Goal: Task Accomplishment & Management: Manage account settings

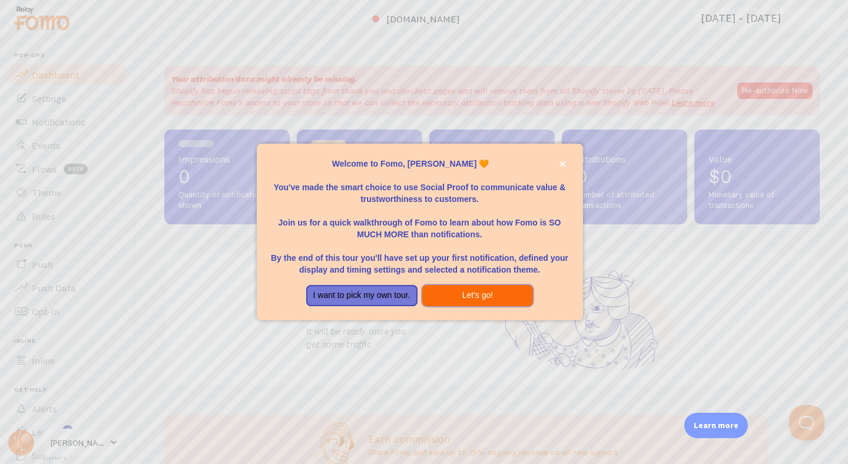
click at [480, 291] on button "Let's go!" at bounding box center [477, 295] width 111 height 21
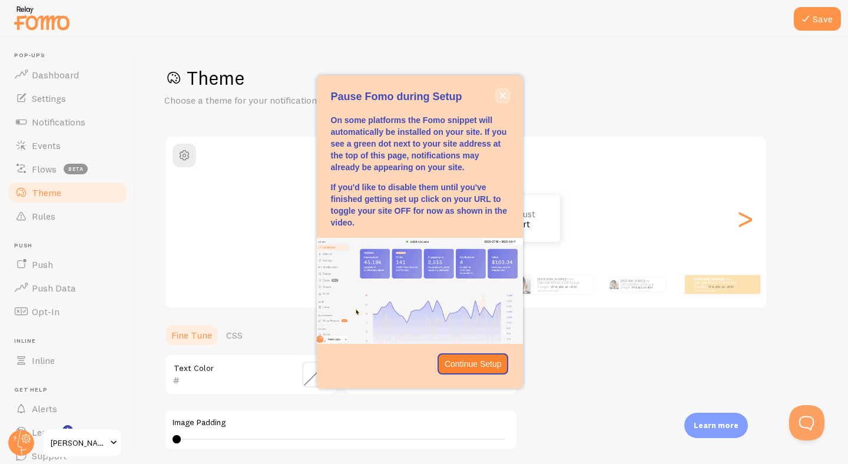
click at [500, 90] on button "close," at bounding box center [502, 95] width 12 height 12
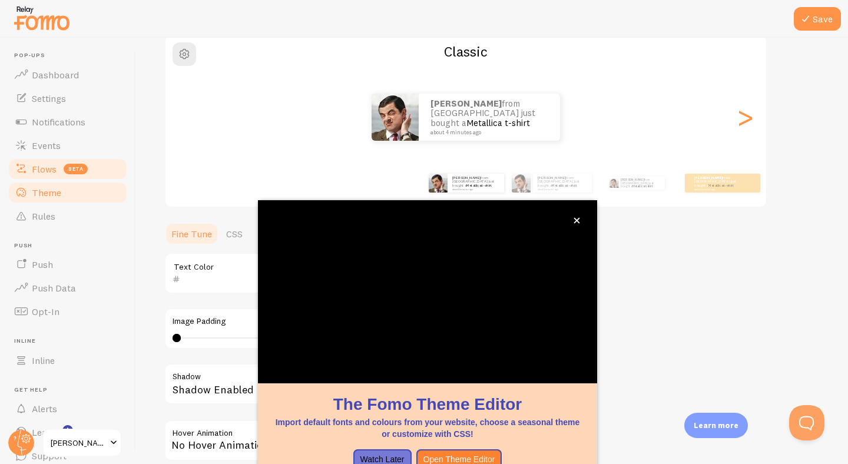
scroll to position [84, 0]
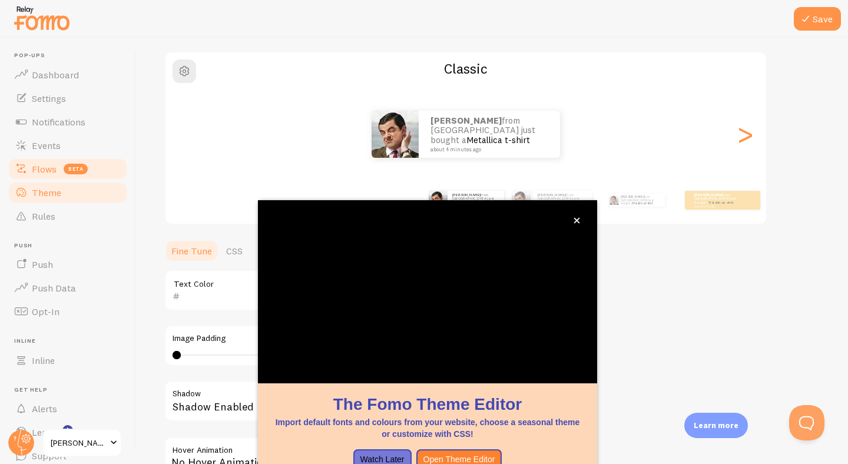
click at [43, 170] on span "Flows" at bounding box center [44, 169] width 25 height 12
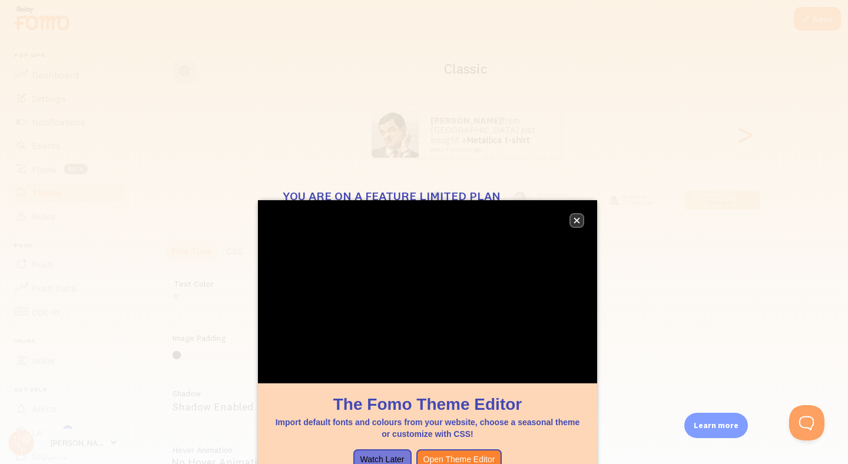
click at [578, 220] on icon "close," at bounding box center [576, 220] width 6 height 6
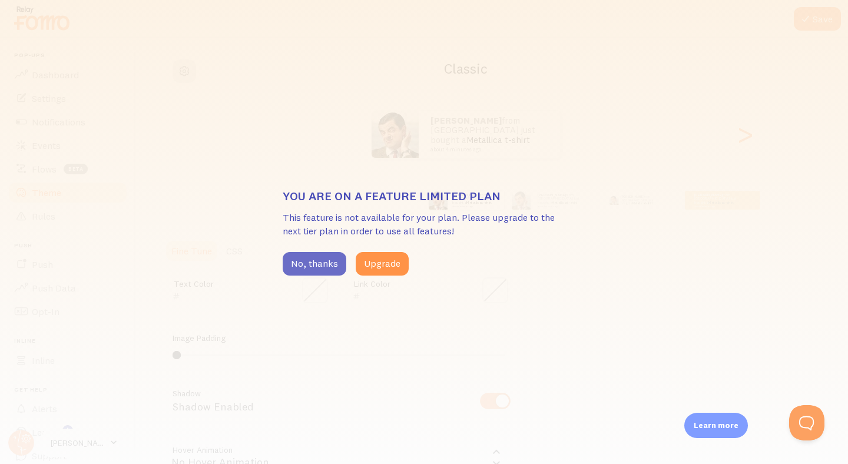
click at [313, 267] on button "No, thanks" at bounding box center [315, 264] width 64 height 24
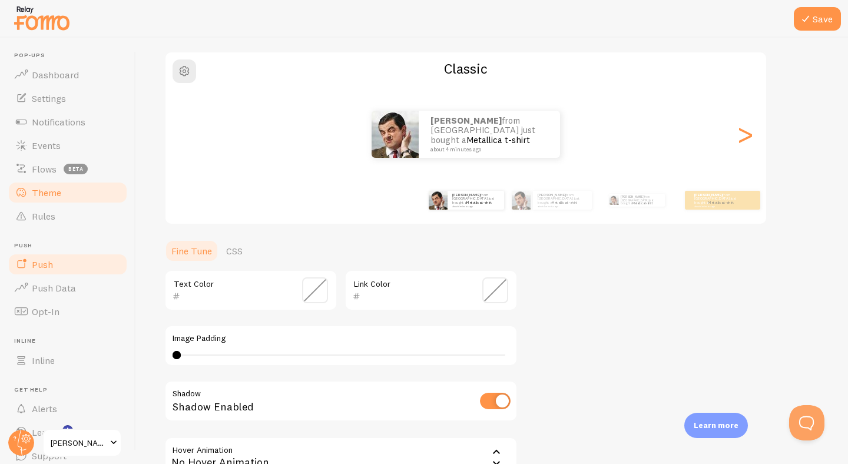
click at [47, 262] on span "Push" at bounding box center [42, 264] width 21 height 12
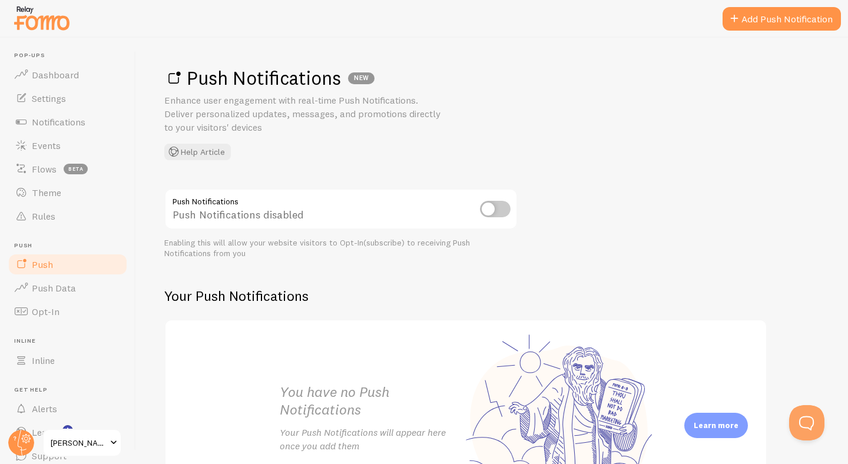
scroll to position [115, 0]
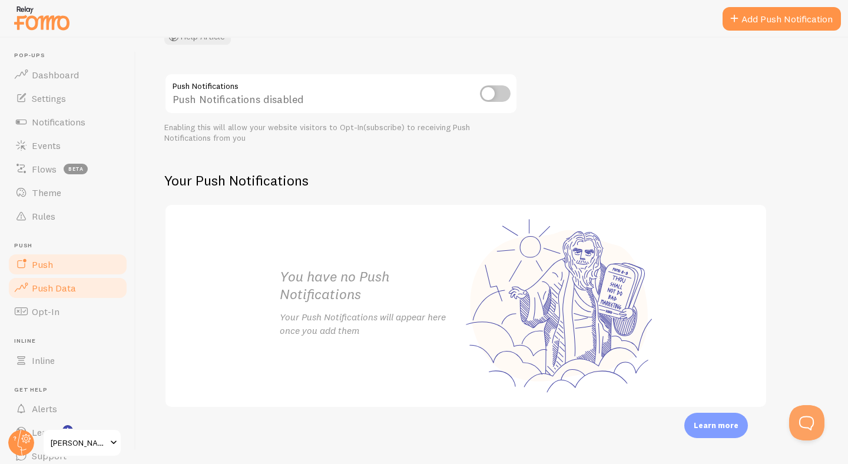
click at [42, 296] on link "Push Data" at bounding box center [67, 288] width 121 height 24
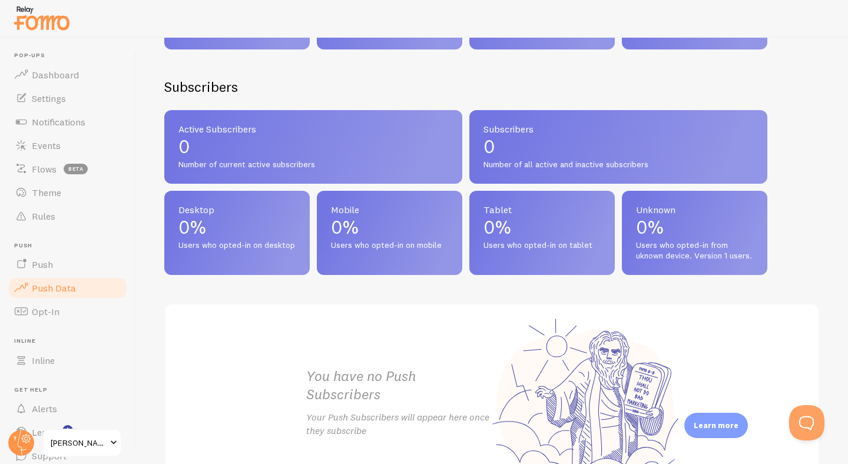
scroll to position [446, 0]
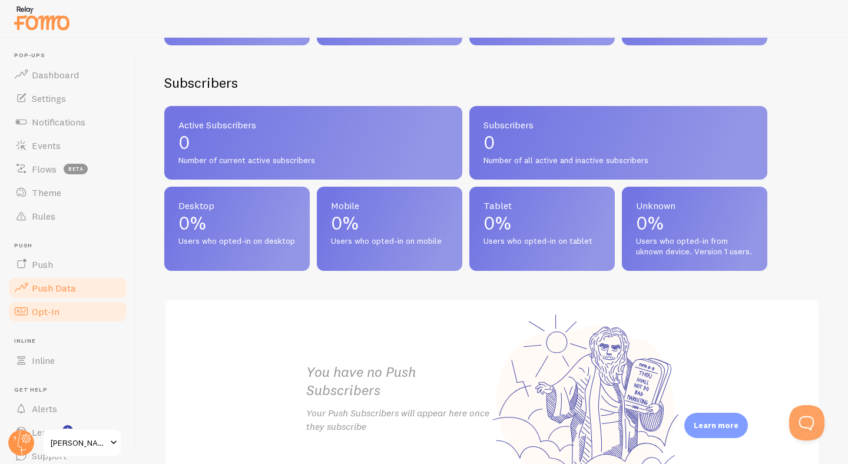
click at [89, 303] on link "Opt-In" at bounding box center [67, 312] width 121 height 24
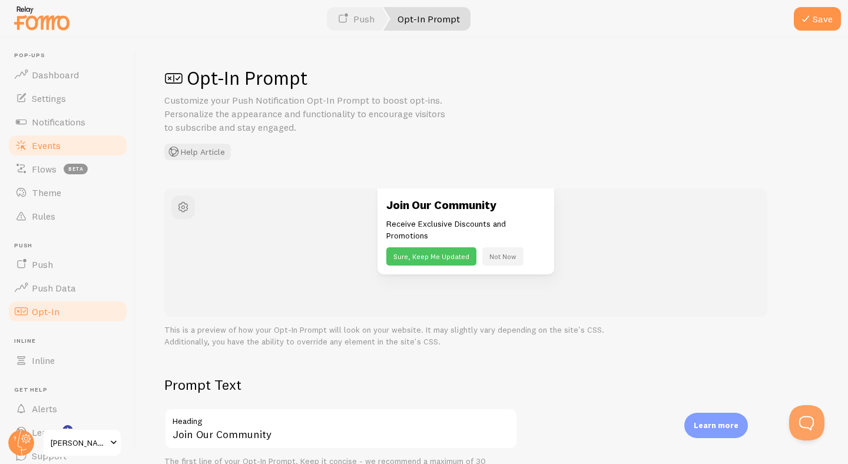
click at [62, 145] on link "Events" at bounding box center [67, 146] width 121 height 24
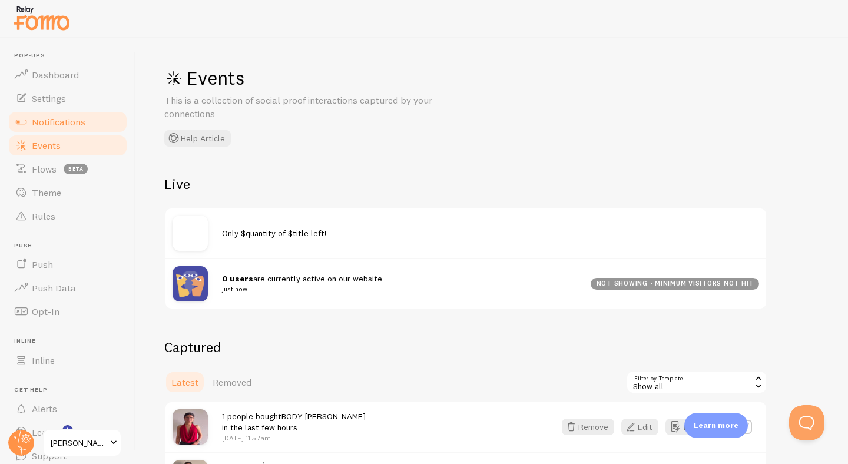
click at [80, 122] on span "Notifications" at bounding box center [59, 122] width 54 height 12
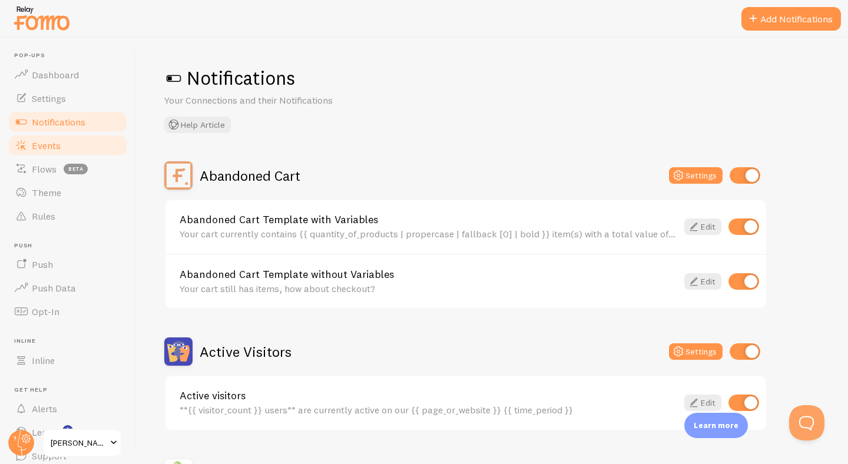
click at [75, 135] on link "Events" at bounding box center [67, 146] width 121 height 24
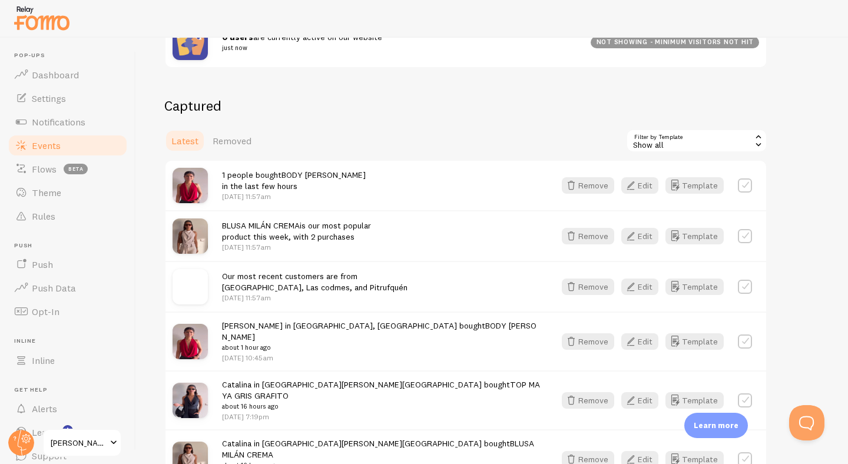
scroll to position [243, 0]
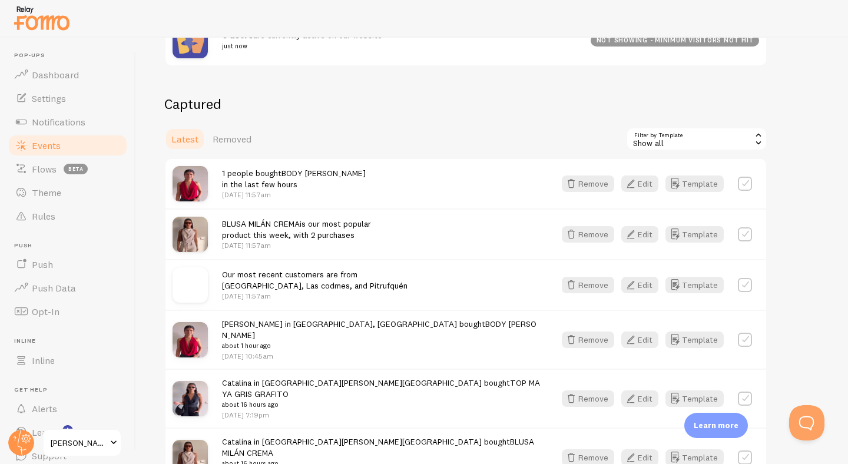
click at [750, 144] on div "Show all" at bounding box center [696, 139] width 141 height 24
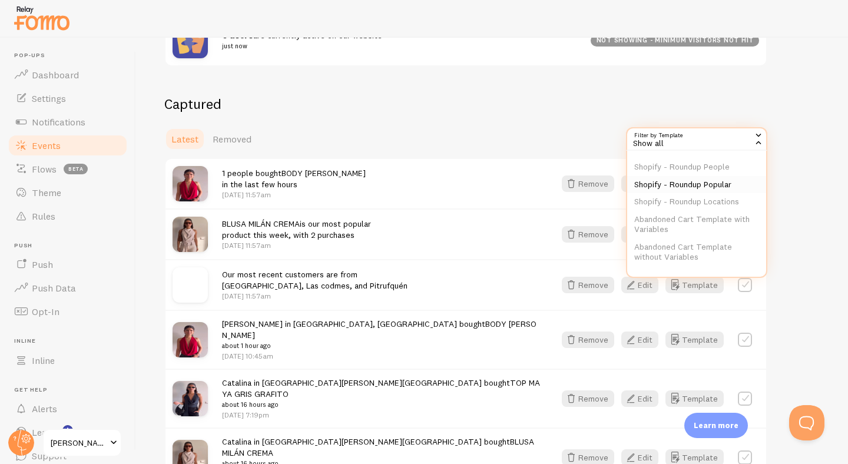
scroll to position [90, 0]
click at [586, 109] on h2 "Captured" at bounding box center [465, 104] width 603 height 18
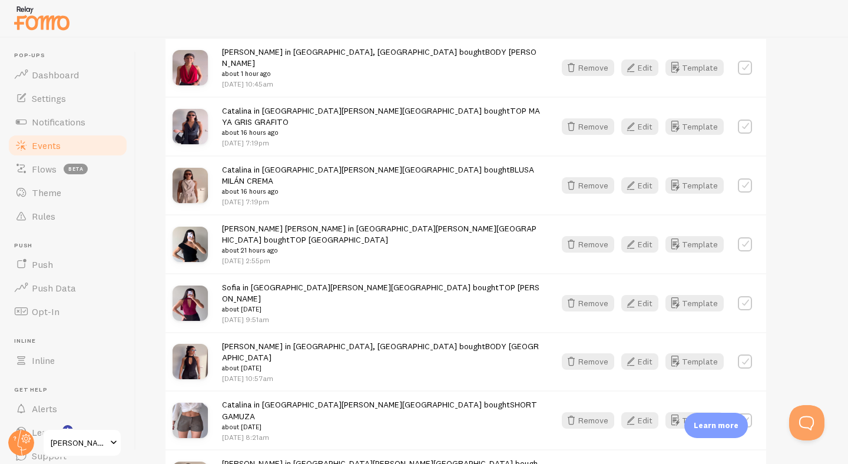
scroll to position [518, 0]
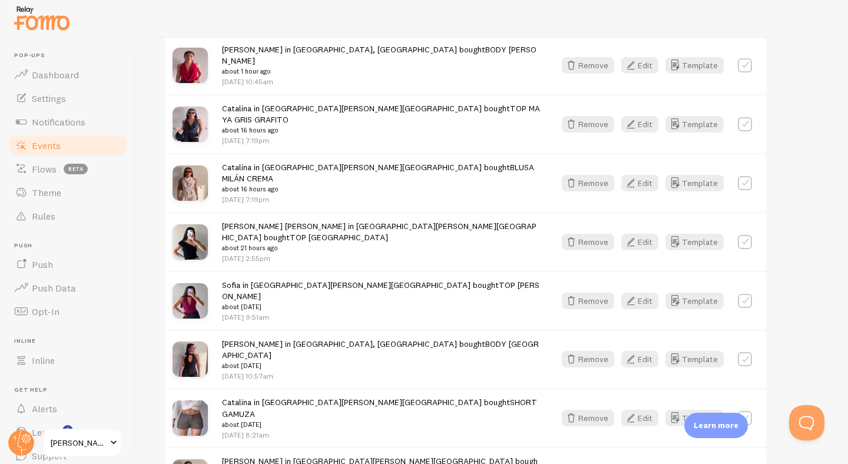
click at [744, 64] on label at bounding box center [745, 65] width 14 height 14
click at [742, 61] on label at bounding box center [745, 65] width 14 height 14
checkbox input "false"
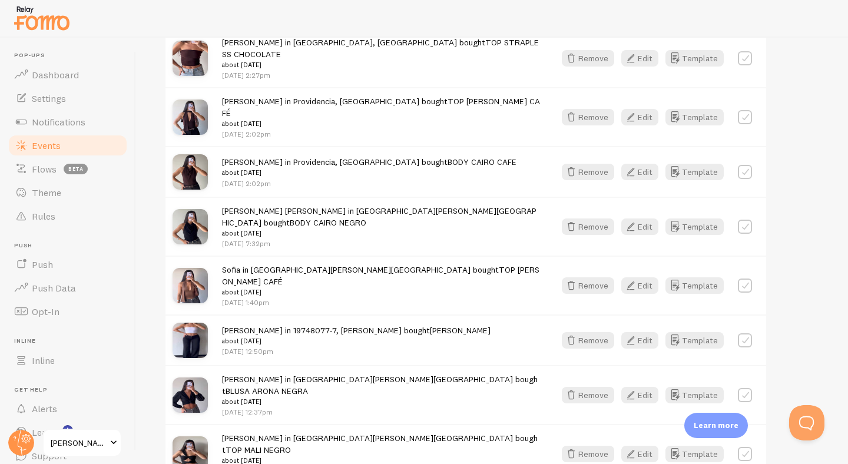
scroll to position [1565, 0]
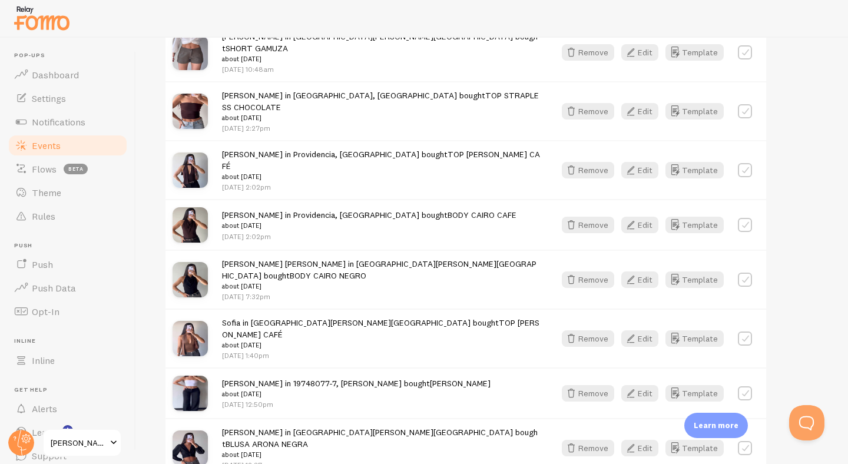
scroll to position [1432, 0]
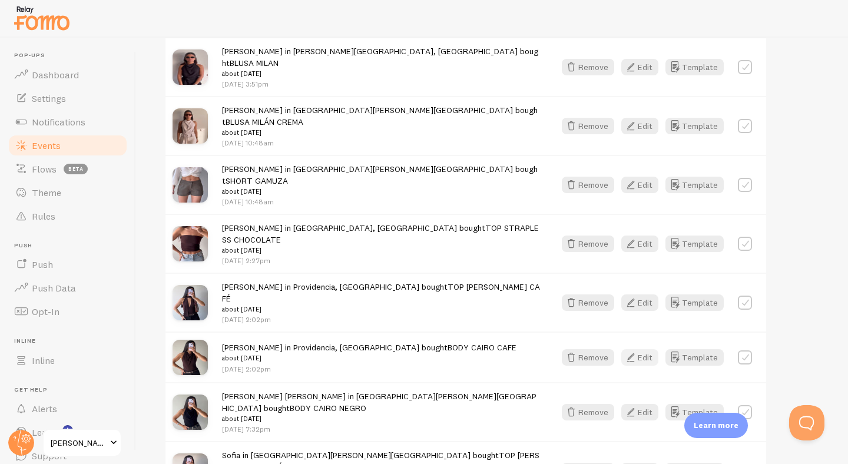
click at [636, 350] on icon "button" at bounding box center [630, 357] width 14 height 14
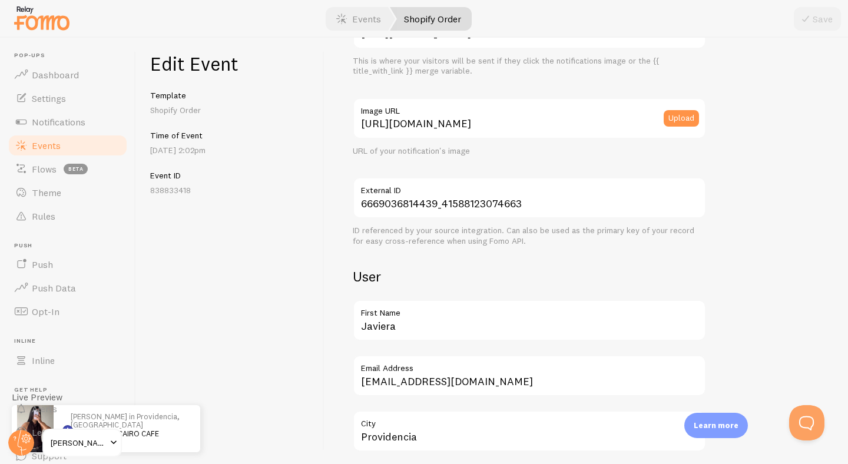
scroll to position [161, 0]
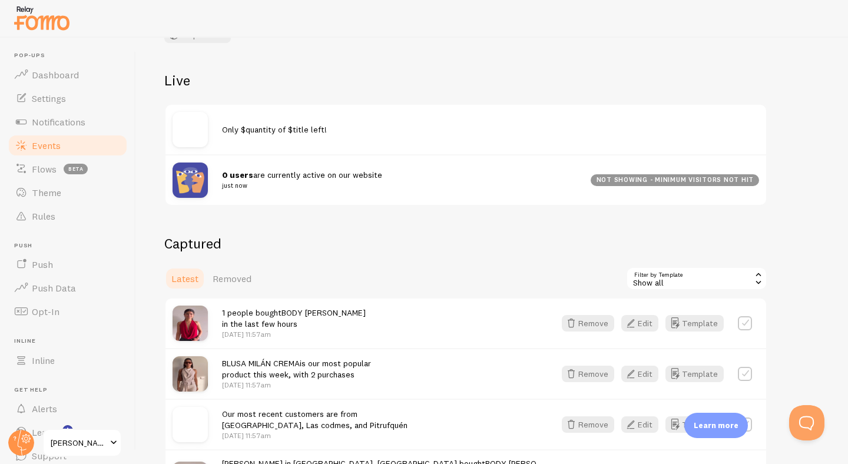
scroll to position [117, 0]
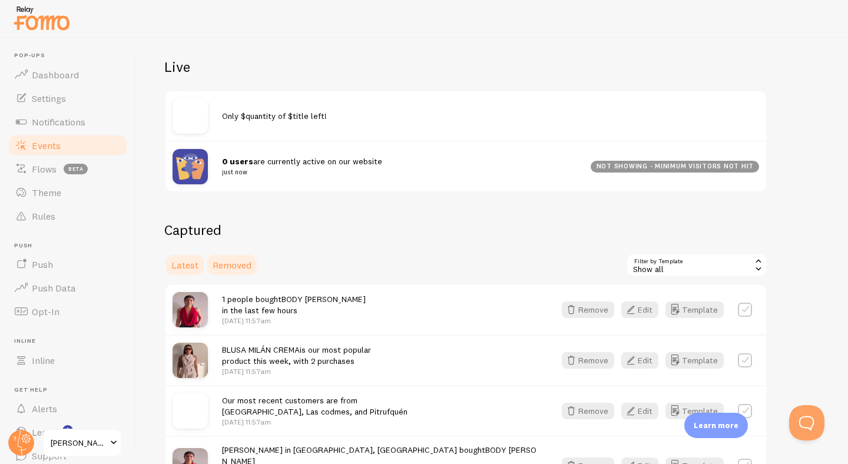
click at [231, 264] on span "Removed" at bounding box center [232, 265] width 39 height 12
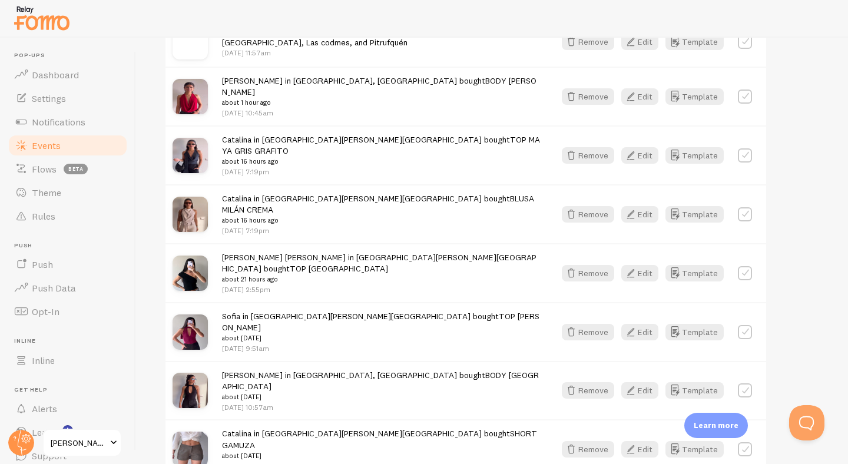
scroll to position [496, 0]
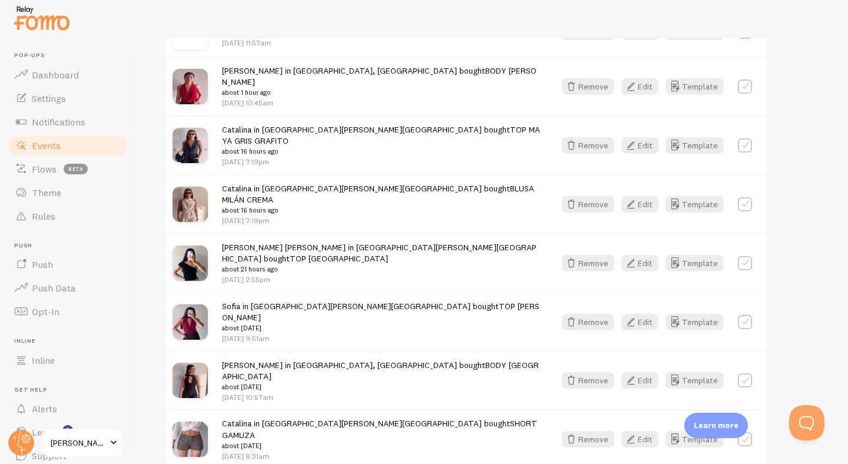
click at [104, 447] on span "[PERSON_NAME] Design" at bounding box center [79, 443] width 56 height 14
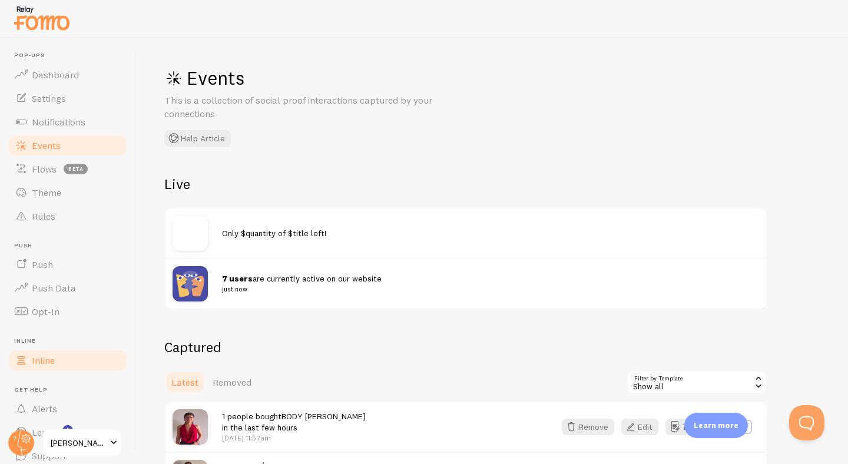
scroll to position [46, 0]
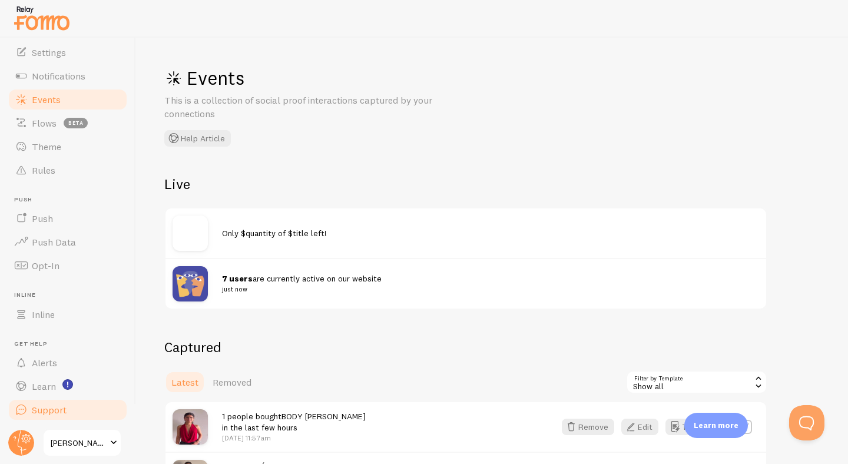
click at [49, 409] on span "Support" at bounding box center [49, 410] width 35 height 12
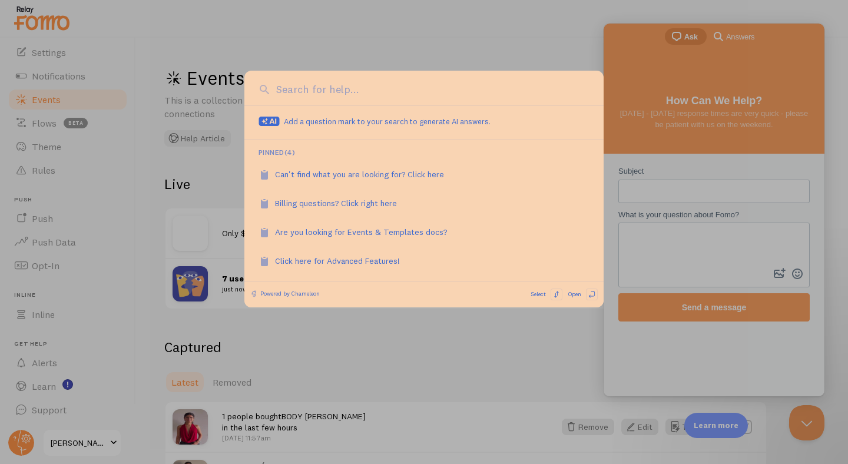
scroll to position [0, 0]
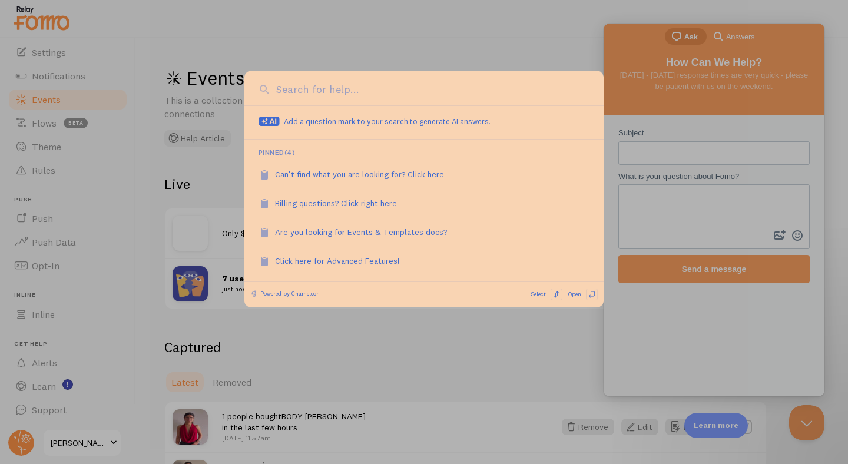
click at [436, 14] on div at bounding box center [424, 232] width 848 height 464
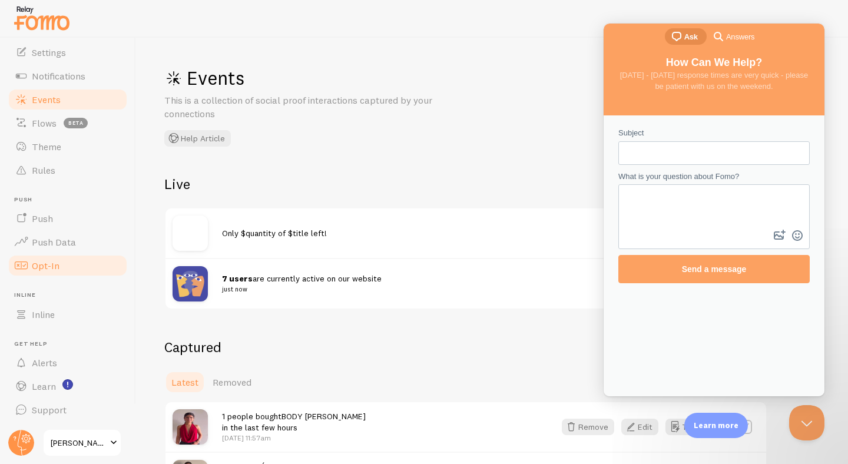
click at [62, 267] on link "Opt-In" at bounding box center [67, 266] width 121 height 24
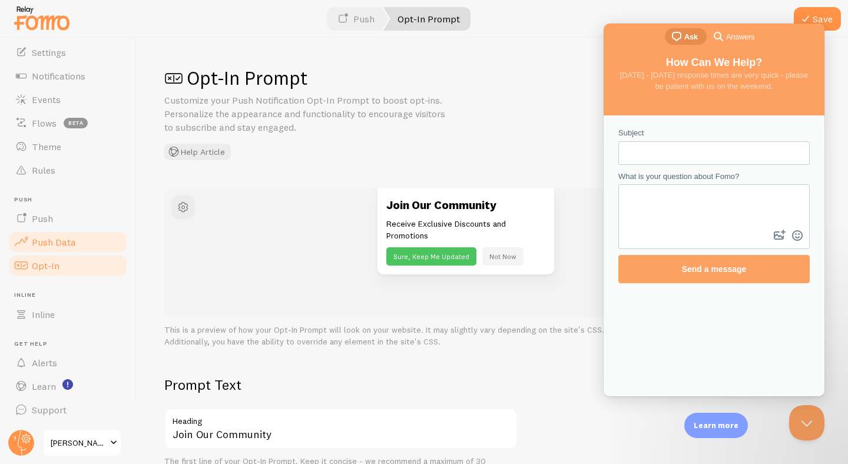
click at [54, 238] on span "Push Data" at bounding box center [54, 242] width 44 height 12
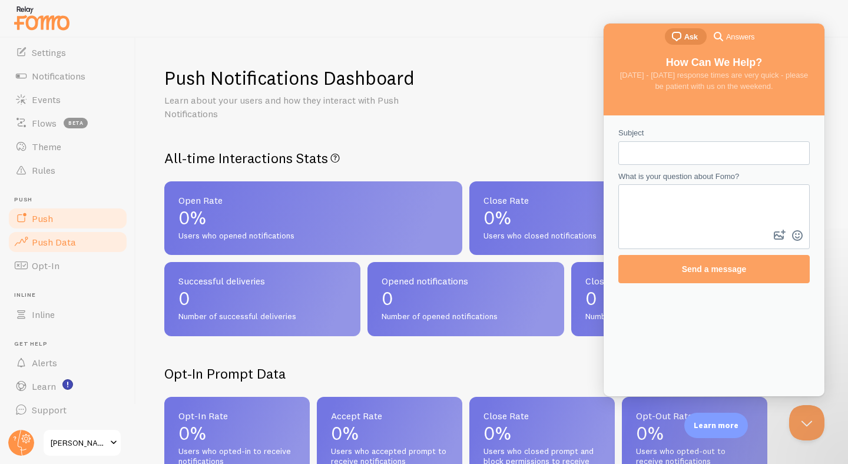
click at [62, 213] on link "Push" at bounding box center [67, 219] width 121 height 24
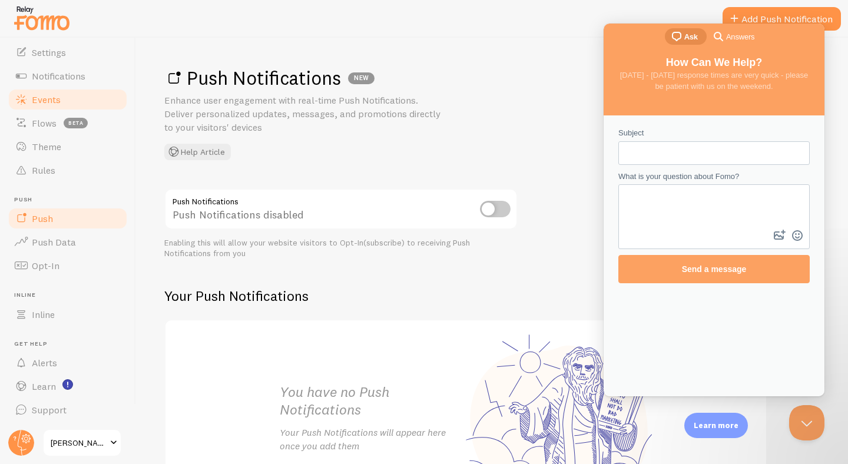
click at [75, 103] on link "Events" at bounding box center [67, 100] width 121 height 24
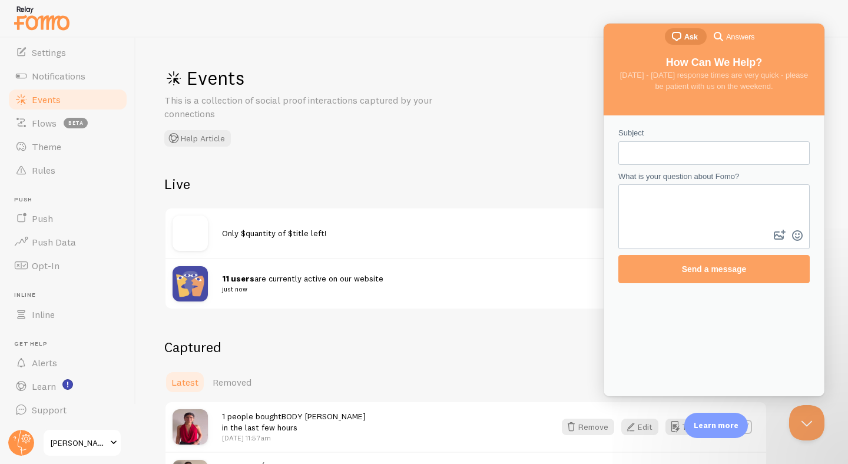
click at [426, 195] on div "Live Only $quantity of $title left! 11 users are currently active on our websit…" at bounding box center [465, 242] width 603 height 135
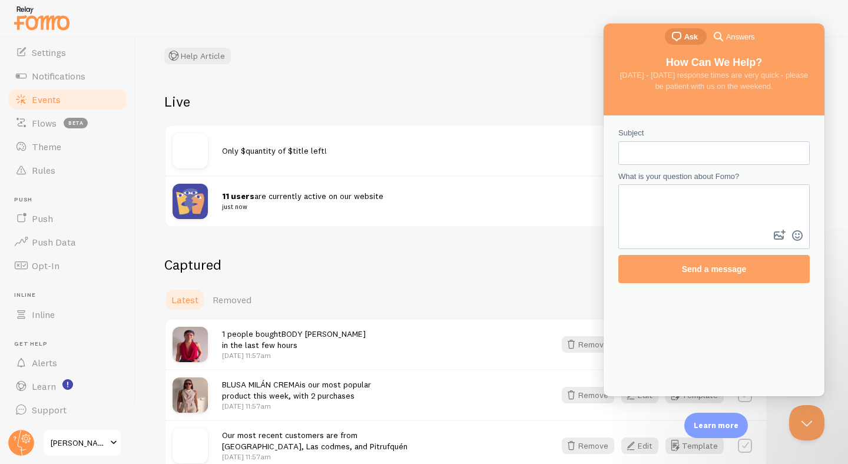
scroll to position [84, 0]
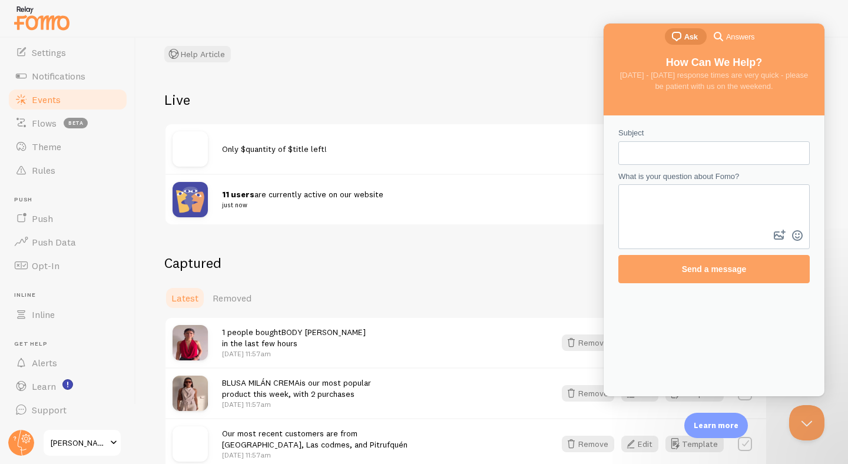
click at [326, 194] on span "11 users are currently active on our website just now" at bounding box center [483, 200] width 523 height 22
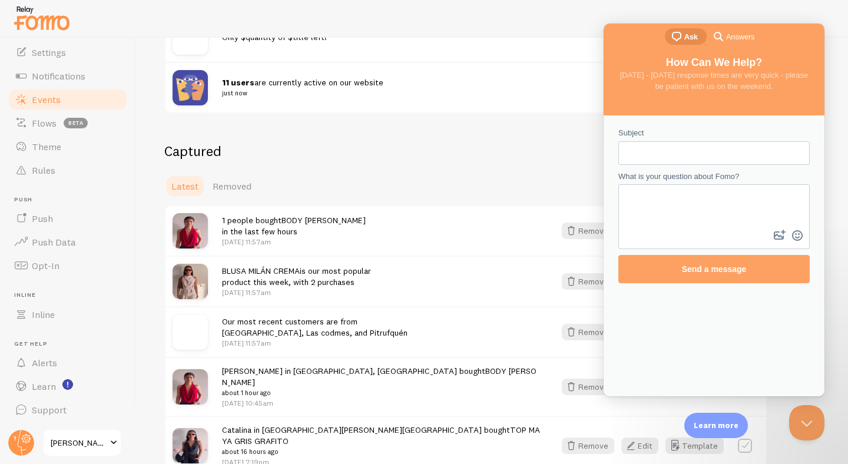
scroll to position [197, 0]
click at [810, 416] on button "Close Beacon popover" at bounding box center [804, 420] width 35 height 35
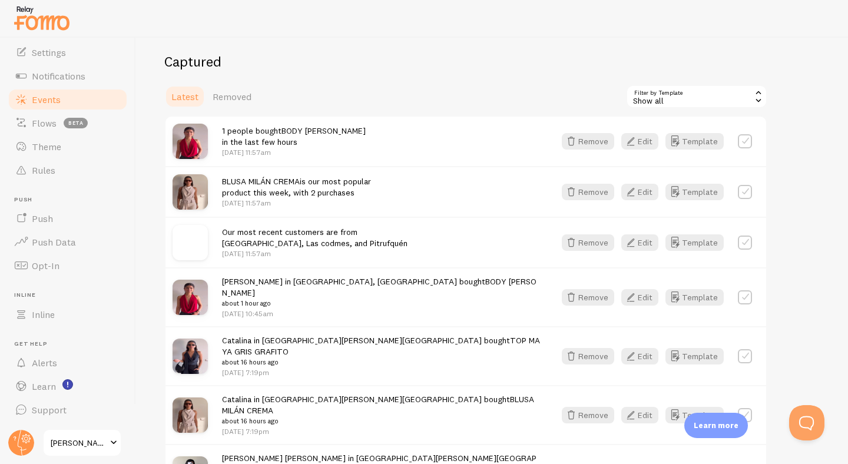
scroll to position [294, 0]
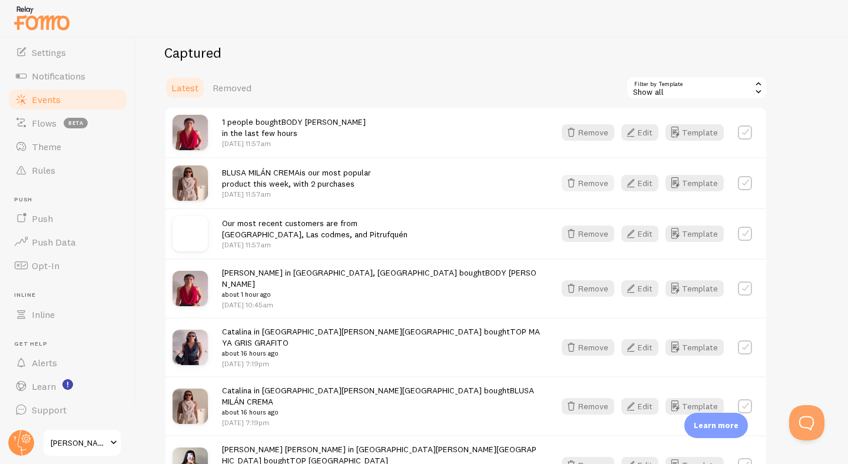
click at [589, 184] on button "Remove" at bounding box center [588, 183] width 52 height 16
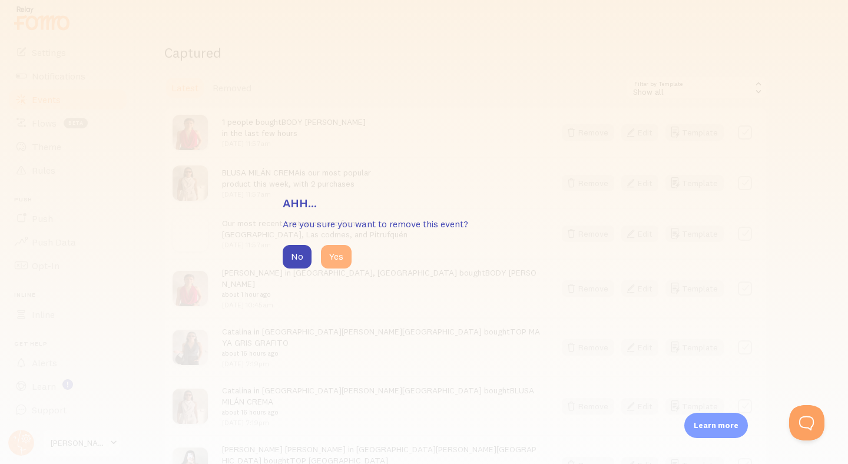
click at [340, 259] on button "Yes" at bounding box center [336, 257] width 31 height 24
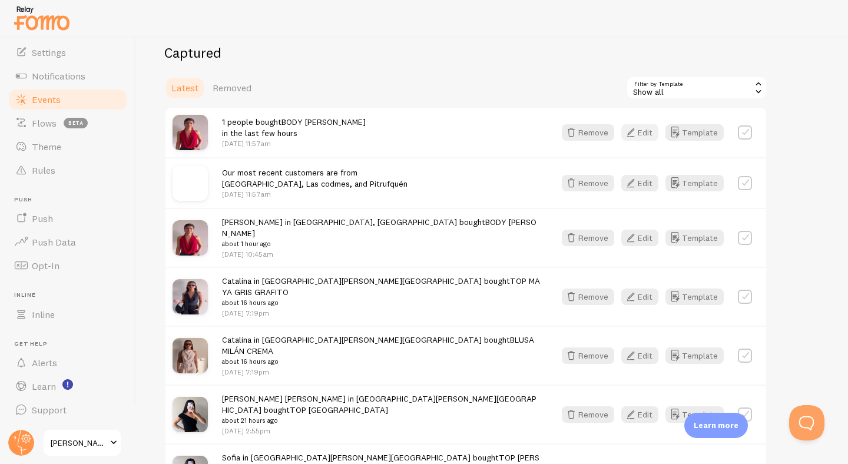
click at [643, 134] on button "Edit" at bounding box center [639, 132] width 37 height 16
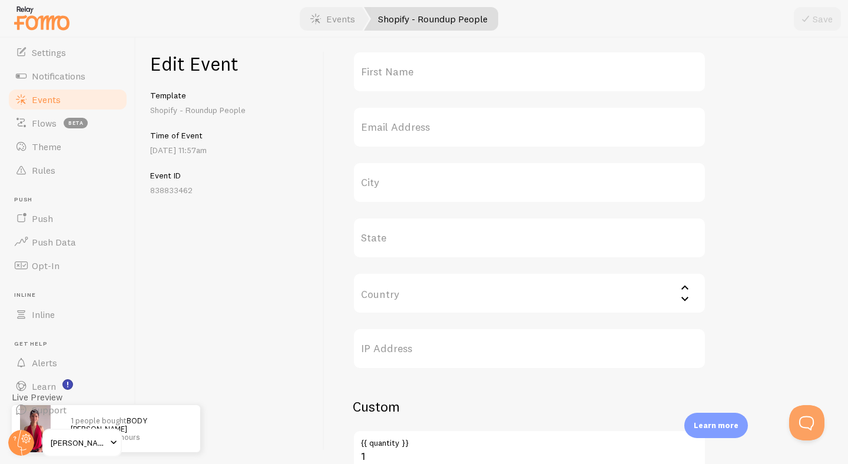
scroll to position [493, 0]
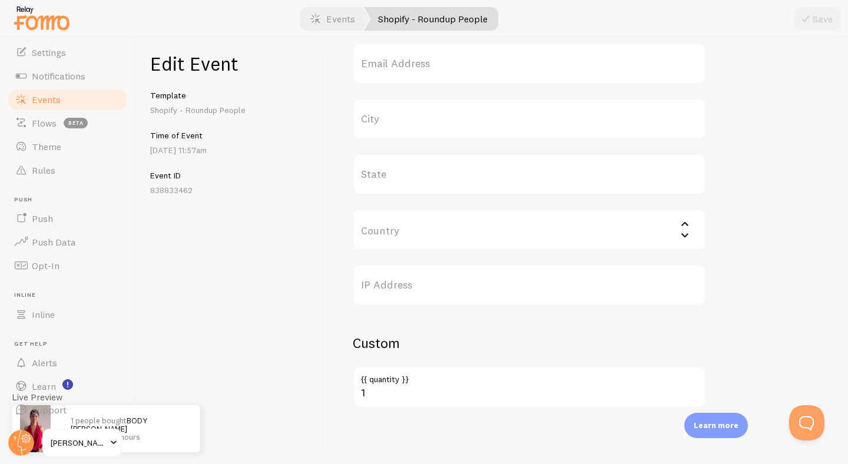
click at [396, 384] on label "{{ quantity }}" at bounding box center [529, 376] width 353 height 20
click at [396, 384] on input "1" at bounding box center [529, 386] width 353 height 41
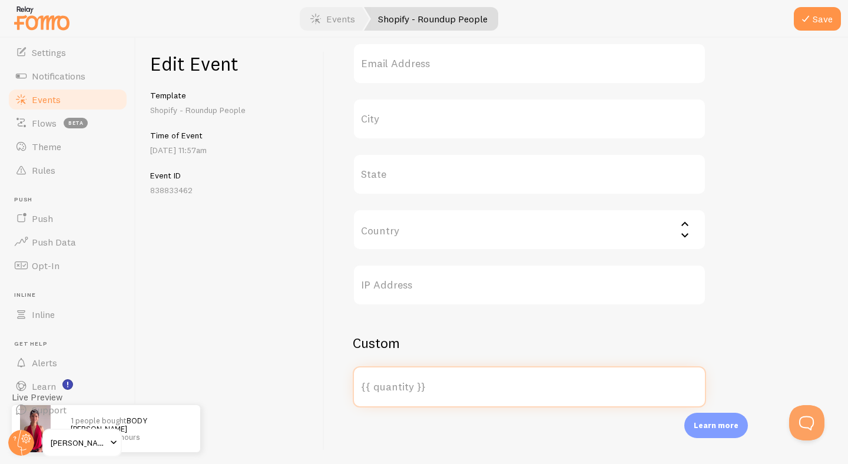
type input "5"
type input "8"
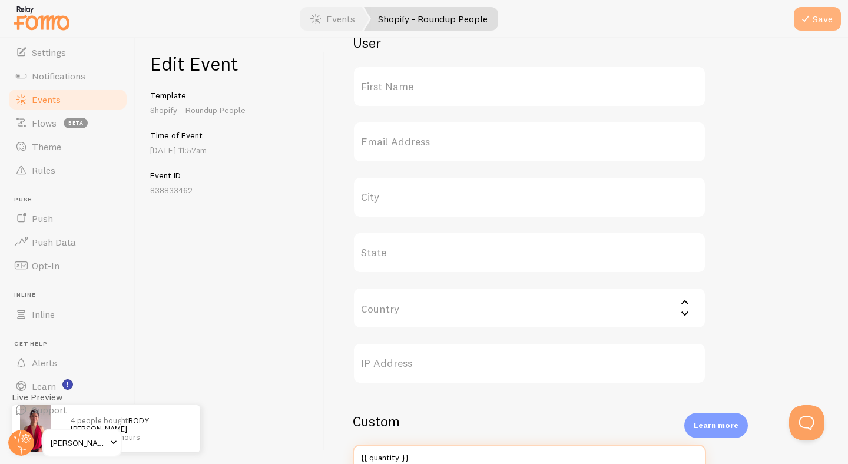
type input "4"
click at [824, 15] on button "Save" at bounding box center [817, 19] width 47 height 24
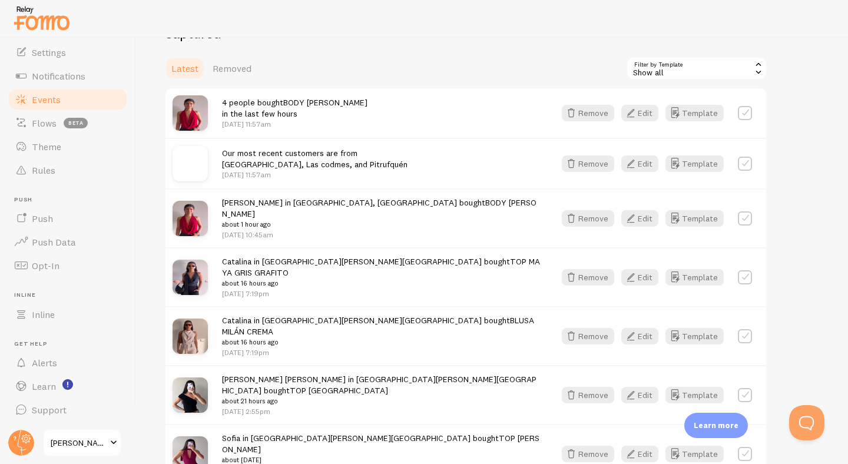
scroll to position [315, 0]
click at [634, 328] on icon "button" at bounding box center [630, 335] width 14 height 14
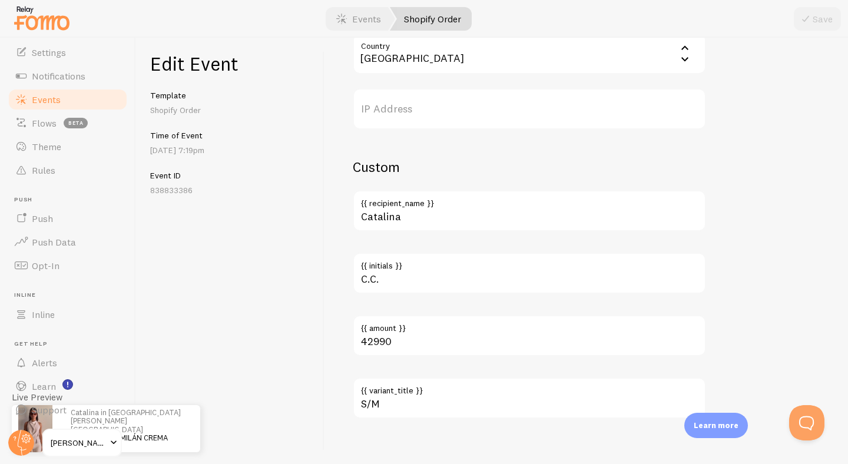
scroll to position [680, 0]
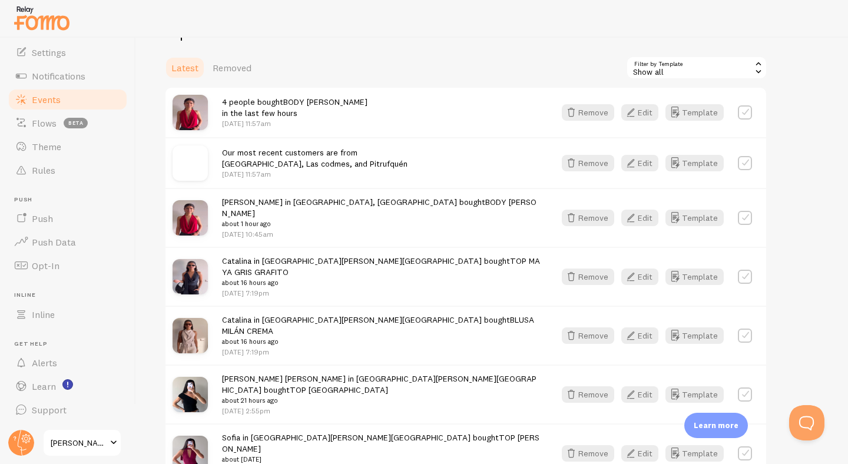
scroll to position [316, 0]
click at [599, 162] on button "Remove" at bounding box center [588, 162] width 52 height 16
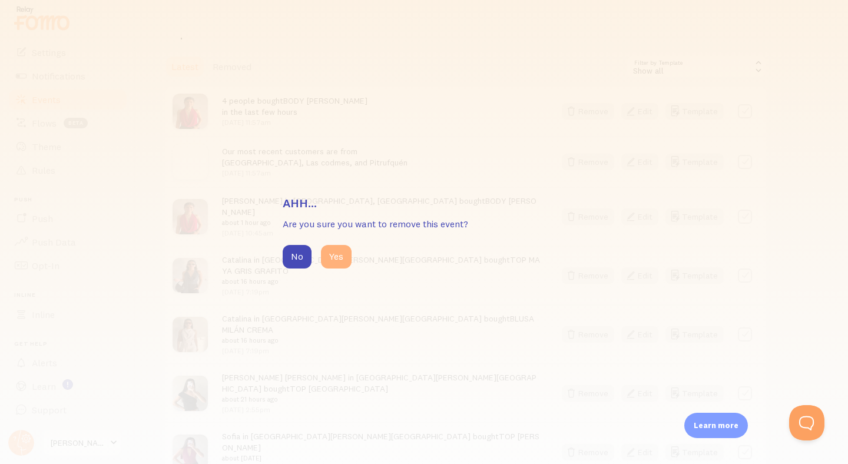
click at [336, 257] on button "Yes" at bounding box center [336, 257] width 31 height 24
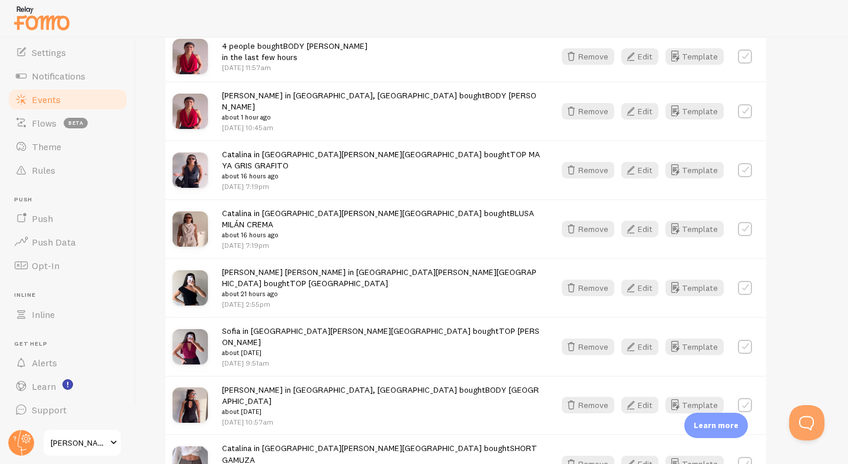
scroll to position [373, 0]
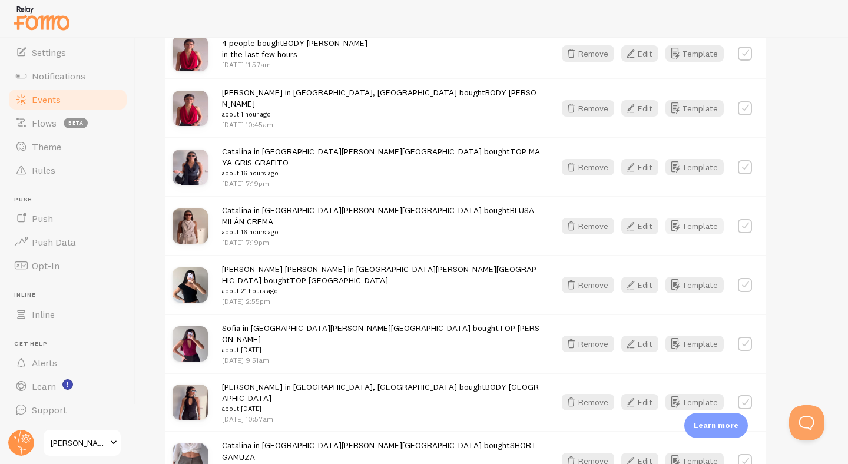
click at [704, 218] on button "Template" at bounding box center [694, 226] width 58 height 16
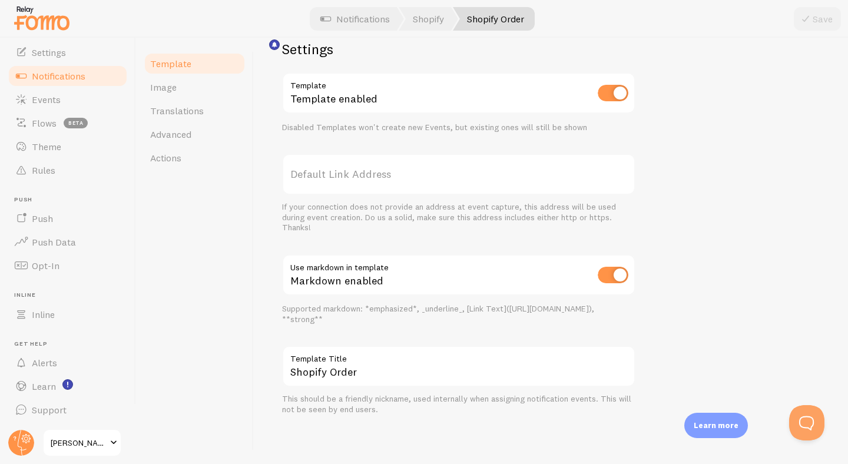
scroll to position [261, 0]
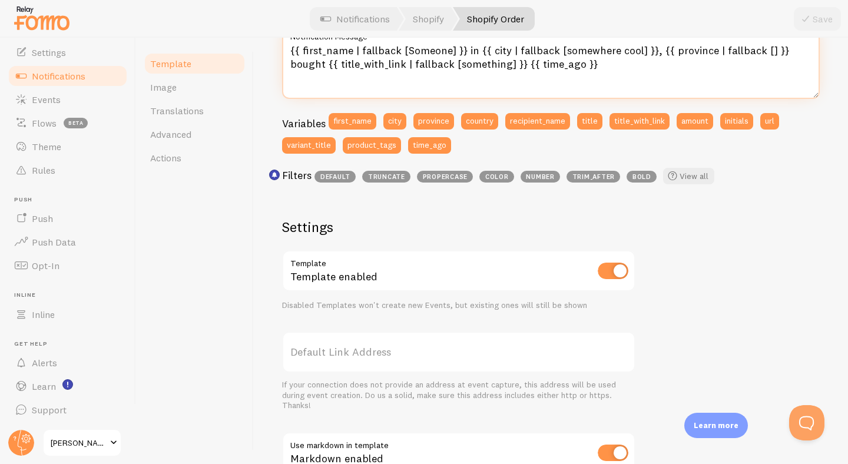
drag, startPoint x: 777, startPoint y: 47, endPoint x: 821, endPoint y: 53, distance: 44.6
click at [821, 53] on div "Shopify Order Compose your message using variables and filters, enclosing varia…" at bounding box center [551, 251] width 594 height 426
type textarea "{{ first_name | fallback [Someone] }} in {{ city | fallback [somewhere cool] }}…"
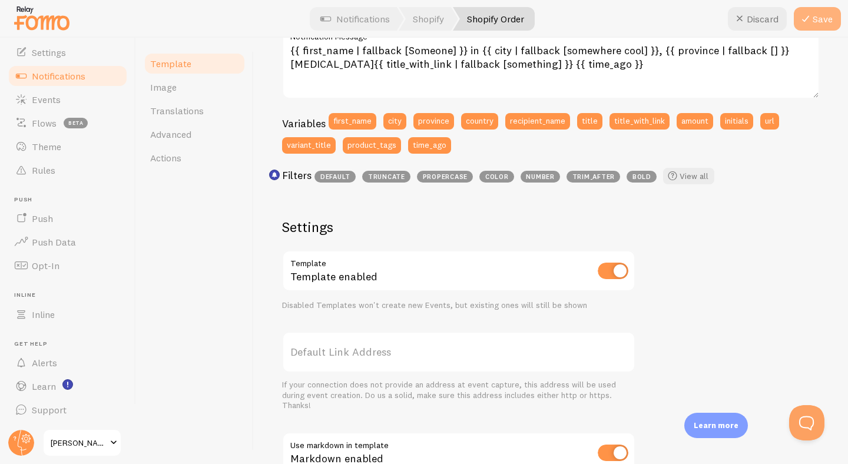
click at [828, 22] on button "Save" at bounding box center [817, 19] width 47 height 24
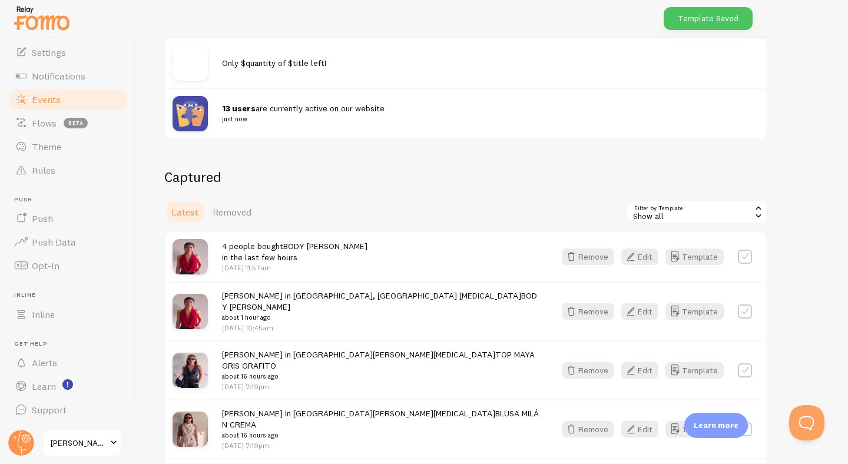
scroll to position [192, 0]
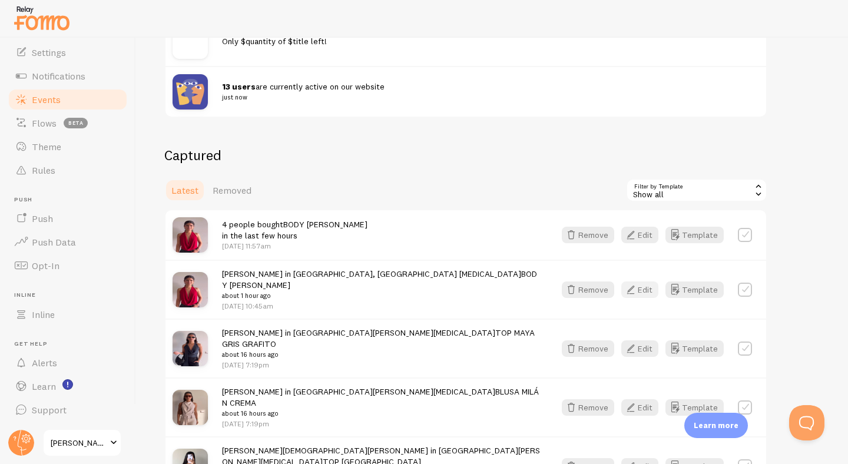
click at [637, 283] on icon "button" at bounding box center [630, 290] width 14 height 14
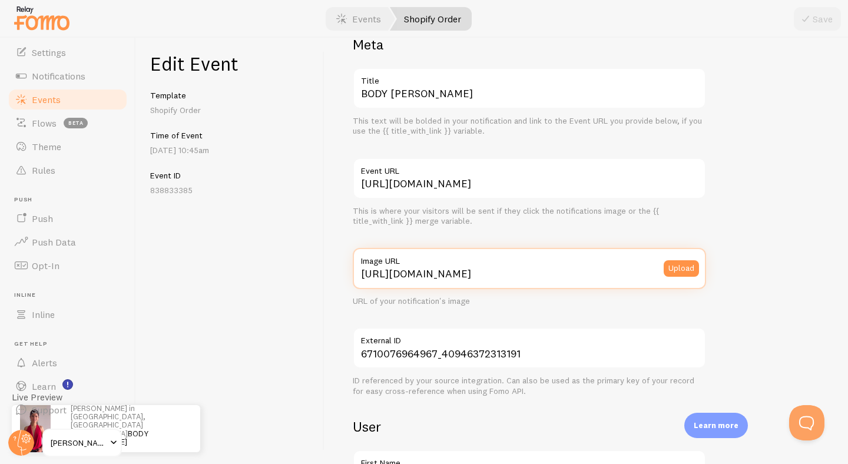
scroll to position [0, 310]
drag, startPoint x: 509, startPoint y: 275, endPoint x: 788, endPoint y: 290, distance: 279.5
click at [841, 290] on div "Meta BODY [PERSON_NAME] Title This text will be bolded in your notification and…" at bounding box center [585, 251] width 523 height 426
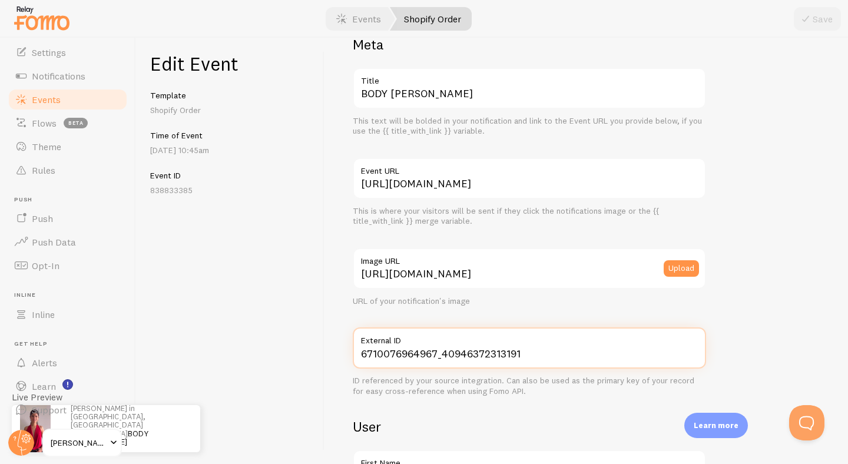
scroll to position [0, 0]
click at [502, 365] on input "6710076964967_40946372313191" at bounding box center [529, 347] width 353 height 41
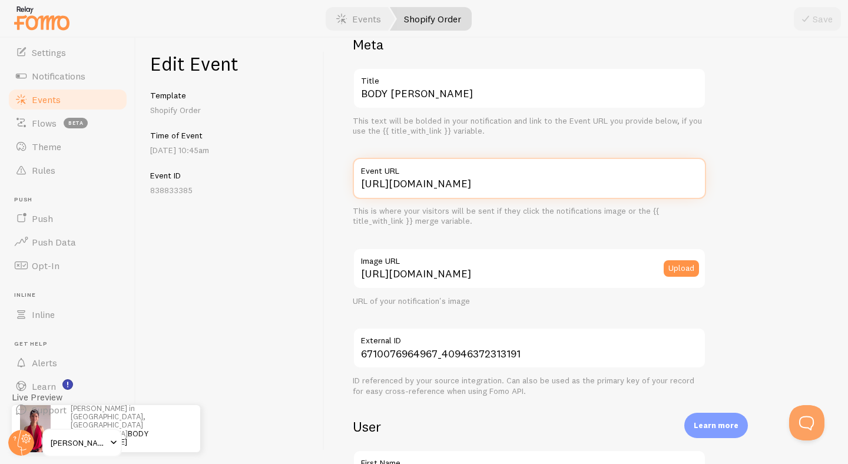
scroll to position [0, 54]
drag, startPoint x: 527, startPoint y: 190, endPoint x: 787, endPoint y: 175, distance: 260.1
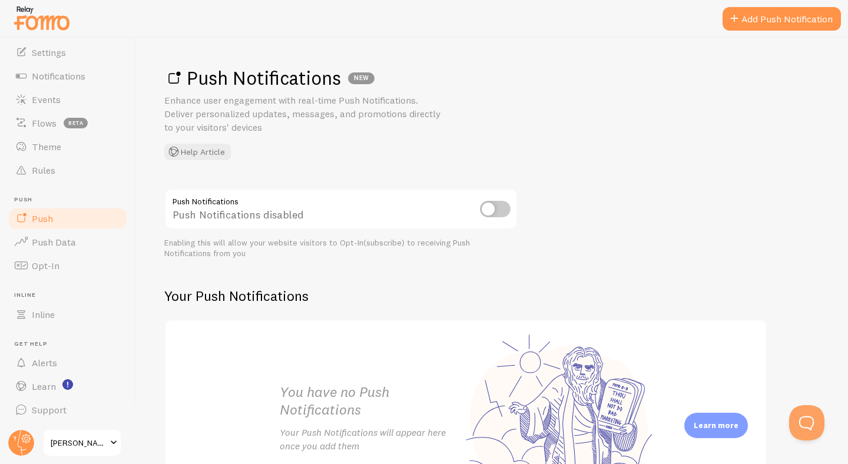
scroll to position [45, 0]
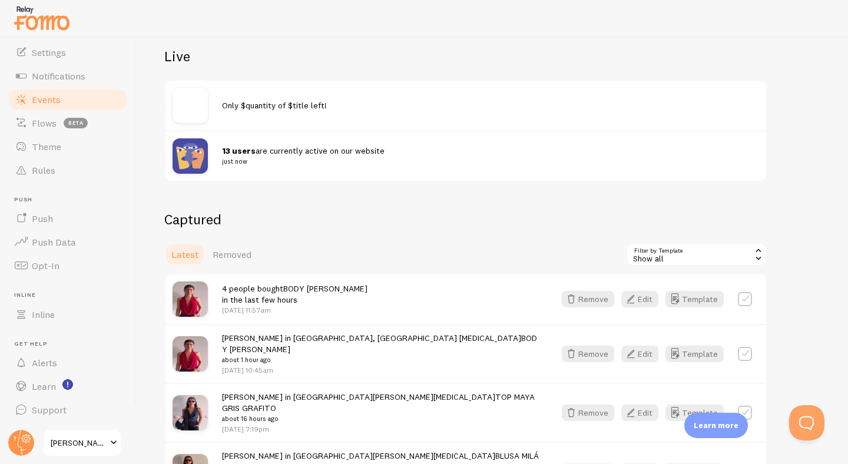
scroll to position [182, 0]
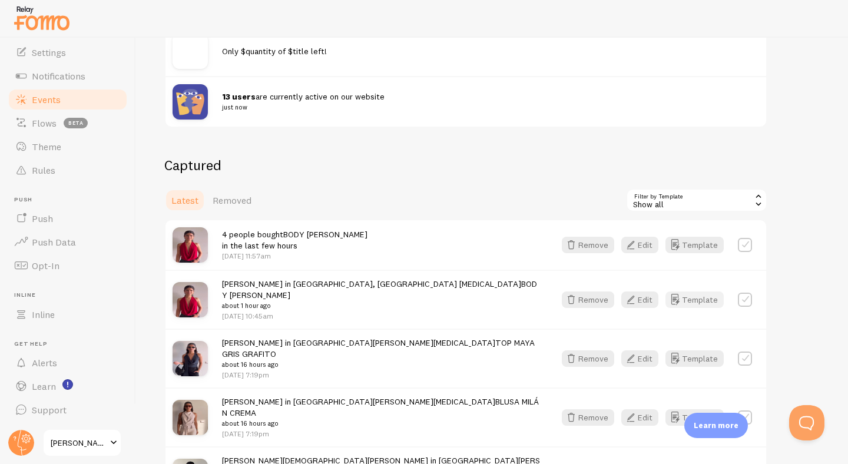
click at [696, 291] on button "Template" at bounding box center [694, 299] width 58 height 16
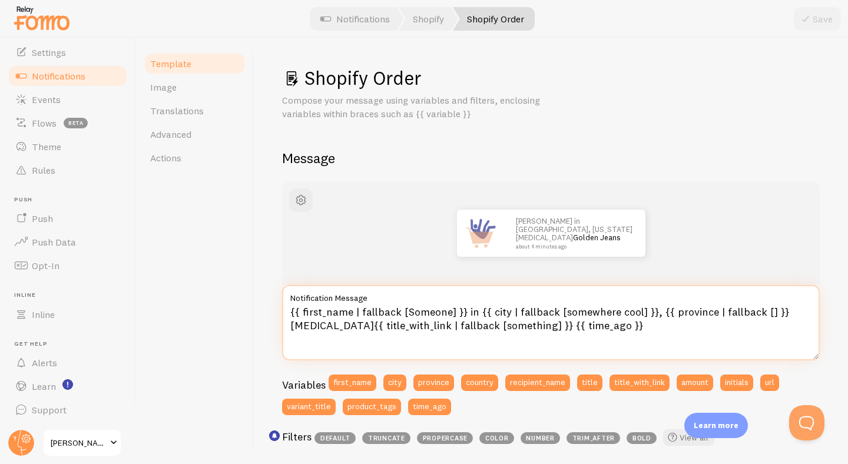
click at [326, 327] on textarea "{{ first_name | fallback [Someone] }} in {{ city | fallback [somewhere cool] }}…" at bounding box center [551, 322] width 538 height 75
drag, startPoint x: 475, startPoint y: 314, endPoint x: 461, endPoint y: 314, distance: 13.5
click at [461, 314] on textarea "{{ first_name | fallback [Someone] }} in {{ city | fallback [somewhere cool] }}…" at bounding box center [551, 322] width 538 height 75
click at [459, 311] on textarea "{{ first_name | fallback [Someone] }}en{{ city | fallback [somewhere cool] }}, …" at bounding box center [551, 322] width 538 height 75
click at [473, 312] on textarea "{{ first_name | fallback [Someone] }} en{{ city | fallback [somewhere cool] }},…" at bounding box center [551, 322] width 538 height 75
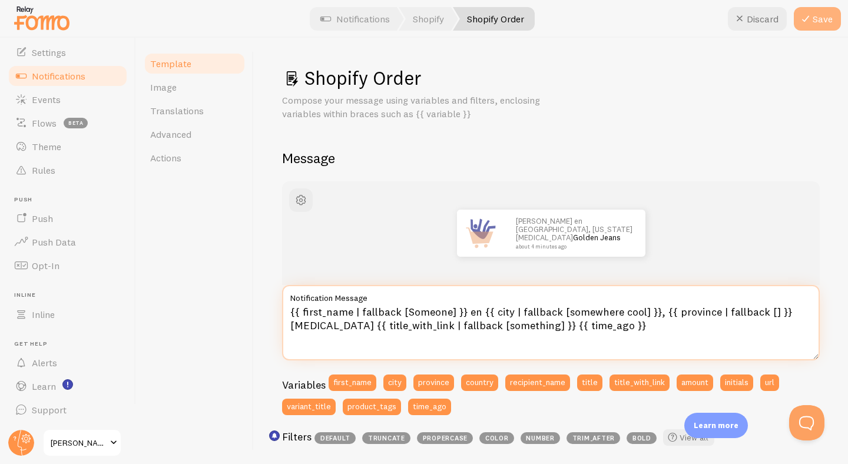
type textarea "{{ first_name | fallback [Someone] }} en {{ city | fallback [somewhere cool] }}…"
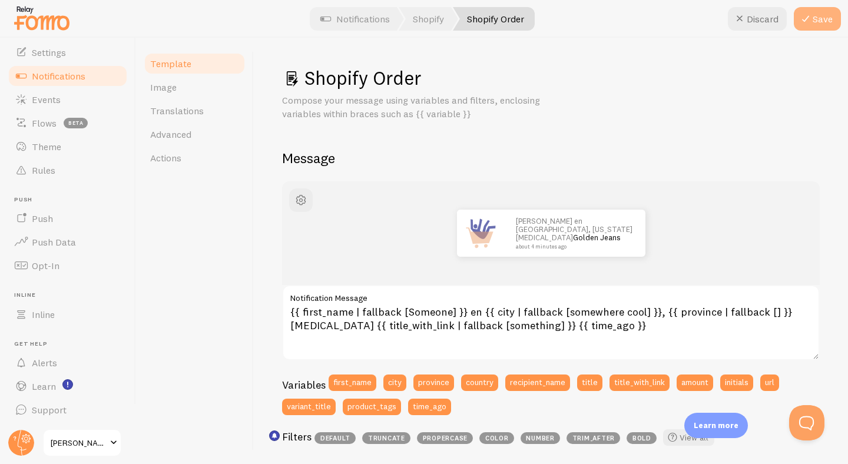
click at [814, 24] on button "Save" at bounding box center [817, 19] width 47 height 24
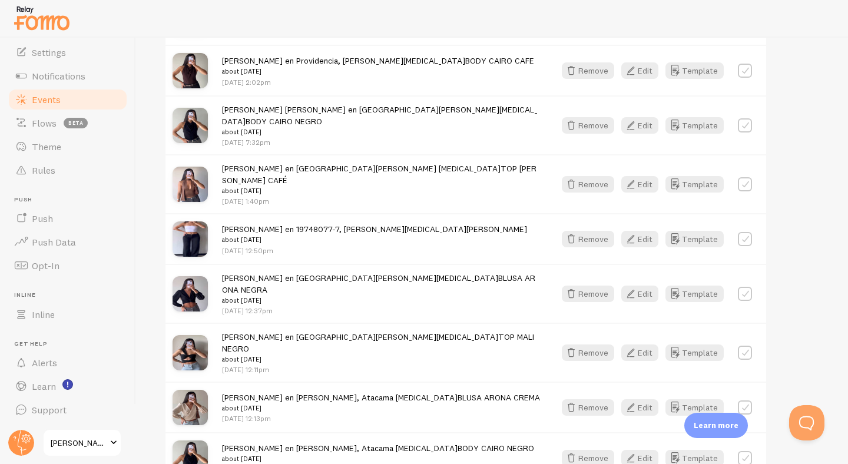
scroll to position [1565, 0]
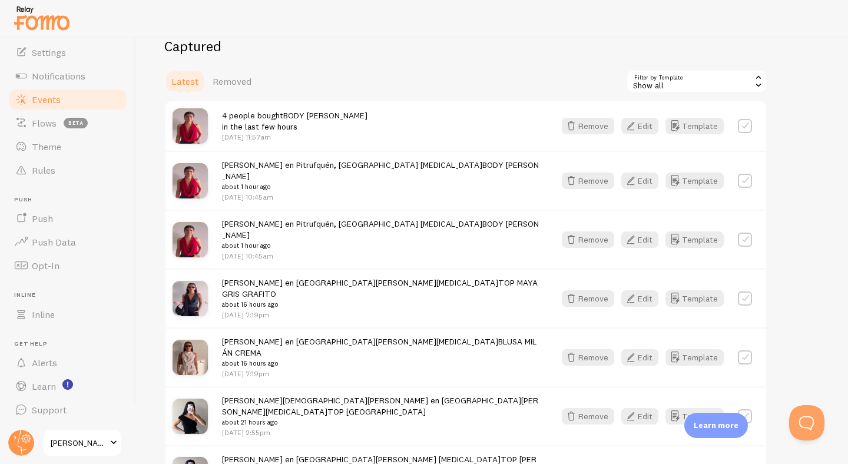
scroll to position [268, 0]
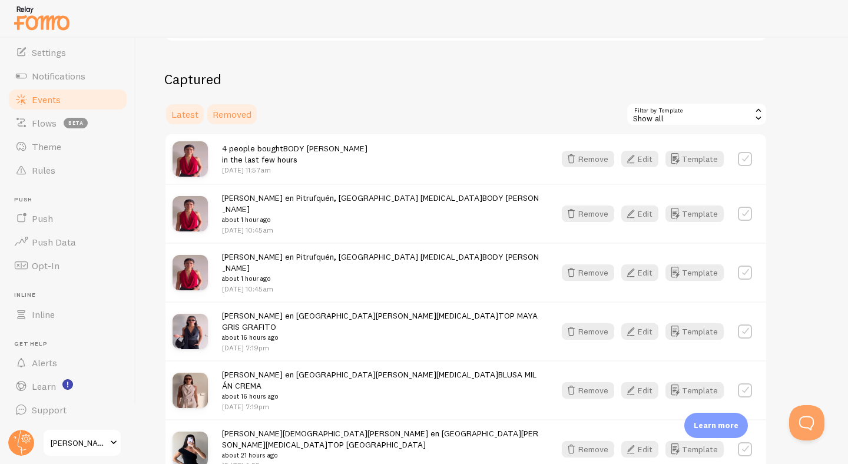
click at [230, 114] on span "Removed" at bounding box center [232, 114] width 39 height 12
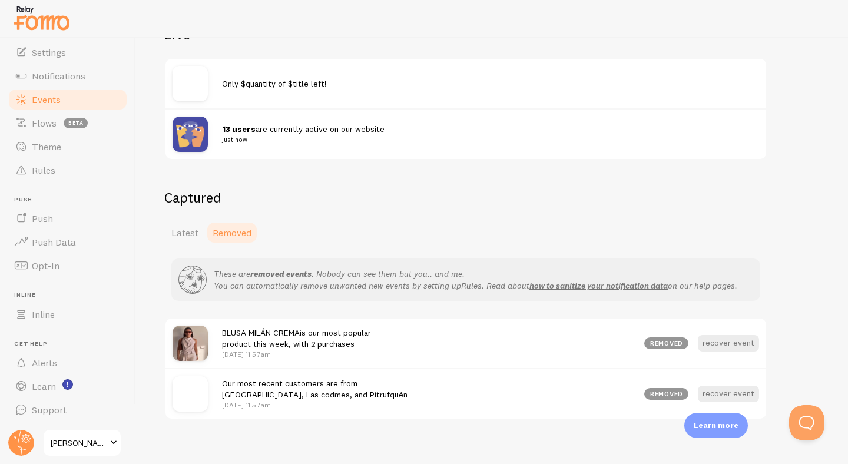
scroll to position [161, 0]
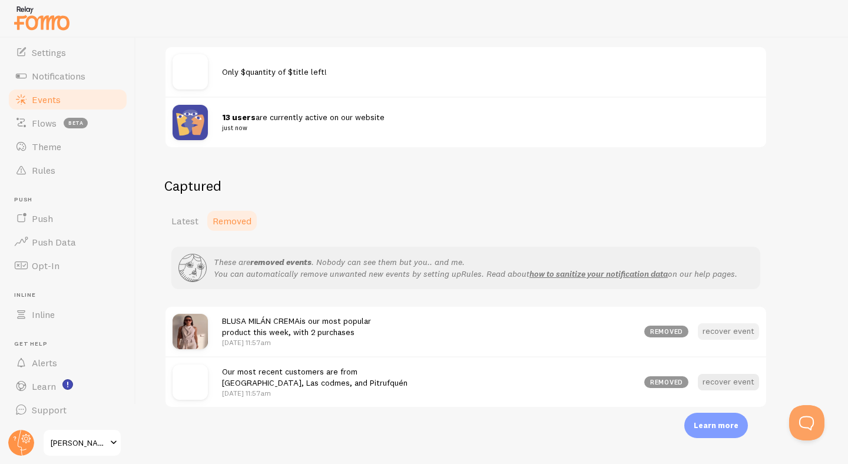
click at [738, 331] on button "recover event" at bounding box center [728, 331] width 61 height 16
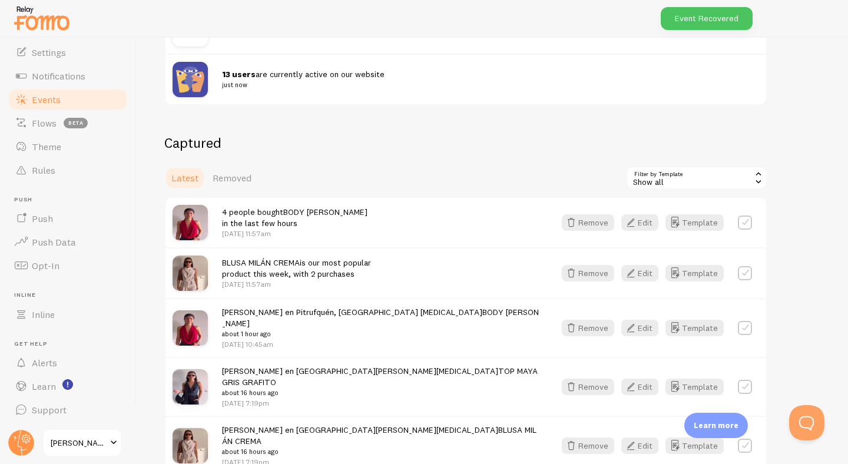
scroll to position [206, 0]
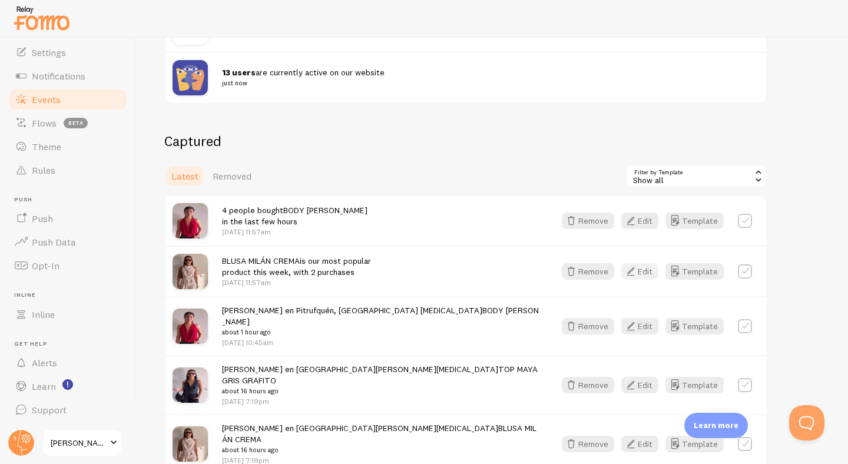
click at [643, 269] on button "Edit" at bounding box center [639, 271] width 37 height 16
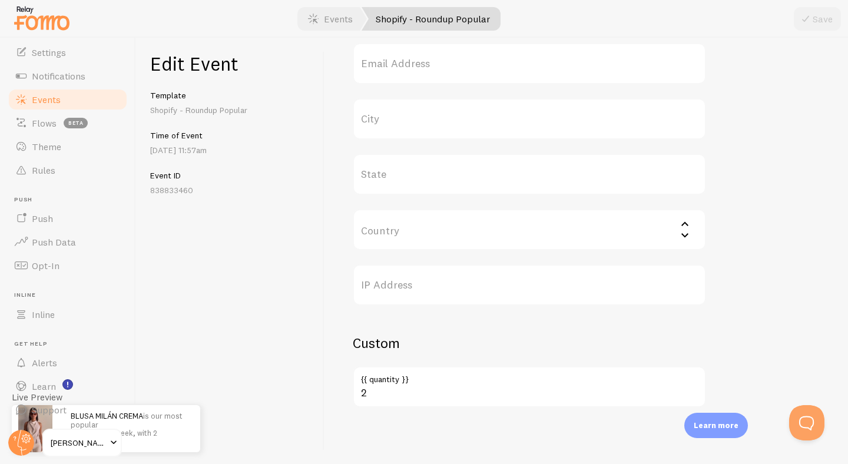
scroll to position [459, 0]
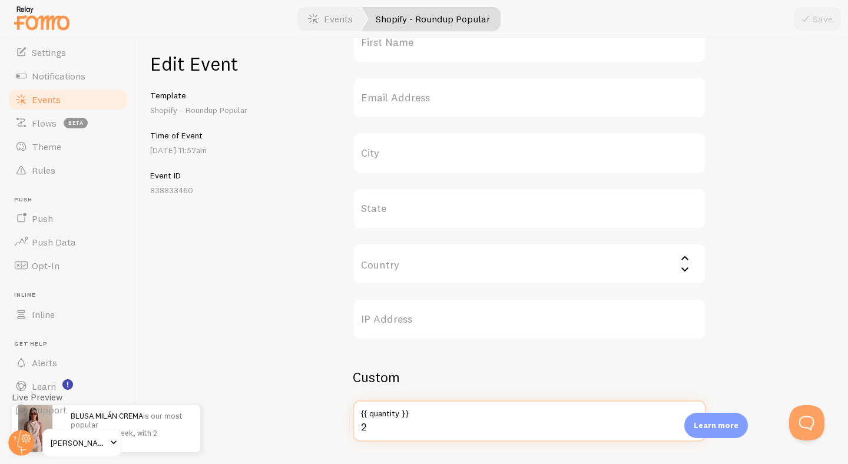
click at [404, 424] on input "2" at bounding box center [529, 420] width 353 height 41
type input "15"
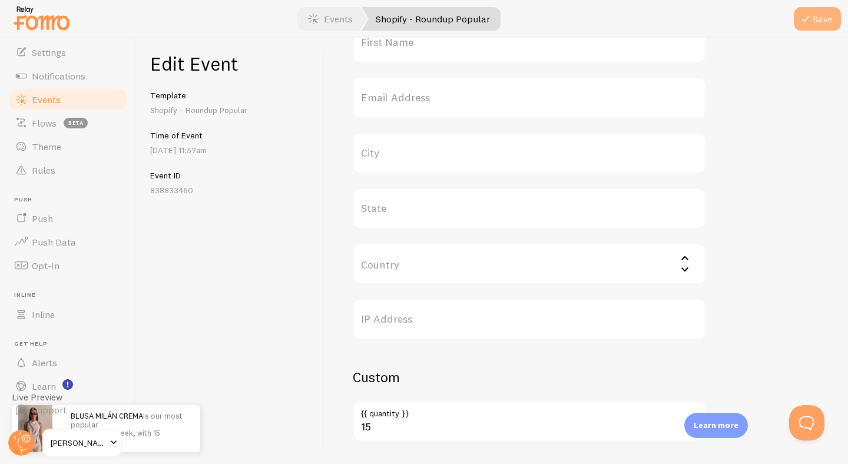
click at [820, 19] on button "Save" at bounding box center [817, 19] width 47 height 24
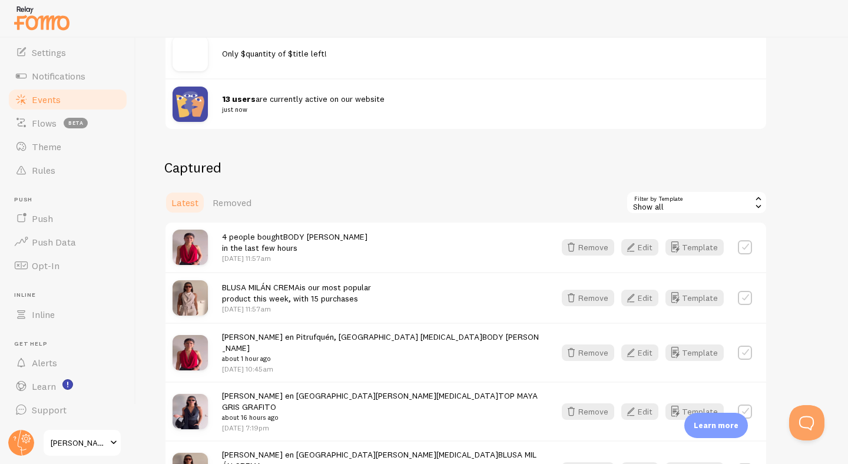
scroll to position [182, 0]
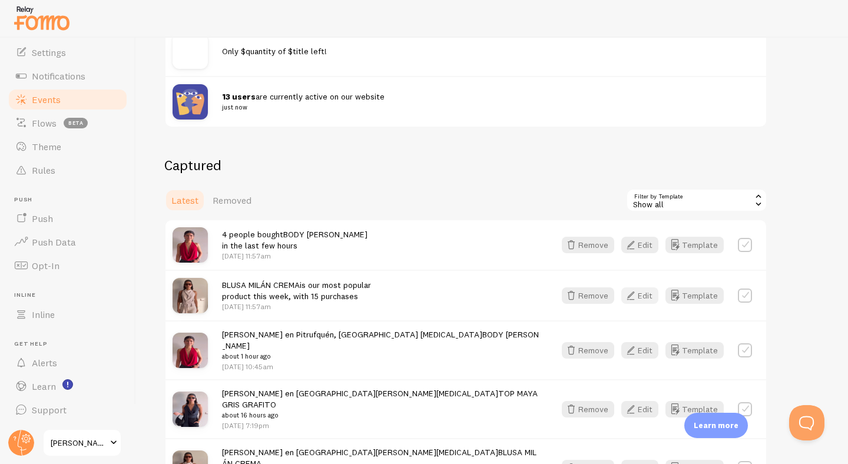
click at [643, 298] on button "Edit" at bounding box center [639, 295] width 37 height 16
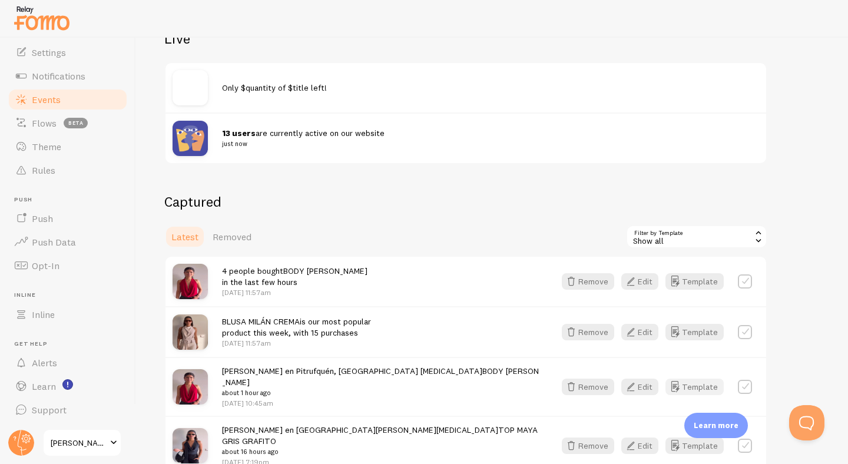
scroll to position [165, 0]
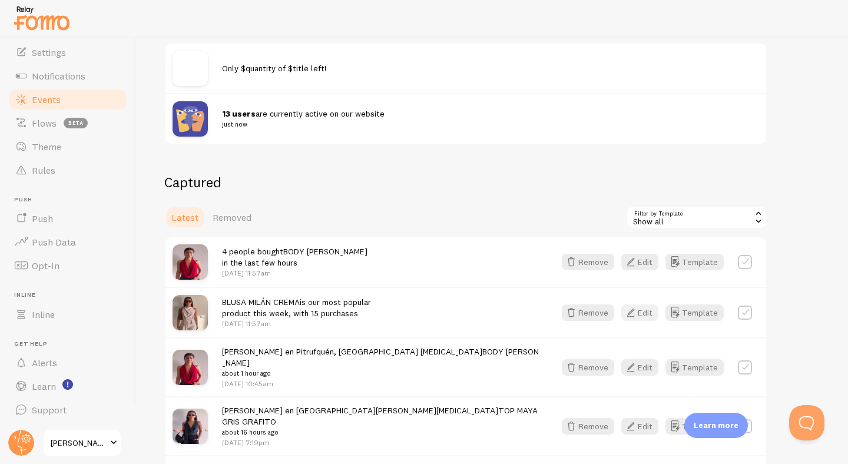
click at [645, 308] on button "Edit" at bounding box center [639, 312] width 37 height 16
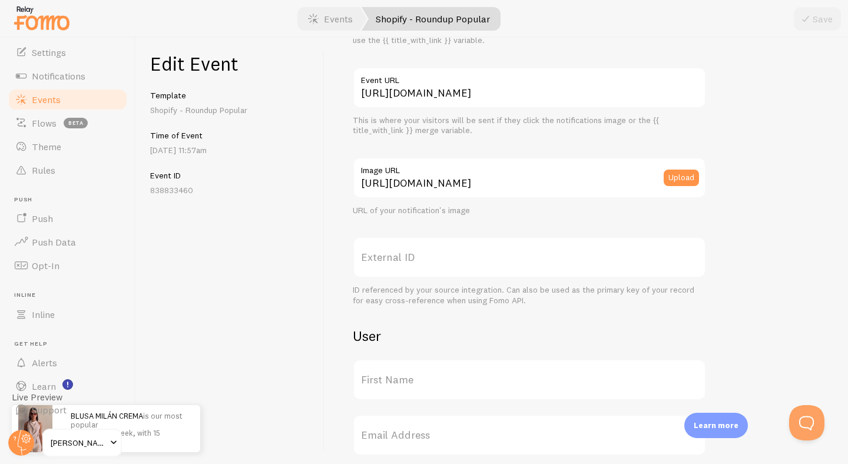
scroll to position [75, 0]
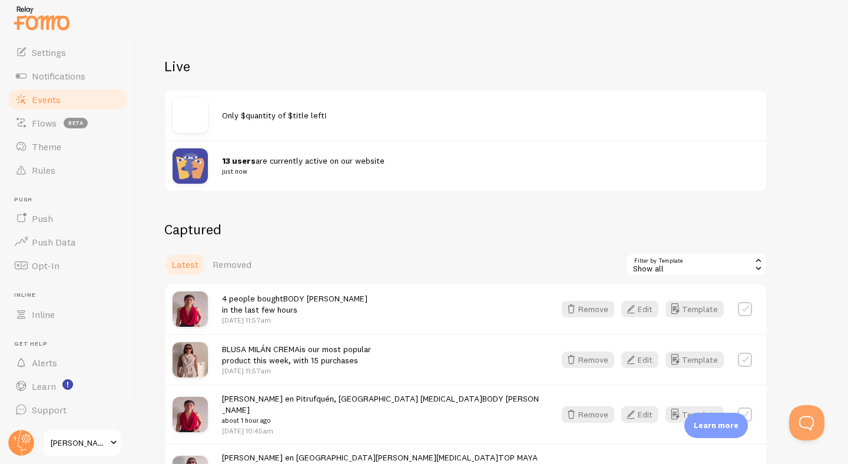
scroll to position [142, 0]
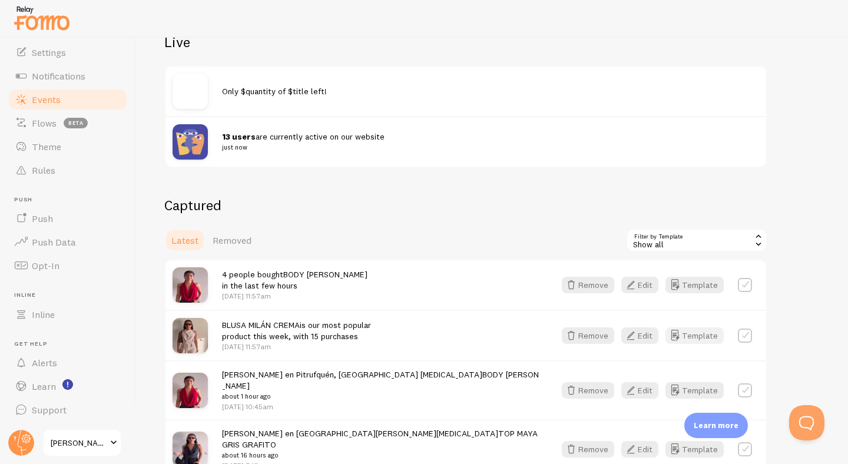
click at [693, 331] on button "Template" at bounding box center [694, 335] width 58 height 16
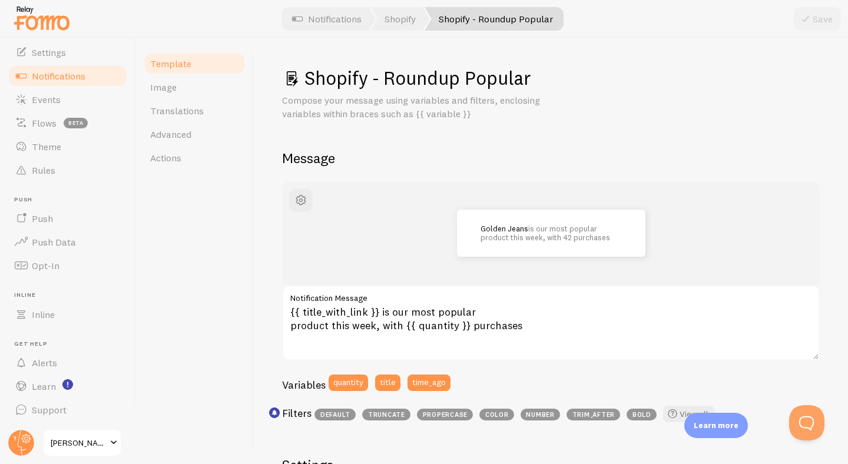
scroll to position [58, 0]
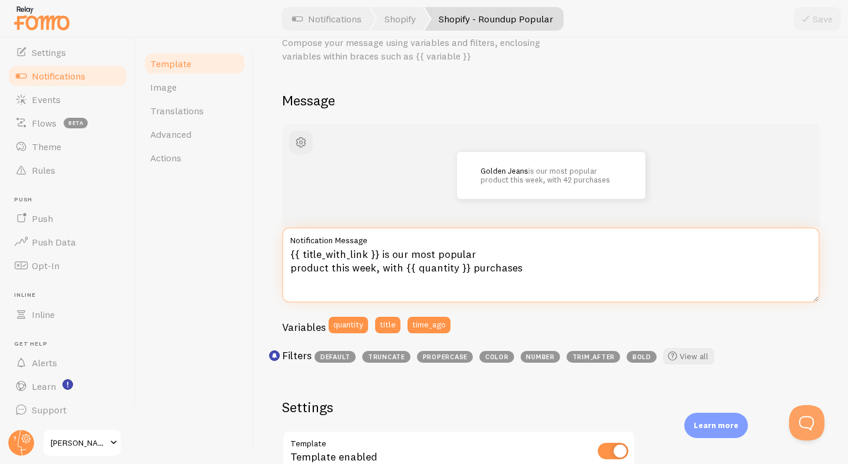
drag, startPoint x: 381, startPoint y: 253, endPoint x: 375, endPoint y: 269, distance: 17.0
click at [375, 269] on textarea "{{ title_with_link }} is our most popular product this week, with {{ quantity }…" at bounding box center [551, 264] width 538 height 75
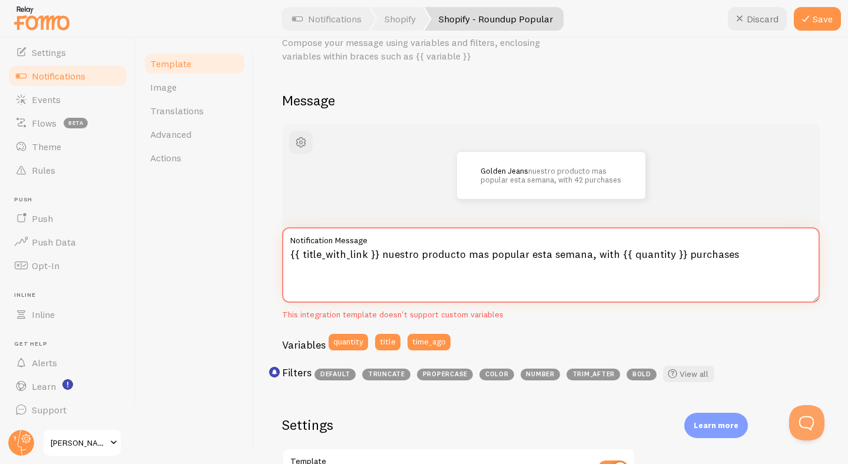
click at [612, 254] on textarea "{{ title_with_link }} nuestro producto mas popular esta semana, with {{ quantit…" at bounding box center [551, 264] width 538 height 75
drag, startPoint x: 729, startPoint y: 257, endPoint x: 677, endPoint y: 260, distance: 52.5
click at [677, 260] on textarea "{{ title_with_link }} nuestro producto mas popular esta semana, con {{ quantity…" at bounding box center [551, 264] width 538 height 75
type textarea "{{ title_with_link }} nuestro producto mas popular esta semana, con {{ quantity…"
click at [821, 18] on button "Save" at bounding box center [817, 19] width 47 height 24
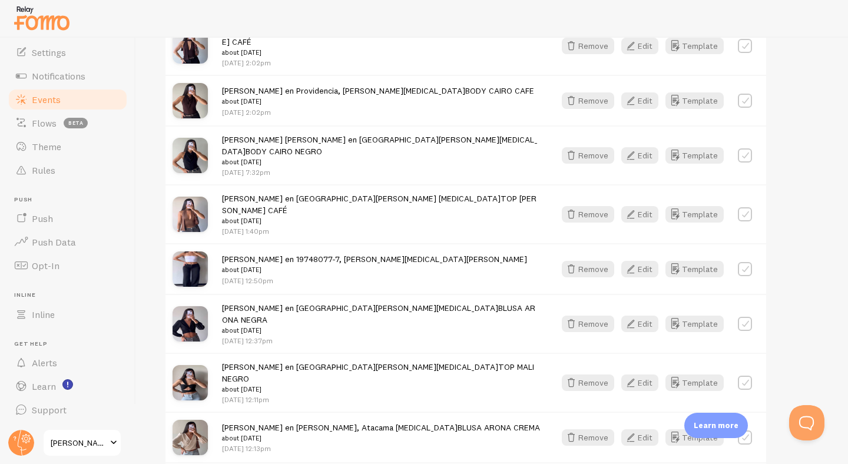
scroll to position [1565, 0]
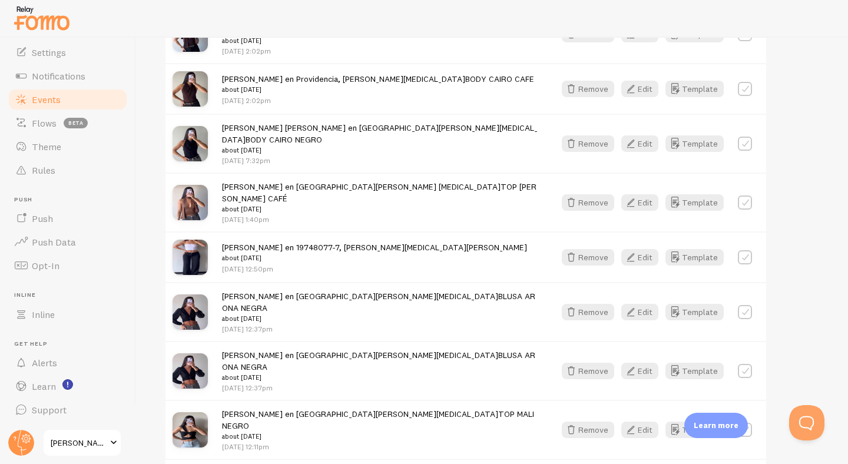
scroll to position [1665, 0]
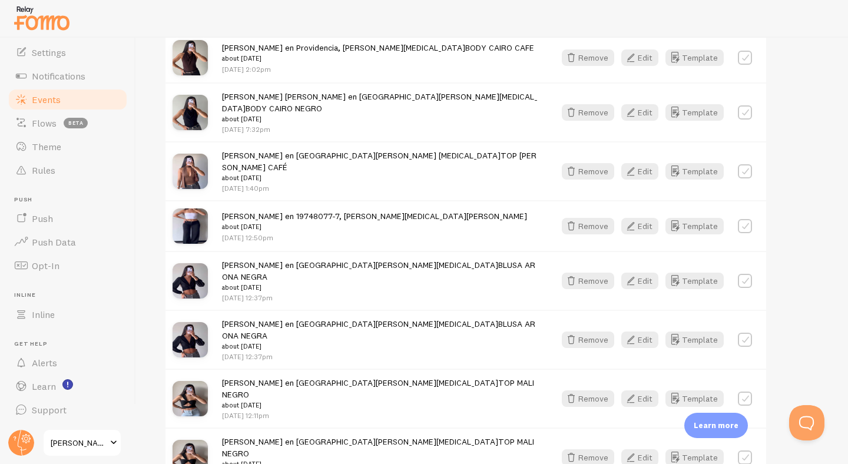
click at [730, 429] on p "Learn more" at bounding box center [716, 425] width 45 height 11
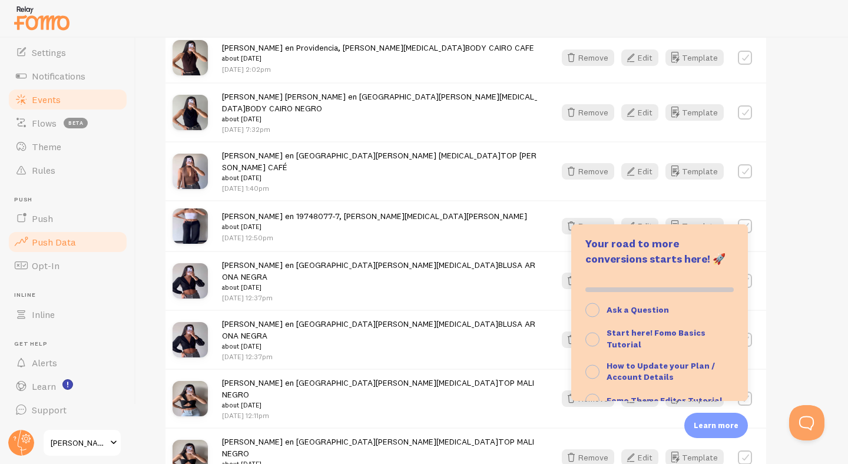
click at [66, 237] on span "Push Data" at bounding box center [54, 242] width 44 height 12
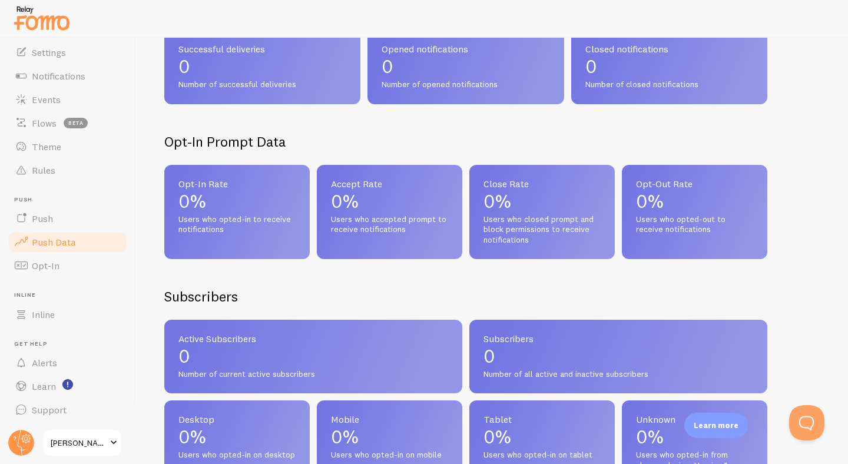
scroll to position [235, 0]
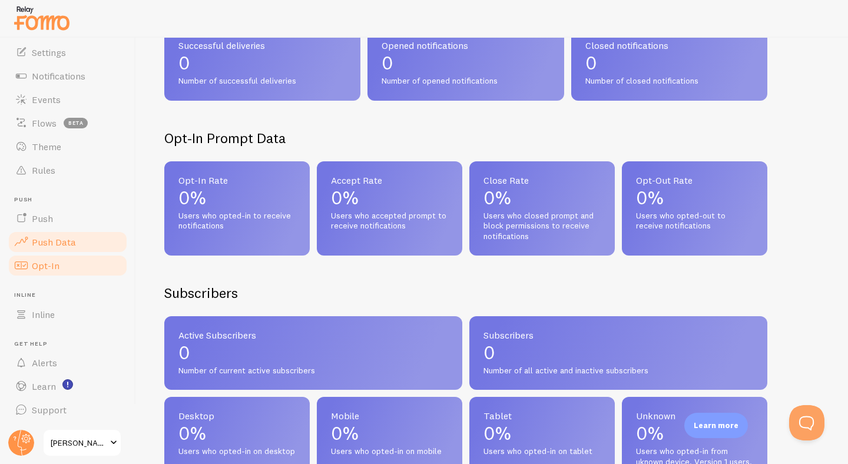
click at [51, 273] on link "Opt-In" at bounding box center [67, 266] width 121 height 24
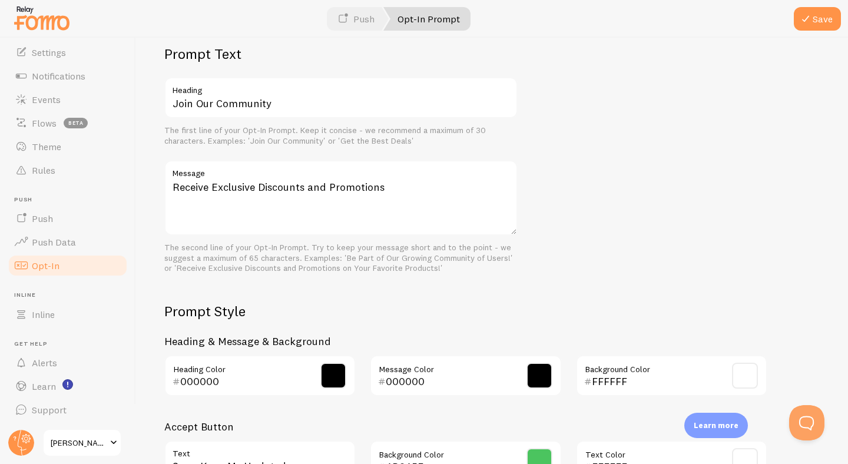
scroll to position [500, 0]
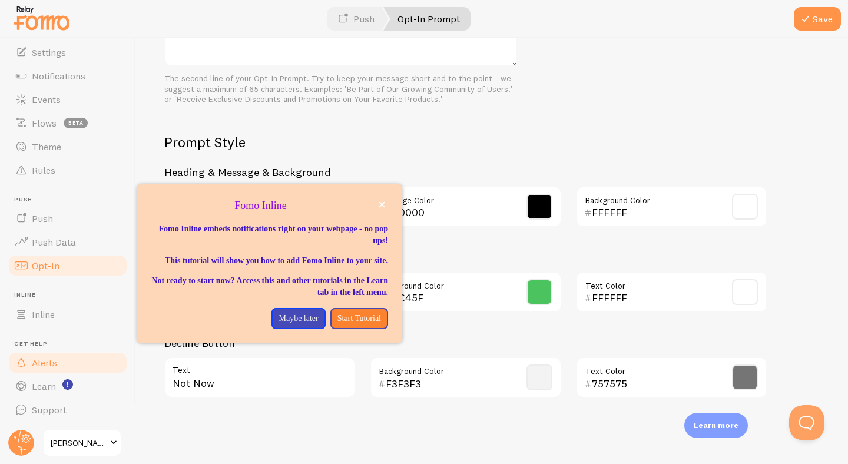
click at [72, 361] on link "Alerts" at bounding box center [67, 363] width 121 height 24
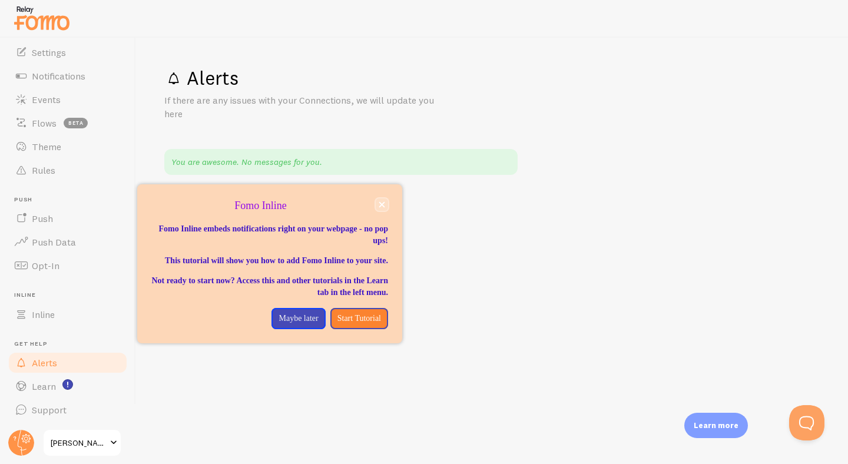
click at [379, 200] on button "close," at bounding box center [382, 204] width 12 height 12
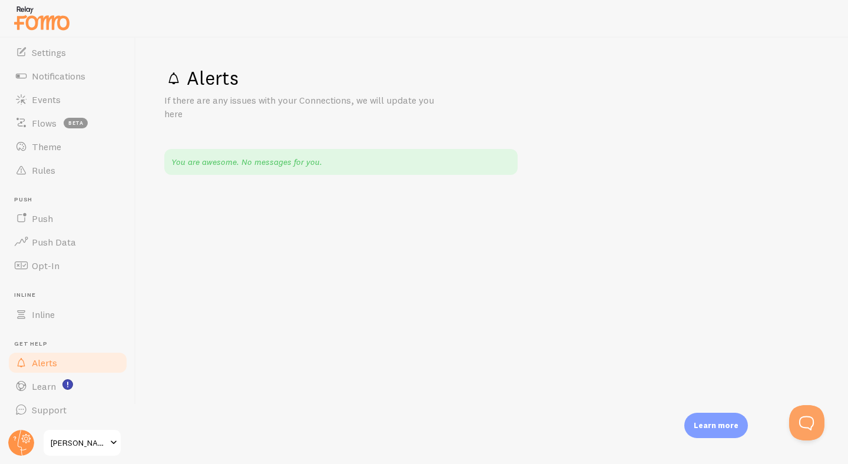
click at [278, 160] on div "You are awesome. No messages for you." at bounding box center [340, 162] width 353 height 26
click at [721, 420] on p "Learn more" at bounding box center [716, 425] width 45 height 11
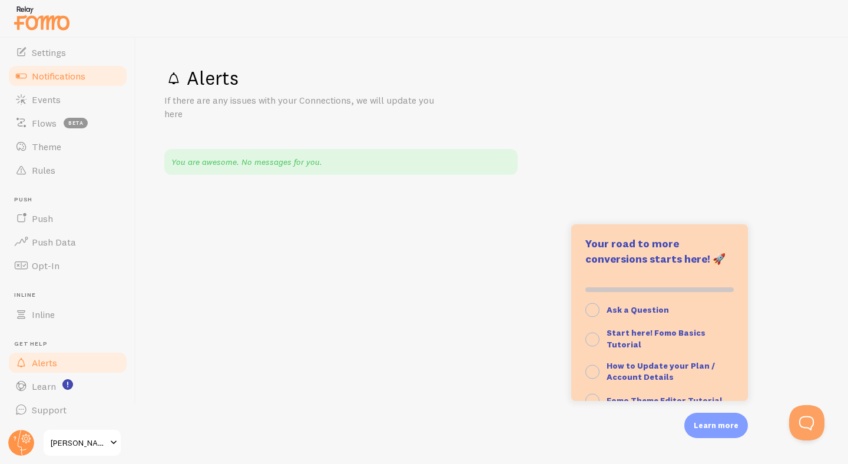
click at [66, 71] on span "Notifications" at bounding box center [59, 76] width 54 height 12
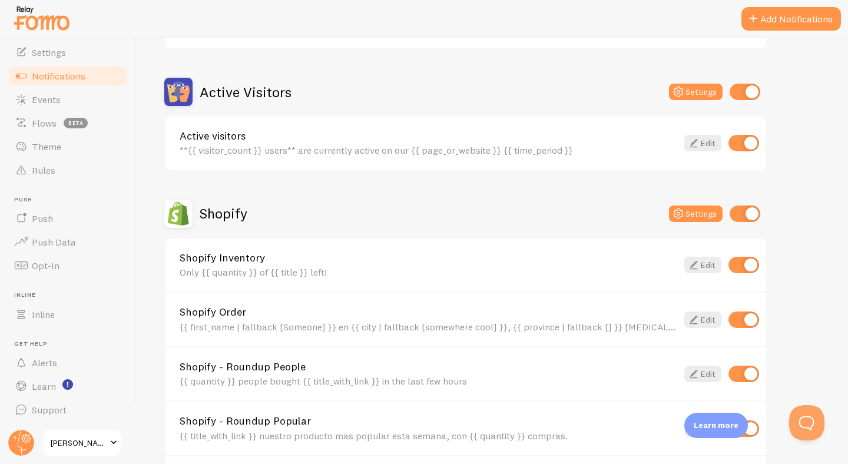
scroll to position [260, 0]
click at [747, 264] on input "checkbox" at bounding box center [743, 264] width 31 height 16
checkbox input "false"
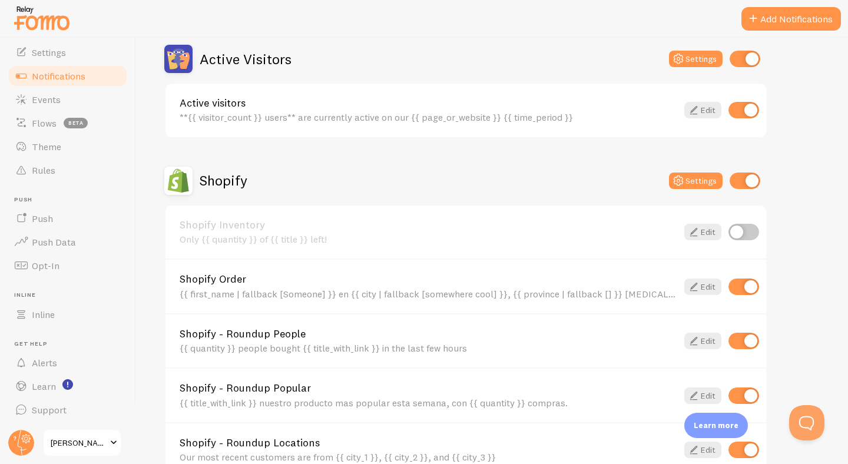
scroll to position [297, 0]
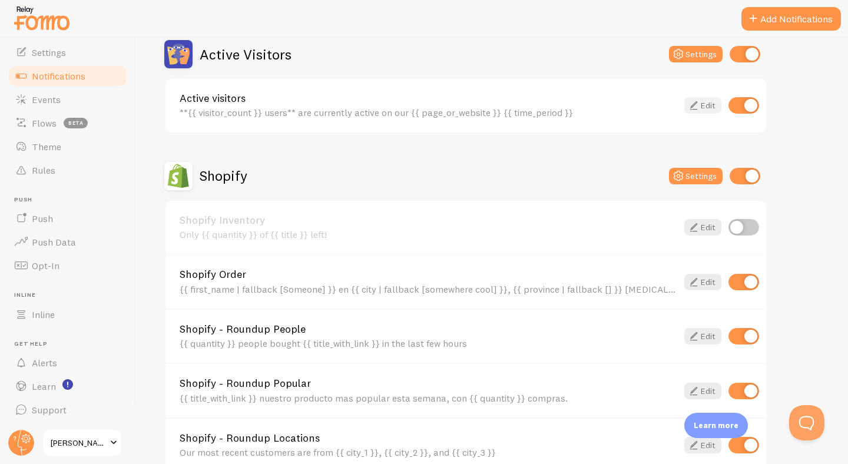
click at [705, 105] on link "Edit" at bounding box center [702, 105] width 37 height 16
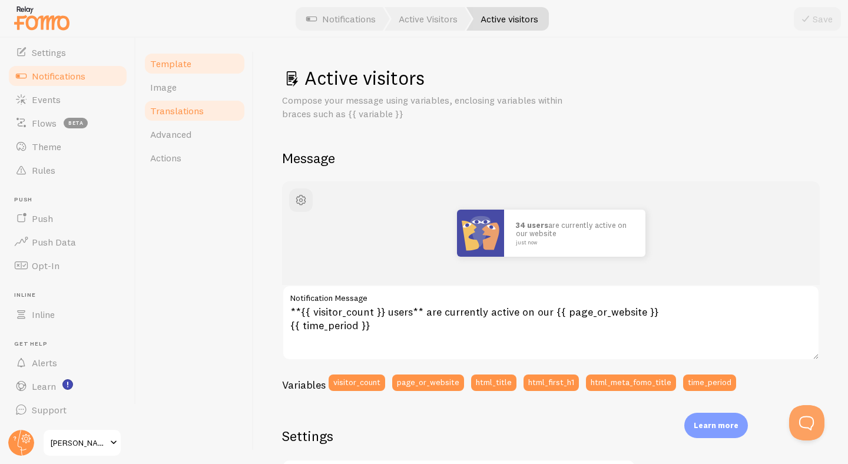
click at [173, 113] on span "Translations" at bounding box center [177, 111] width 54 height 12
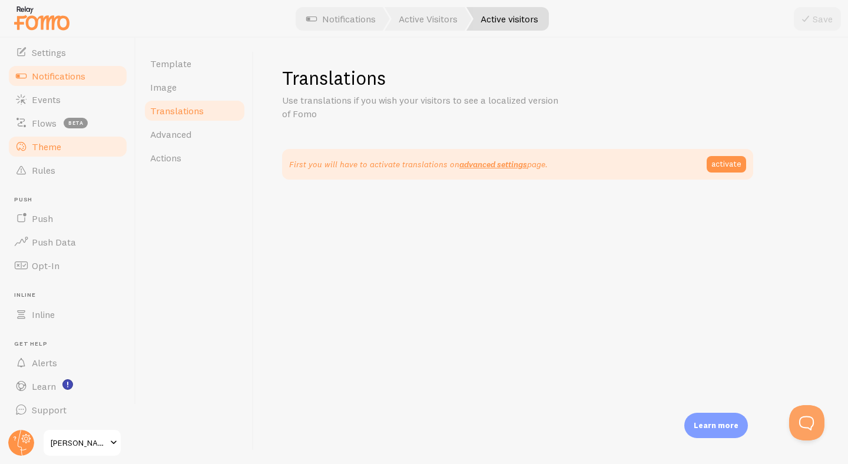
click at [61, 154] on link "Theme" at bounding box center [67, 147] width 121 height 24
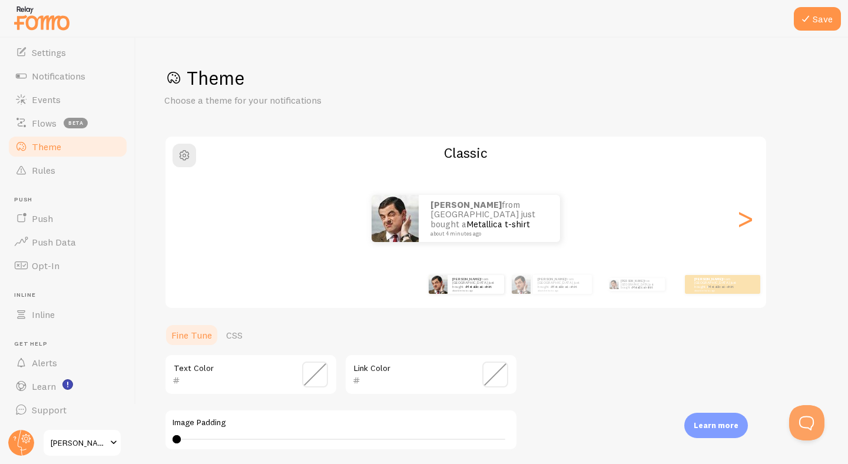
click at [61, 154] on link "Theme" at bounding box center [67, 147] width 121 height 24
click at [74, 91] on link "Events" at bounding box center [67, 100] width 121 height 24
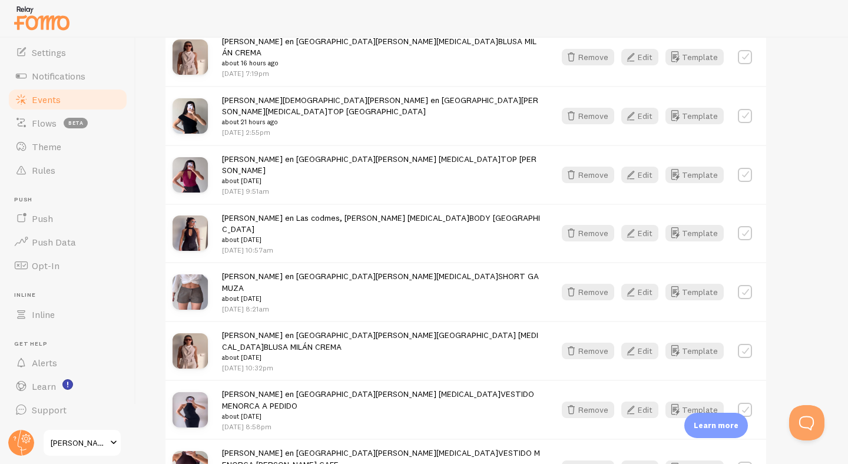
scroll to position [563, 0]
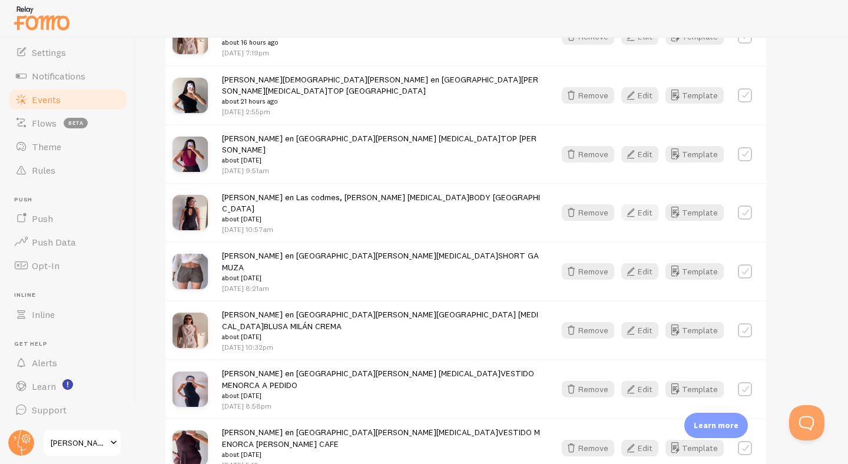
click at [641, 204] on button "Edit" at bounding box center [639, 212] width 37 height 16
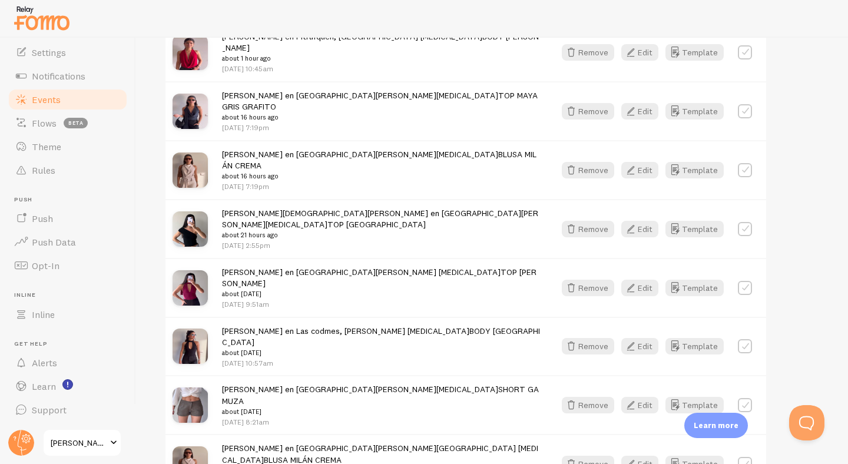
scroll to position [430, 0]
click at [699, 337] on button "Template" at bounding box center [694, 345] width 58 height 16
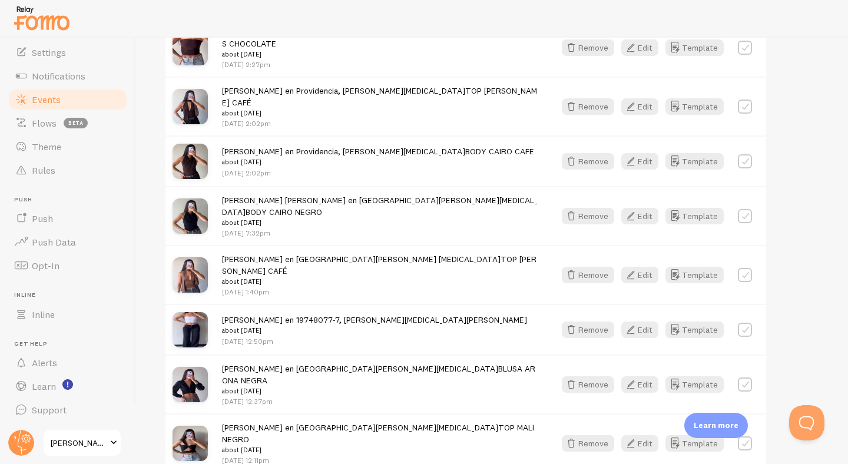
scroll to position [1514, 0]
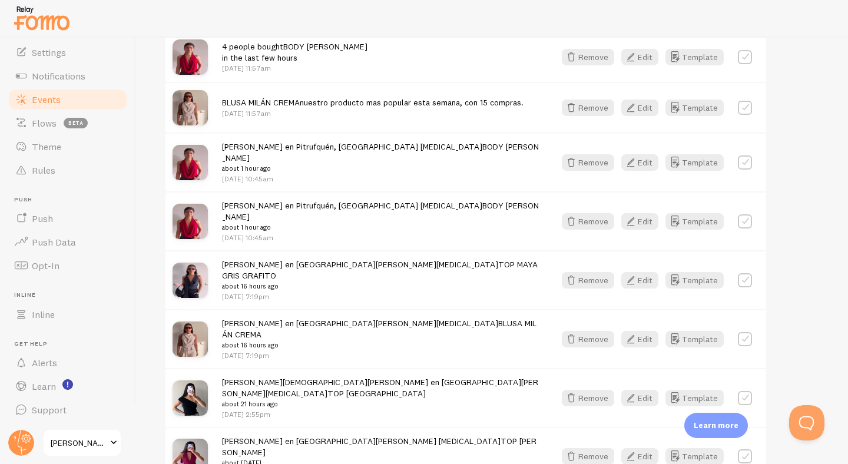
scroll to position [303, 0]
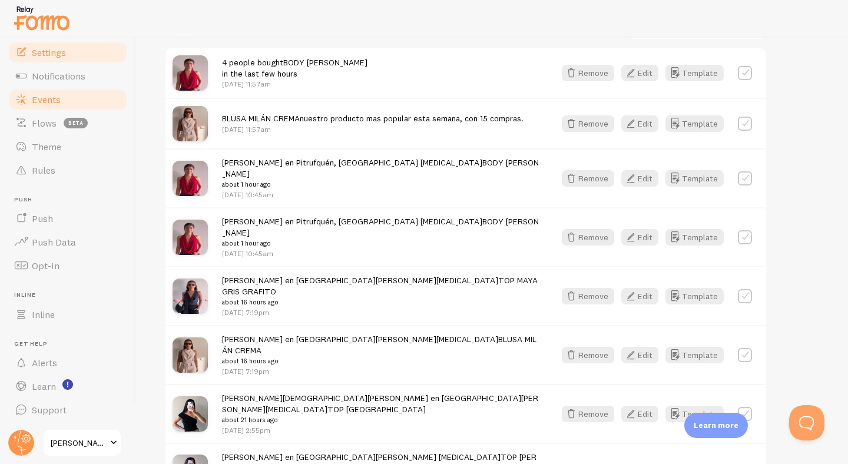
click at [68, 59] on link "Settings" at bounding box center [67, 53] width 121 height 24
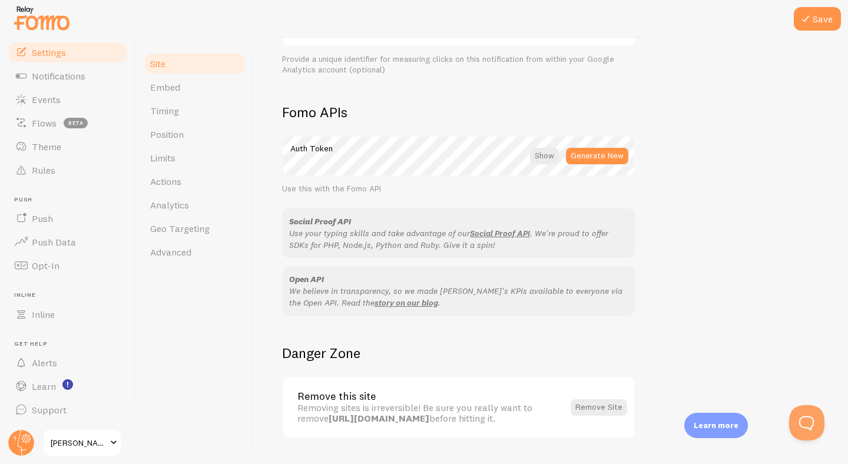
scroll to position [648, 0]
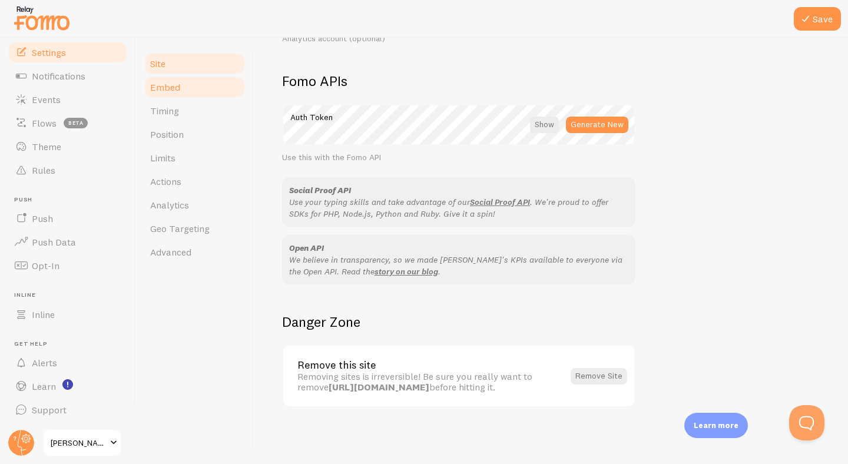
click at [184, 97] on link "Embed" at bounding box center [194, 87] width 103 height 24
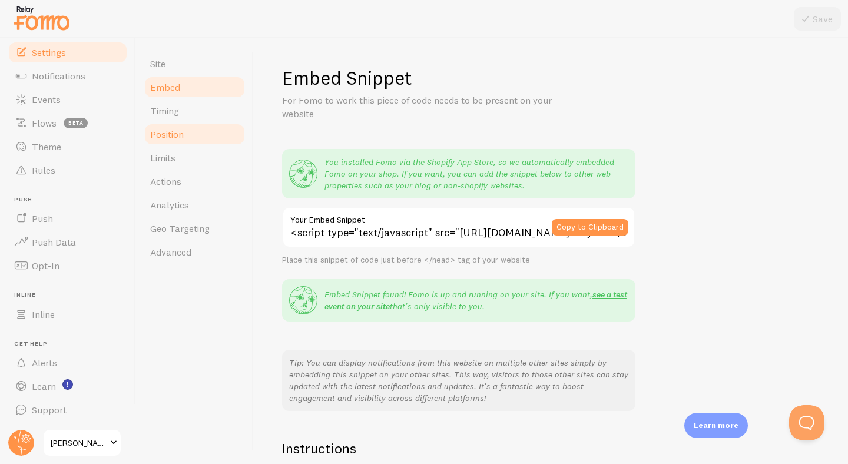
click at [188, 140] on link "Position" at bounding box center [194, 134] width 103 height 24
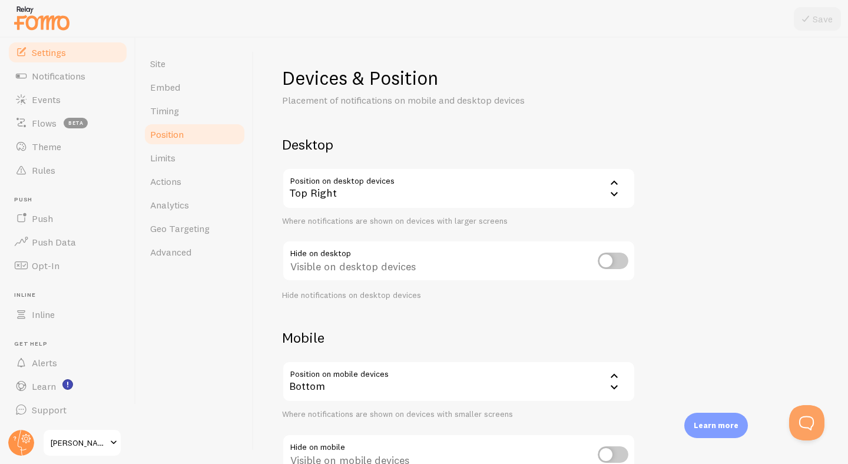
scroll to position [86, 0]
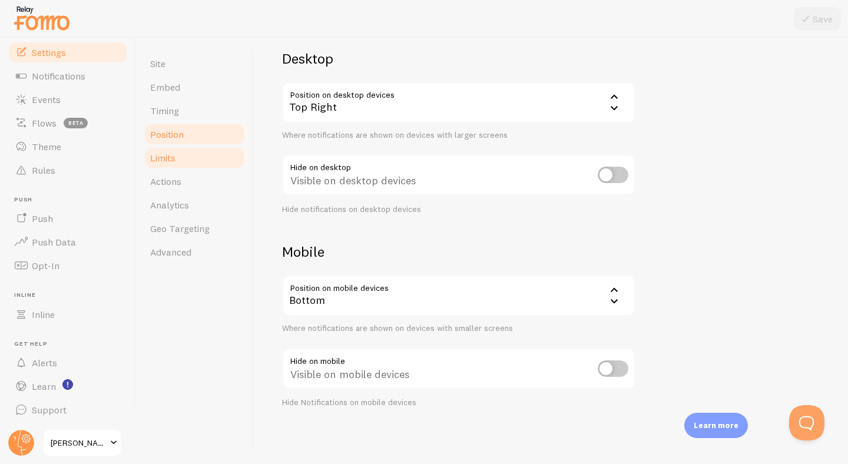
click at [192, 152] on link "Limits" at bounding box center [194, 158] width 103 height 24
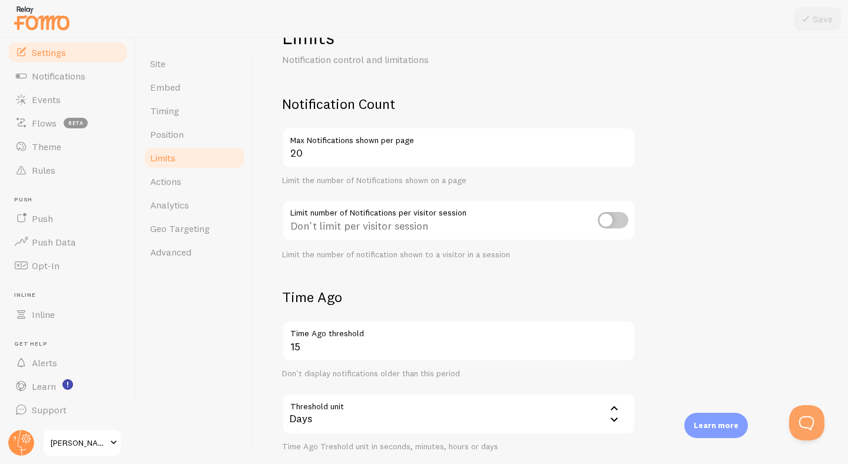
scroll to position [42, 0]
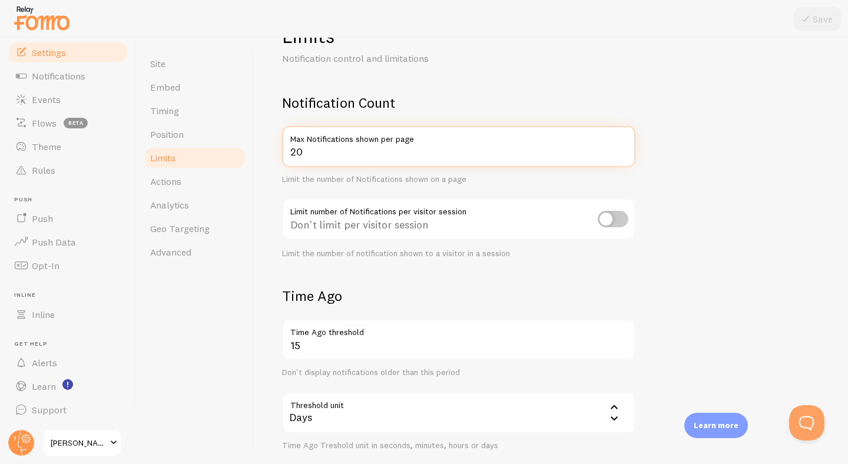
drag, startPoint x: 315, startPoint y: 160, endPoint x: 279, endPoint y: 160, distance: 35.9
click at [279, 160] on div "Limits Notification control and limitations Notification Count 20 Max Notificat…" at bounding box center [551, 251] width 594 height 426
drag, startPoint x: 317, startPoint y: 153, endPoint x: 274, endPoint y: 153, distance: 43.6
click at [274, 153] on div "Limits Notification control and limitations Notification Count 20 Max Notificat…" at bounding box center [551, 251] width 594 height 426
type input "6"
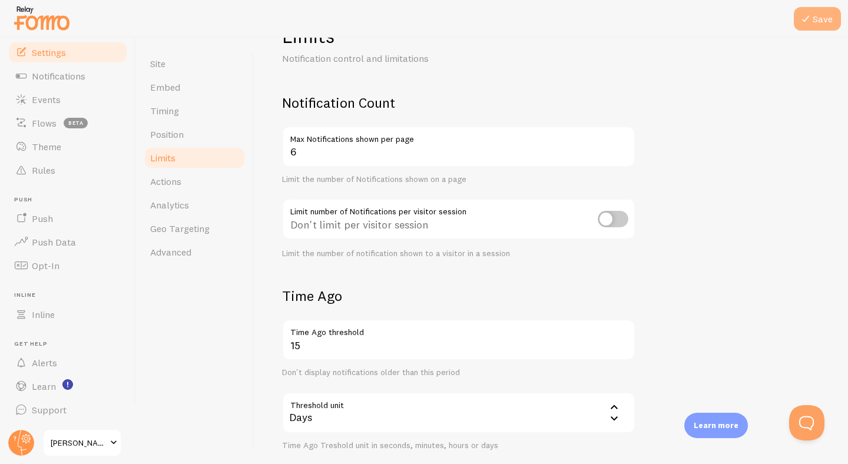
click at [810, 16] on icon at bounding box center [805, 19] width 14 height 14
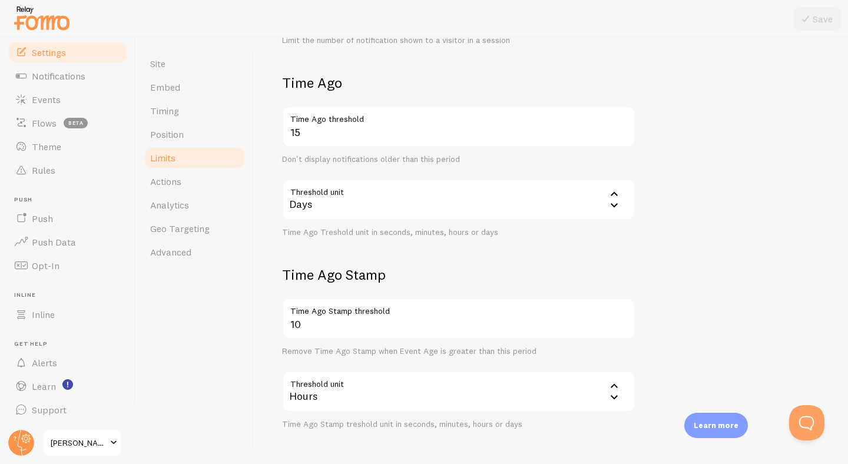
scroll to position [299, 0]
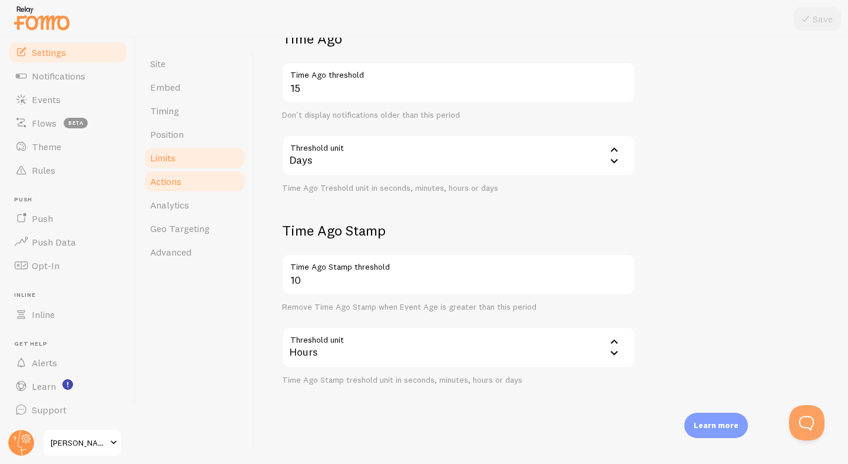
click at [195, 182] on link "Actions" at bounding box center [194, 182] width 103 height 24
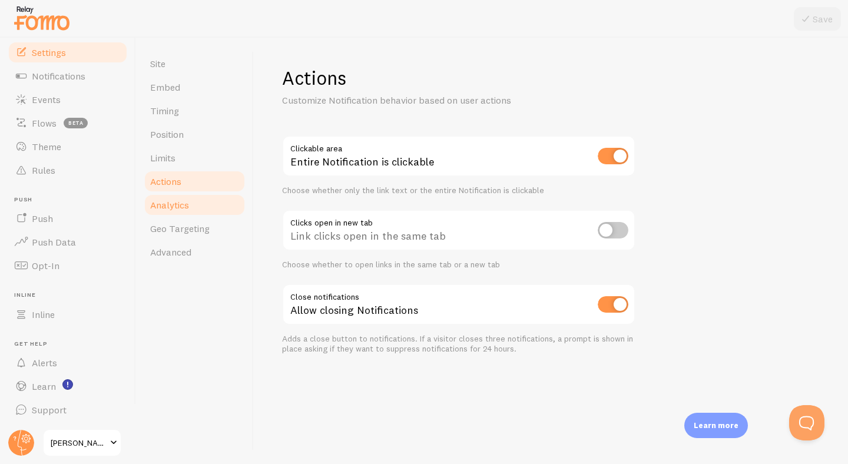
click at [183, 198] on link "Analytics" at bounding box center [194, 205] width 103 height 24
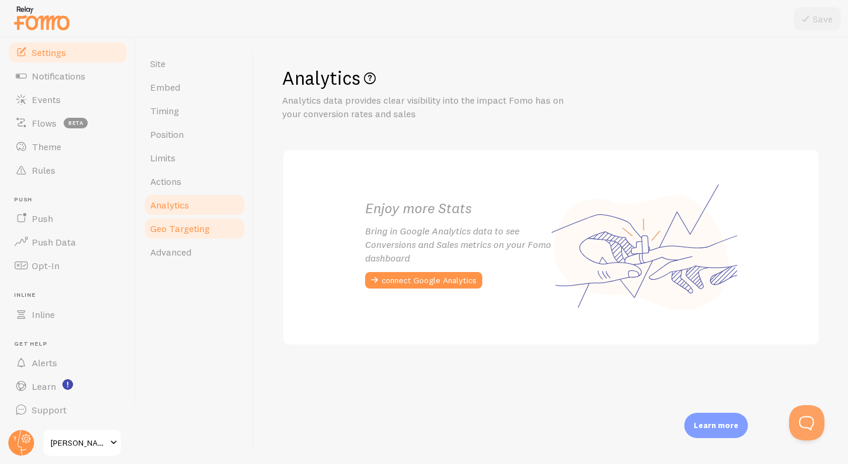
click at [180, 225] on span "Geo Targeting" at bounding box center [179, 229] width 59 height 12
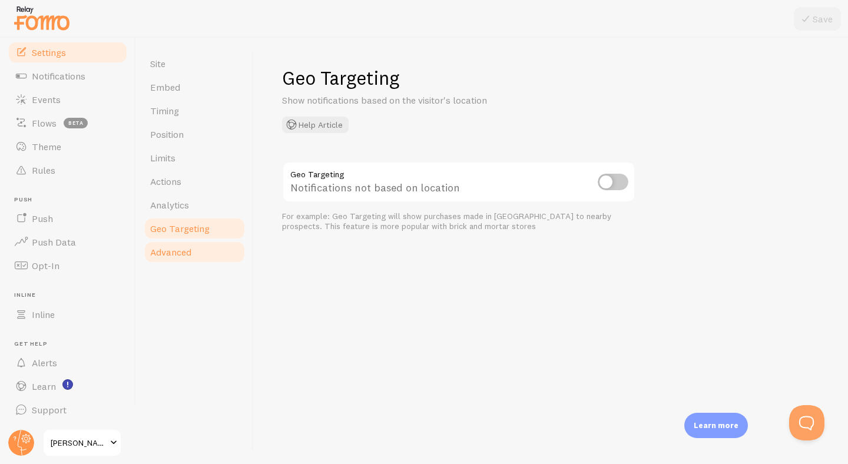
click at [180, 253] on span "Advanced" at bounding box center [170, 252] width 41 height 12
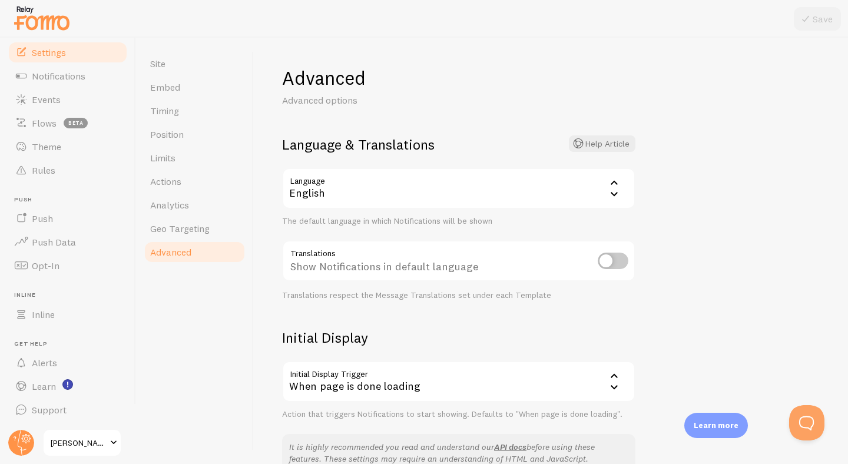
click at [481, 174] on div "English" at bounding box center [458, 188] width 353 height 41
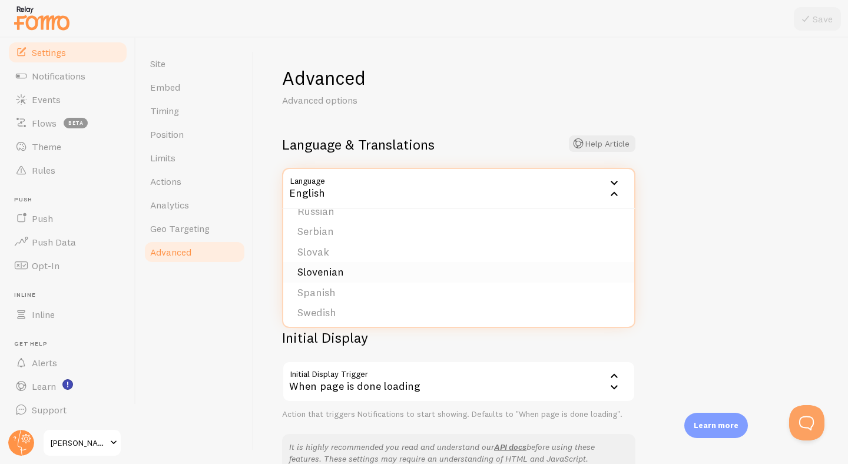
scroll to position [460, 0]
click at [331, 303] on li "Spanish" at bounding box center [458, 294] width 351 height 21
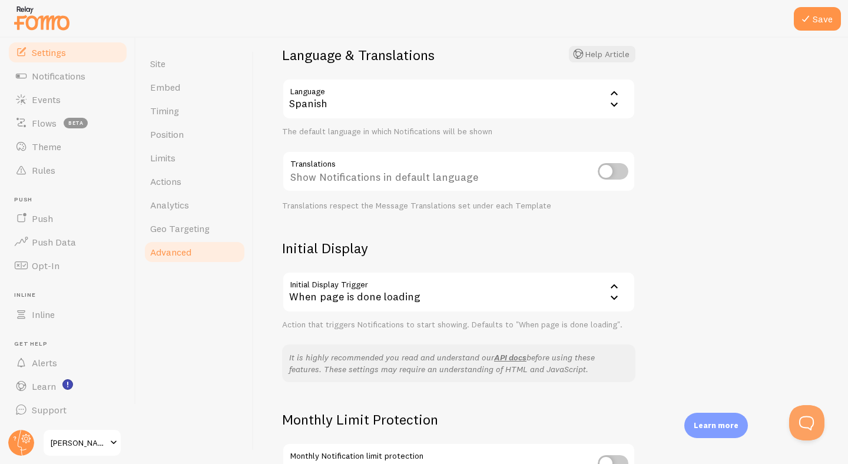
scroll to position [219, 0]
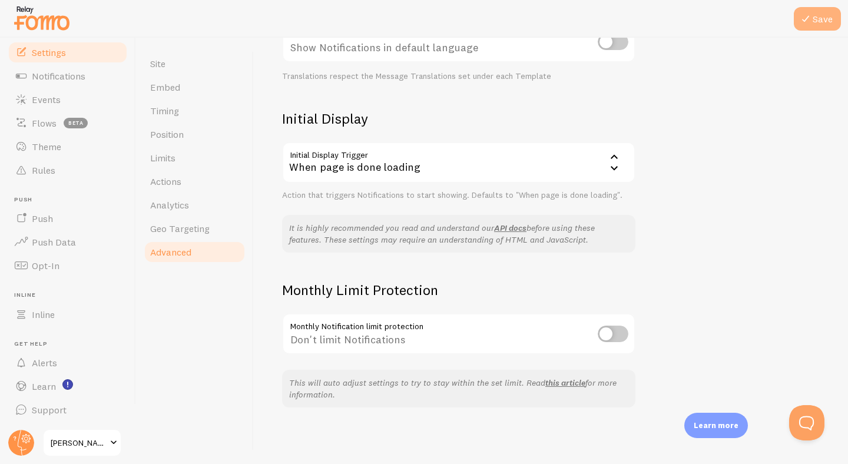
click at [815, 18] on button "Save" at bounding box center [817, 19] width 47 height 24
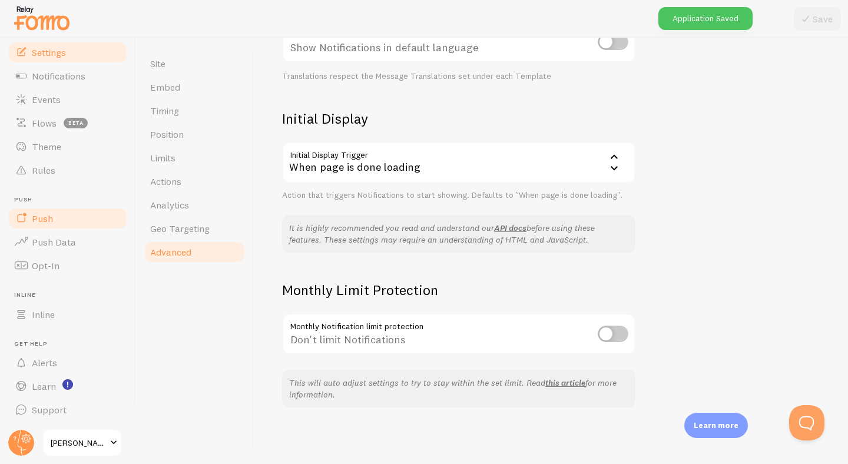
click at [50, 220] on span "Push" at bounding box center [42, 219] width 21 height 12
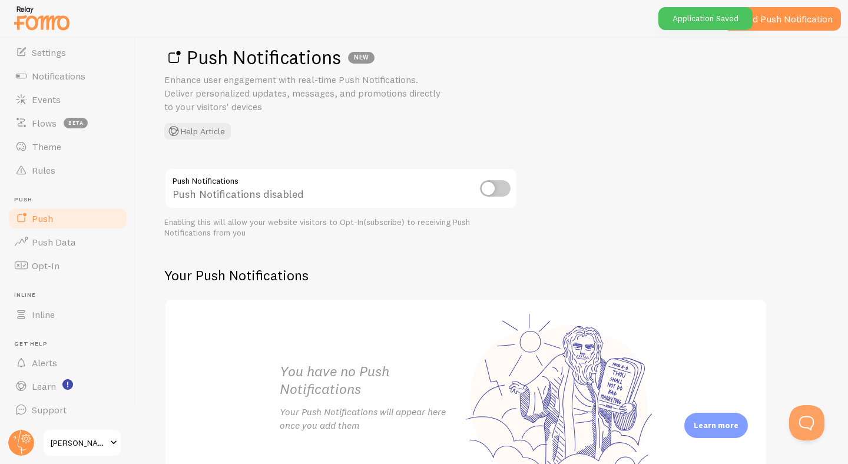
scroll to position [24, 0]
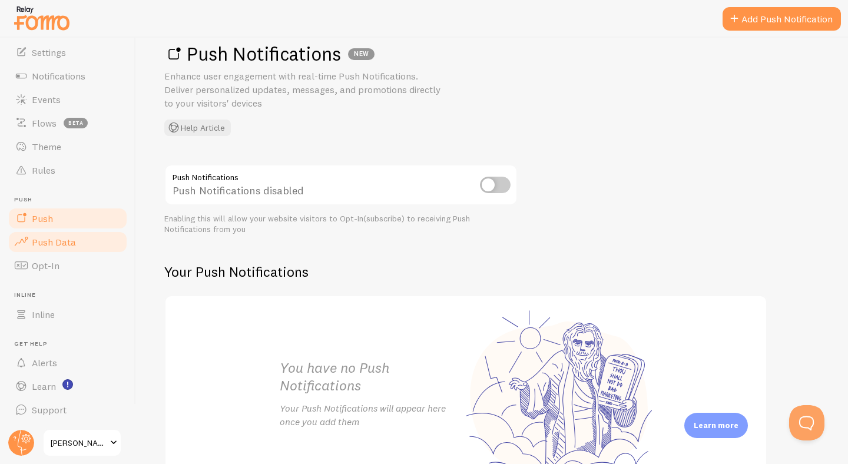
click at [85, 244] on link "Push Data" at bounding box center [67, 242] width 121 height 24
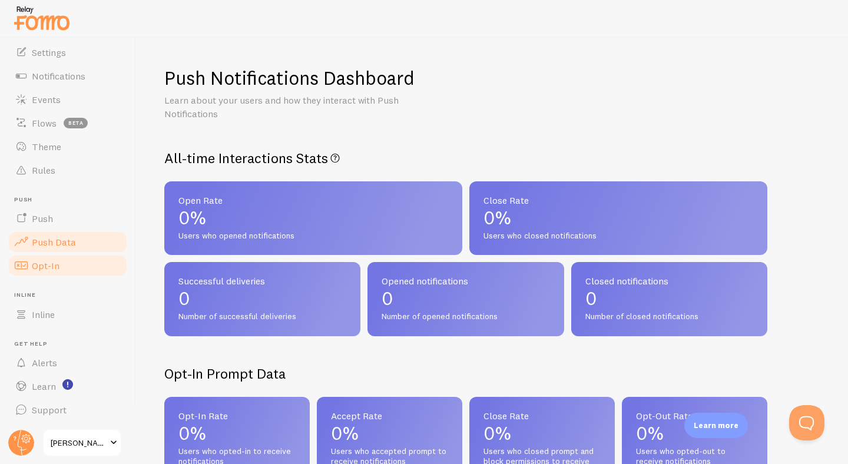
click at [59, 268] on link "Opt-In" at bounding box center [67, 266] width 121 height 24
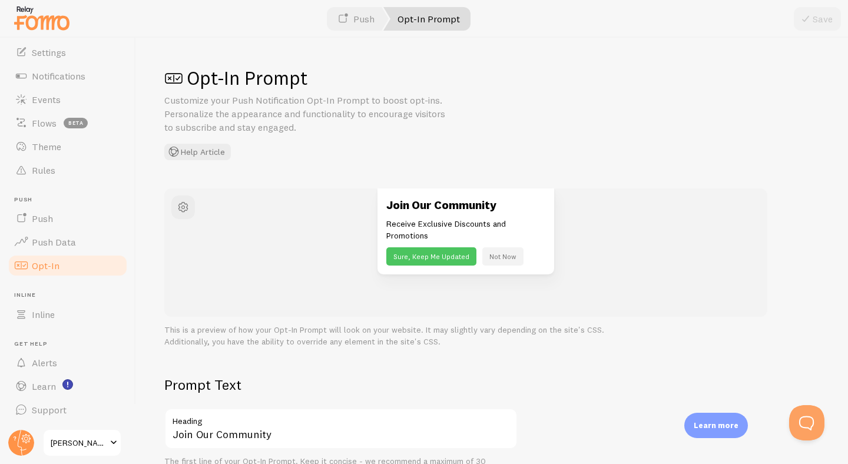
scroll to position [189, 0]
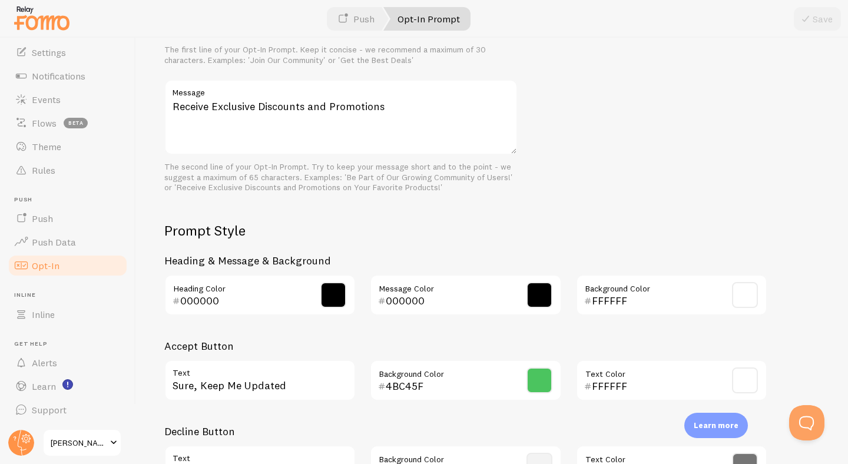
scroll to position [313, 0]
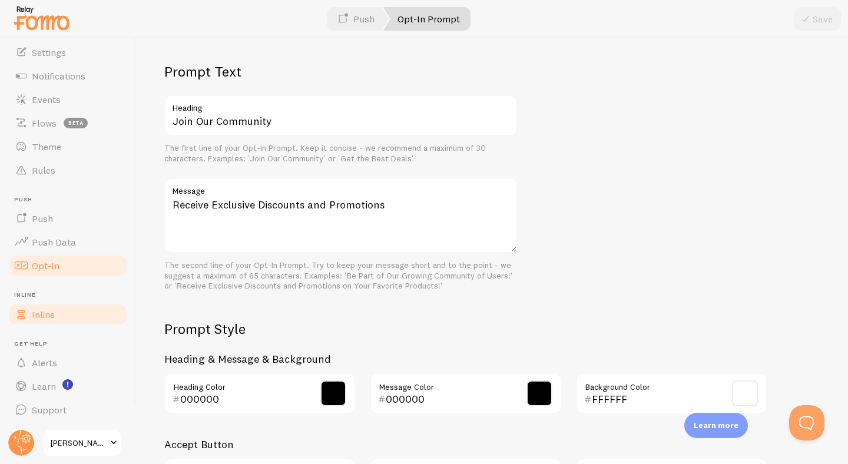
click at [69, 312] on link "Inline" at bounding box center [67, 315] width 121 height 24
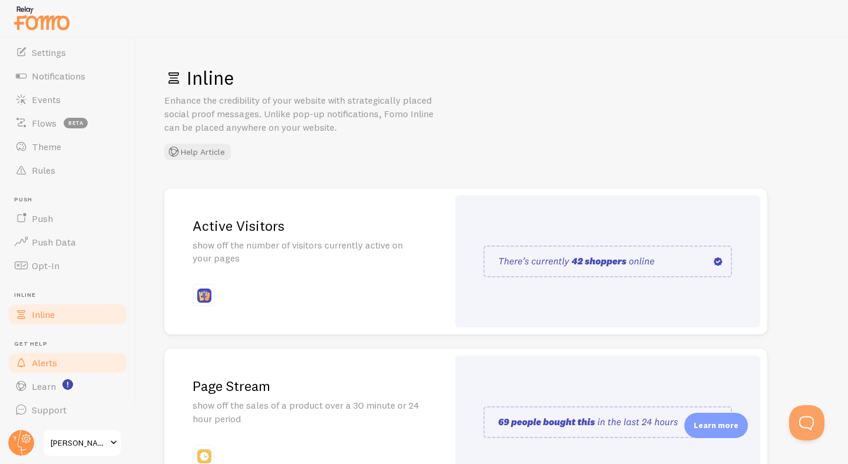
click at [54, 362] on span "Alerts" at bounding box center [44, 363] width 25 height 12
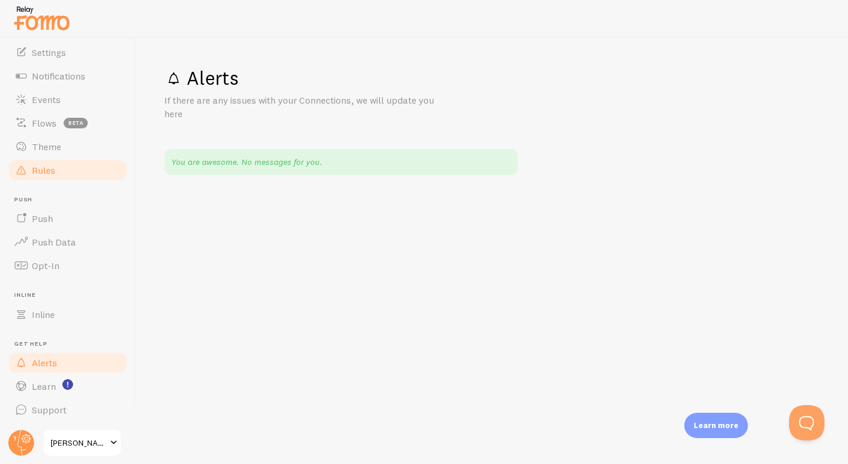
click at [74, 175] on link "Rules" at bounding box center [67, 170] width 121 height 24
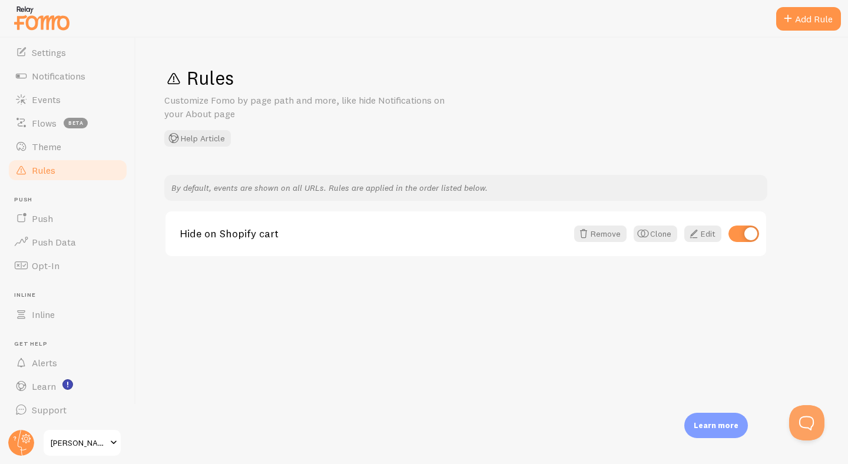
click at [803, 42] on div "Rules Customize Fomo by page path and more, like hide Notifications on your Abo…" at bounding box center [492, 251] width 712 height 426
click at [797, 13] on div "Add Rule" at bounding box center [808, 19] width 65 height 24
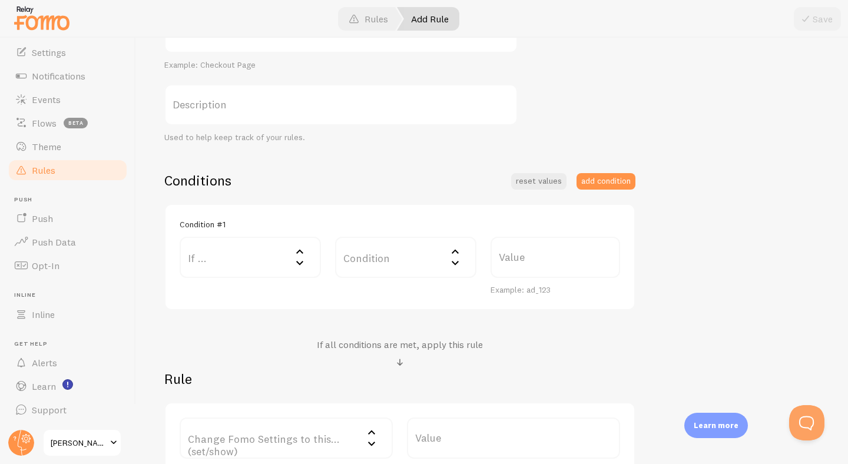
scroll to position [164, 0]
click at [276, 252] on label "If ..." at bounding box center [250, 255] width 141 height 41
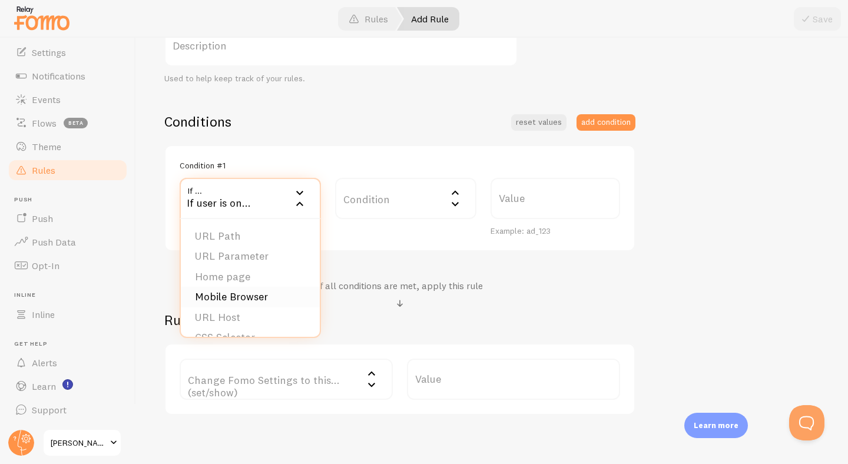
scroll to position [18, 0]
click at [394, 301] on span at bounding box center [400, 304] width 14 height 14
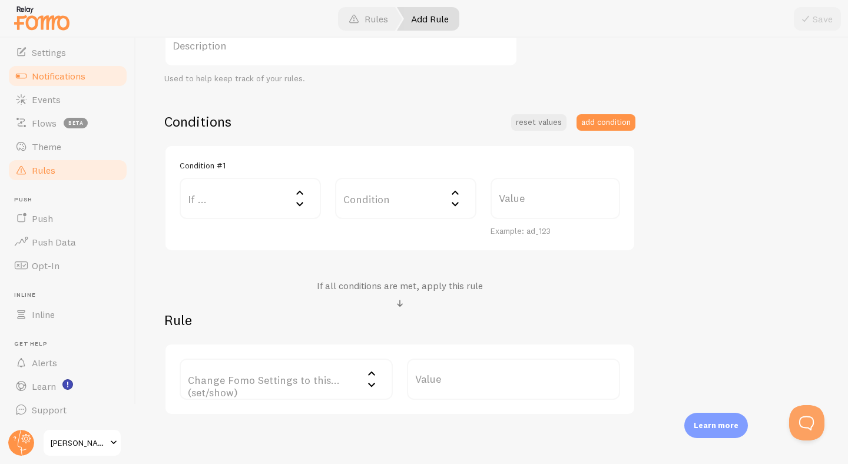
click at [63, 77] on span "Notifications" at bounding box center [59, 76] width 54 height 12
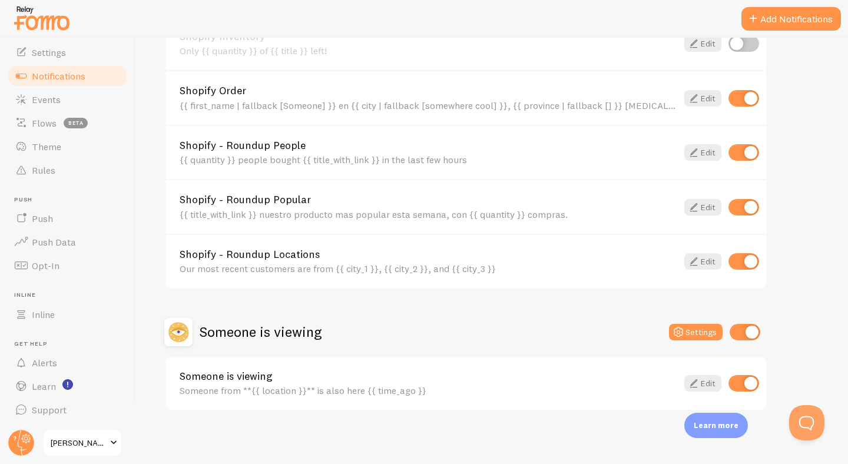
scroll to position [485, 0]
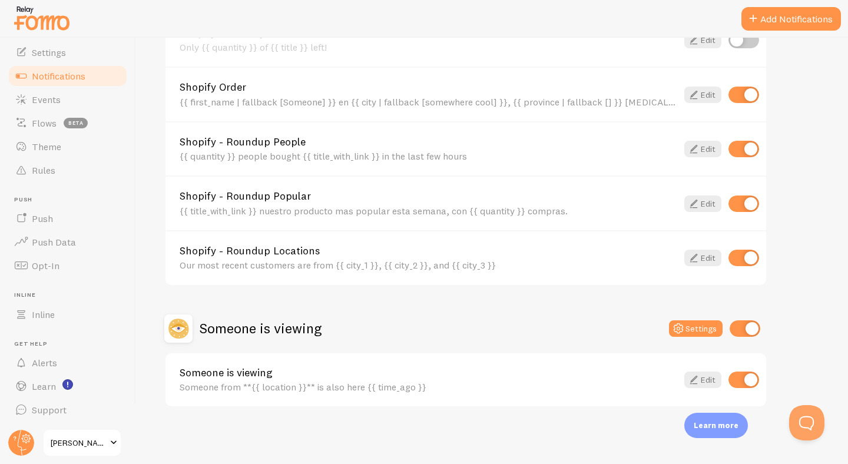
click at [735, 380] on input "checkbox" at bounding box center [743, 379] width 31 height 16
checkbox input "false"
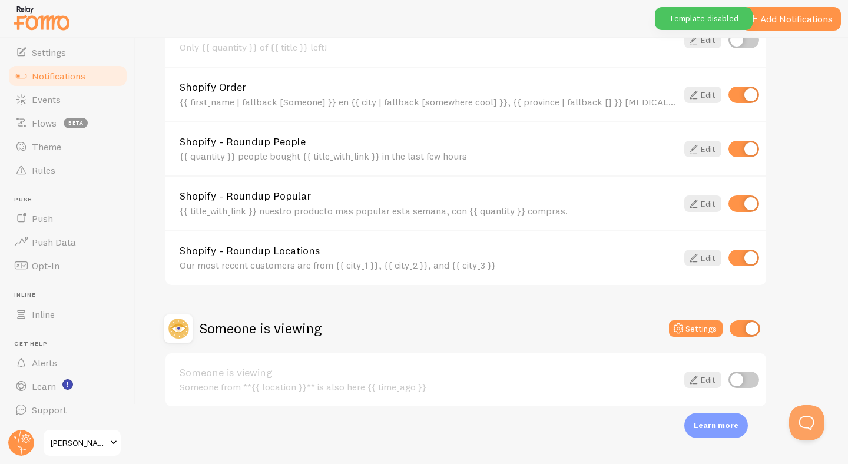
scroll to position [0, 0]
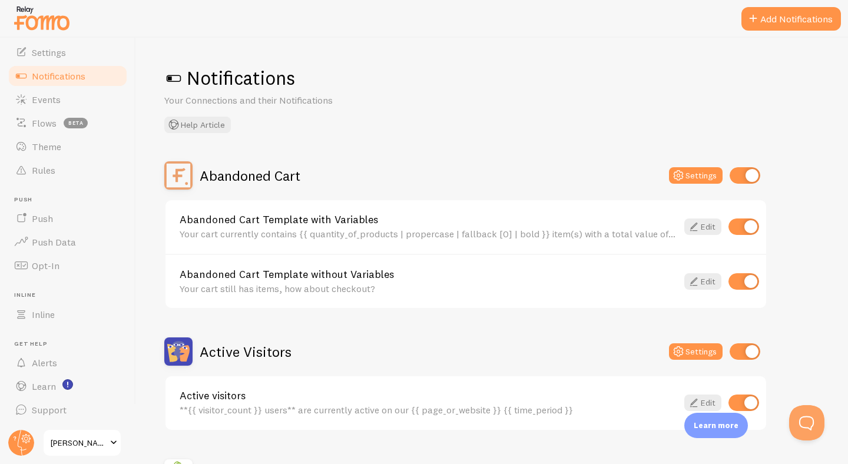
click at [64, 75] on span "Notifications" at bounding box center [59, 76] width 54 height 12
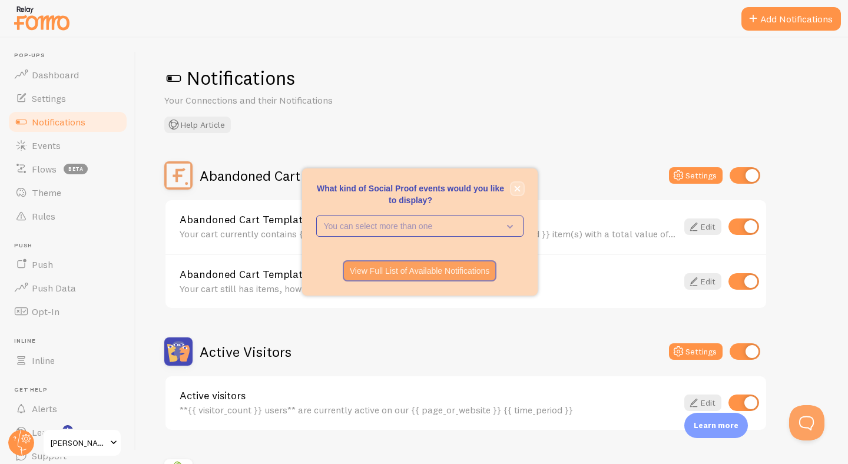
click at [515, 187] on icon "close," at bounding box center [517, 188] width 6 height 6
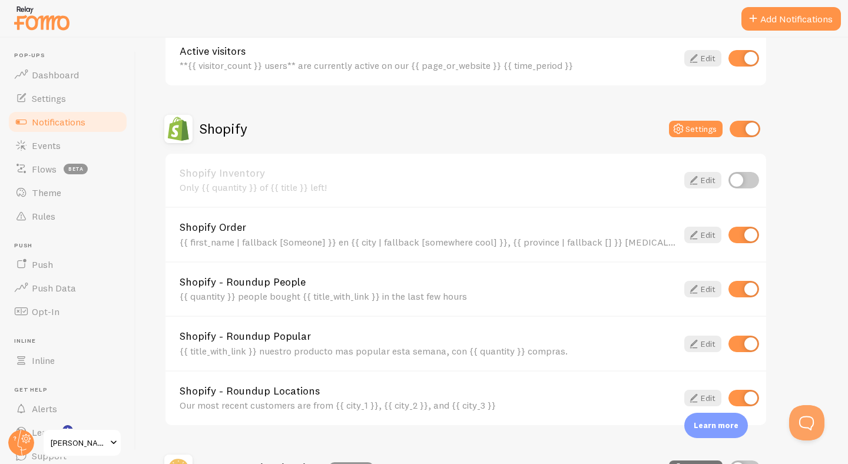
scroll to position [349, 0]
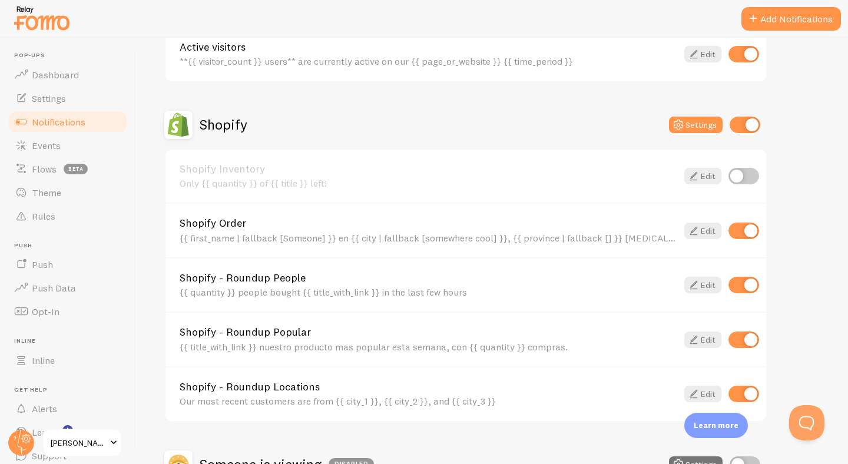
click at [739, 174] on input "checkbox" at bounding box center [743, 176] width 31 height 16
checkbox input "true"
click at [742, 230] on input "checkbox" at bounding box center [743, 231] width 31 height 16
checkbox input "false"
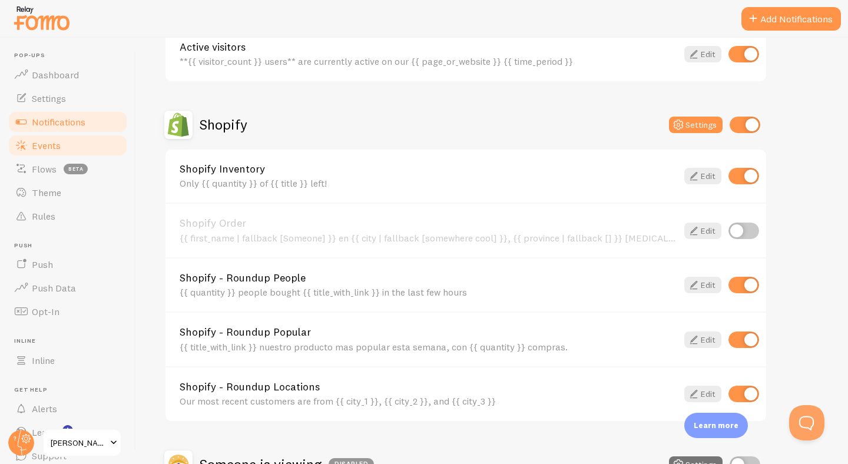
click at [70, 136] on link "Events" at bounding box center [67, 146] width 121 height 24
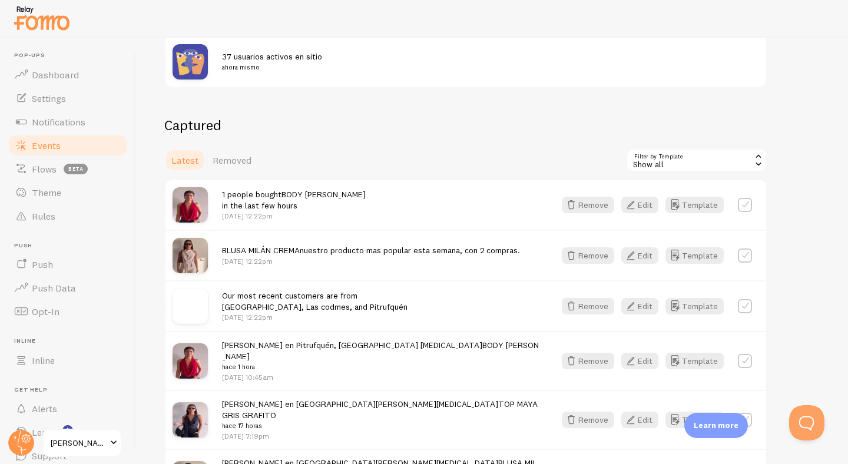
scroll to position [258, 0]
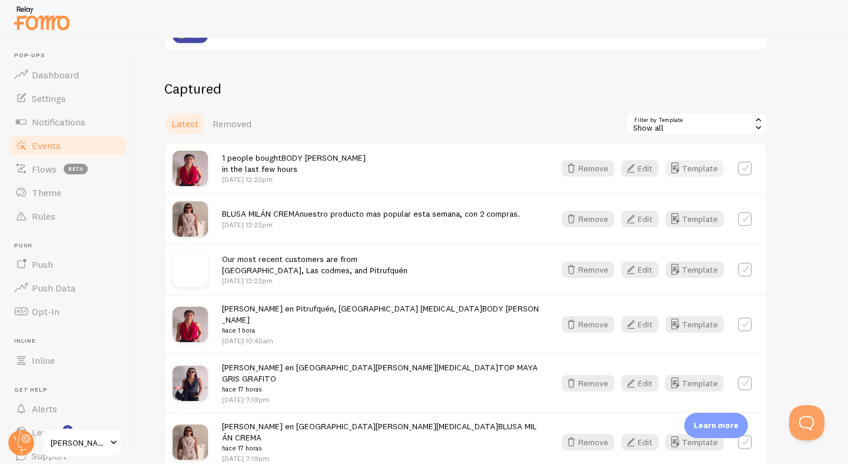
click at [695, 165] on button "Template" at bounding box center [694, 168] width 58 height 16
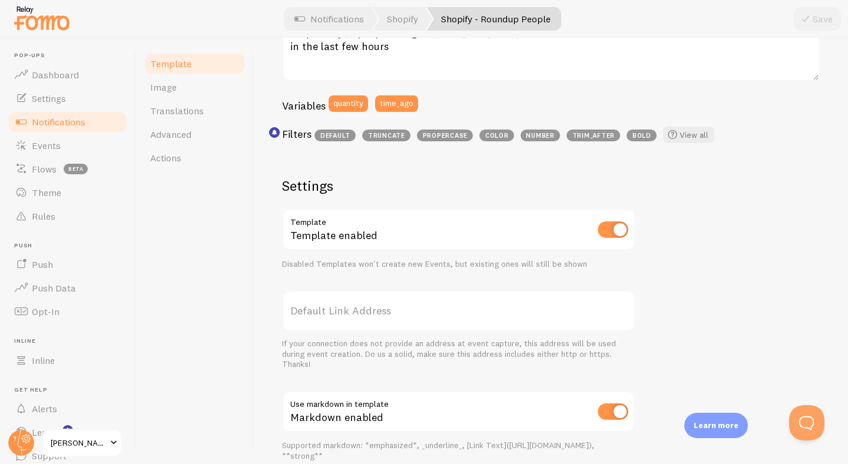
scroll to position [272, 0]
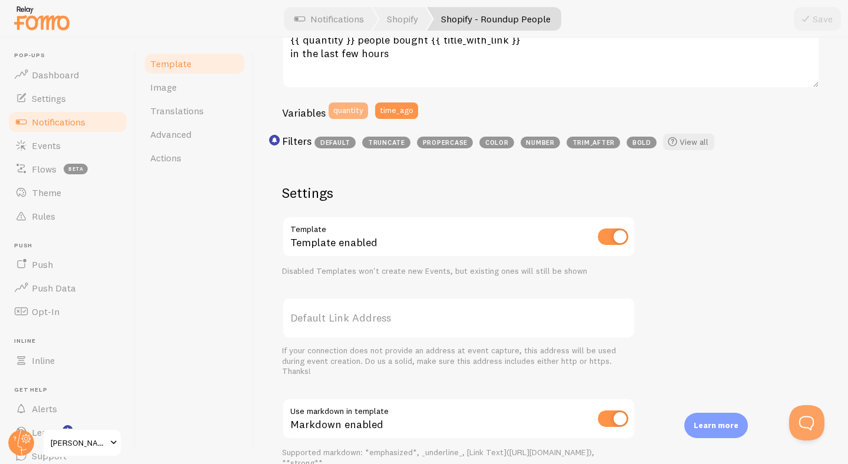
click at [352, 110] on button "quantity" at bounding box center [348, 110] width 39 height 16
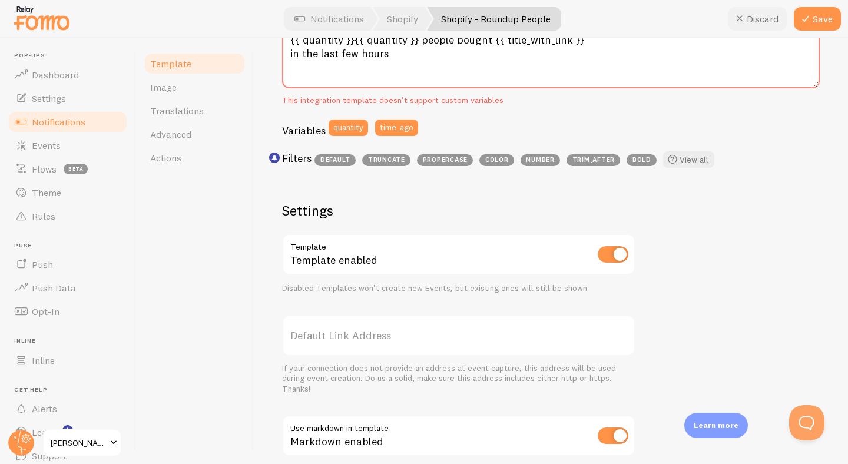
click at [755, 17] on button "Discard" at bounding box center [757, 19] width 59 height 24
type textarea "{{ quantity }} people bought {{ title_with_link }} in the last few hours"
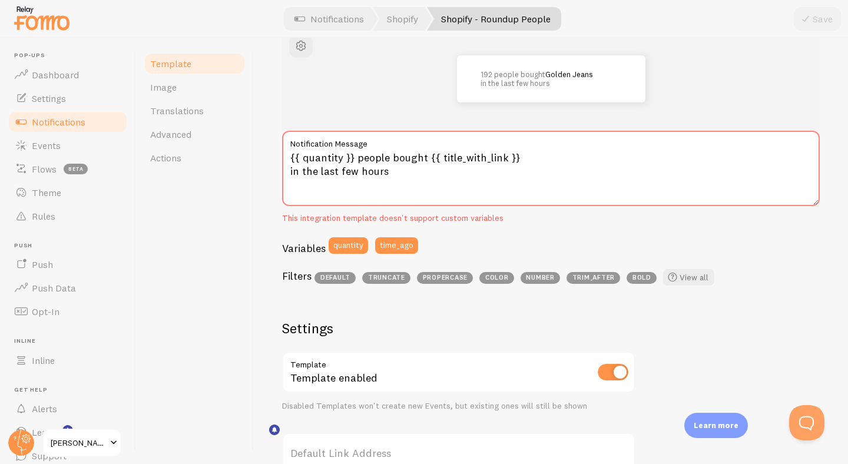
scroll to position [0, 0]
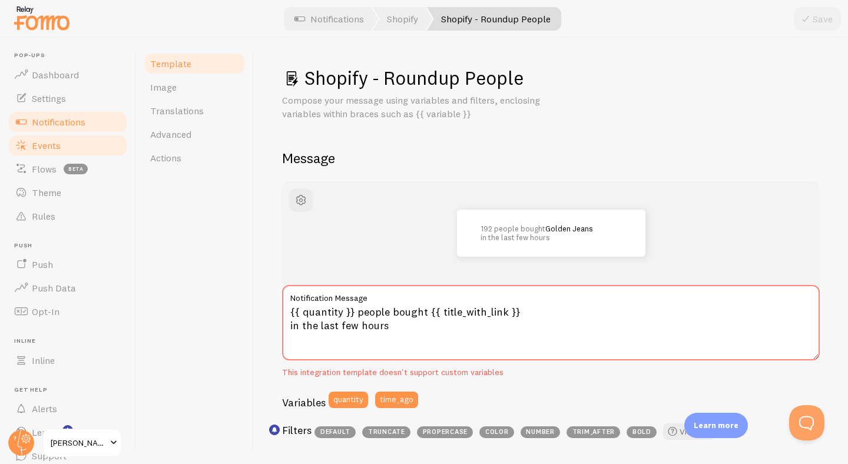
click at [39, 142] on span "Events" at bounding box center [46, 146] width 29 height 12
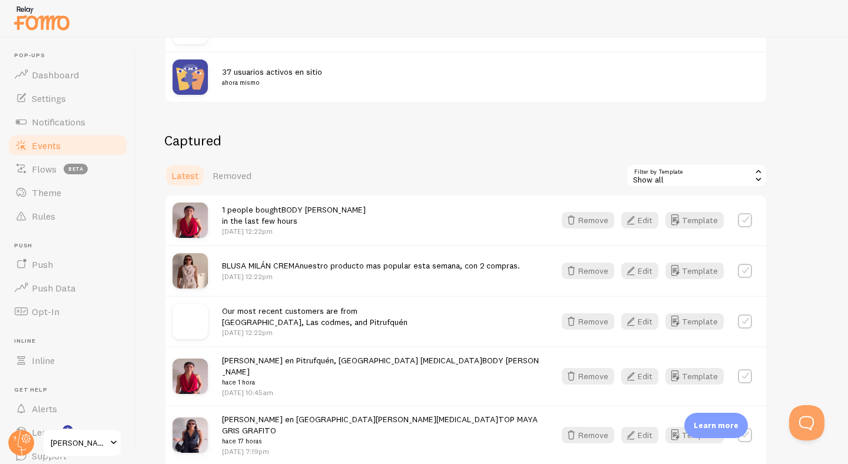
scroll to position [214, 0]
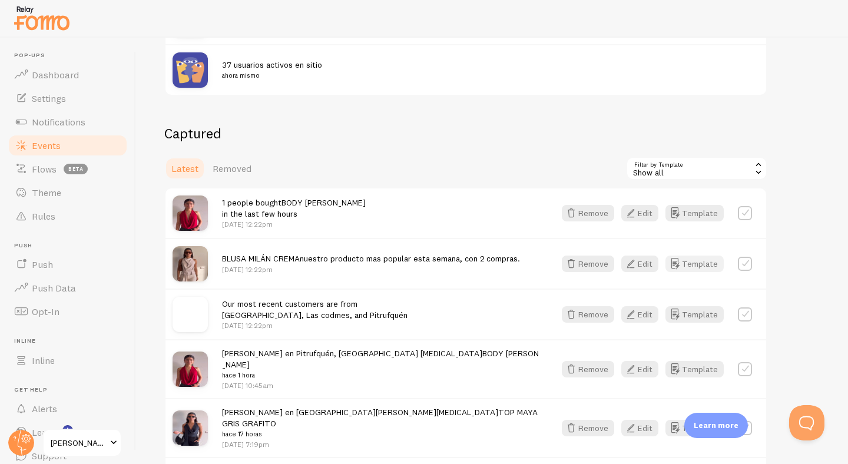
click at [704, 261] on button "Template" at bounding box center [694, 264] width 58 height 16
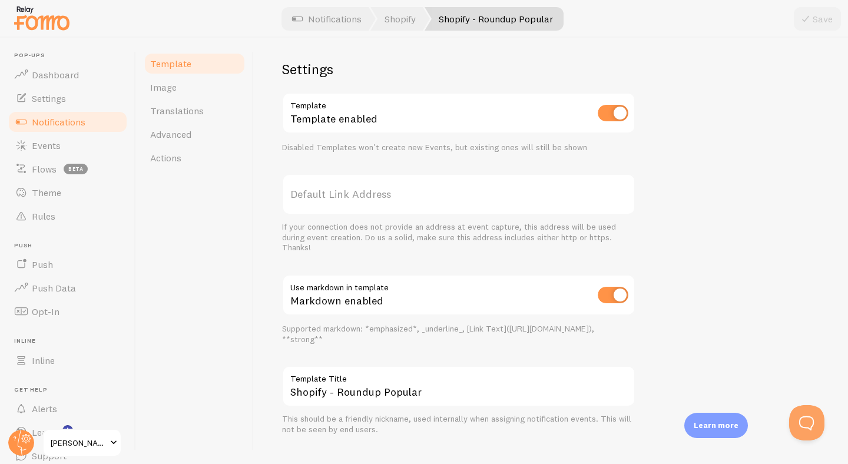
scroll to position [416, 0]
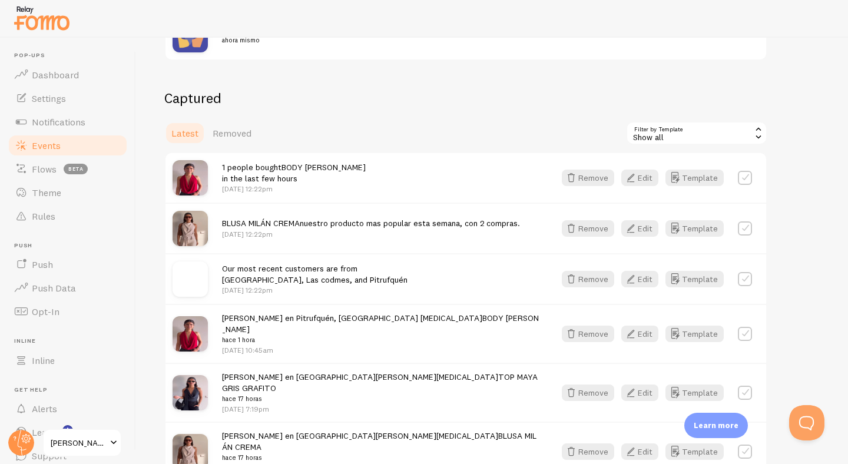
scroll to position [288, 0]
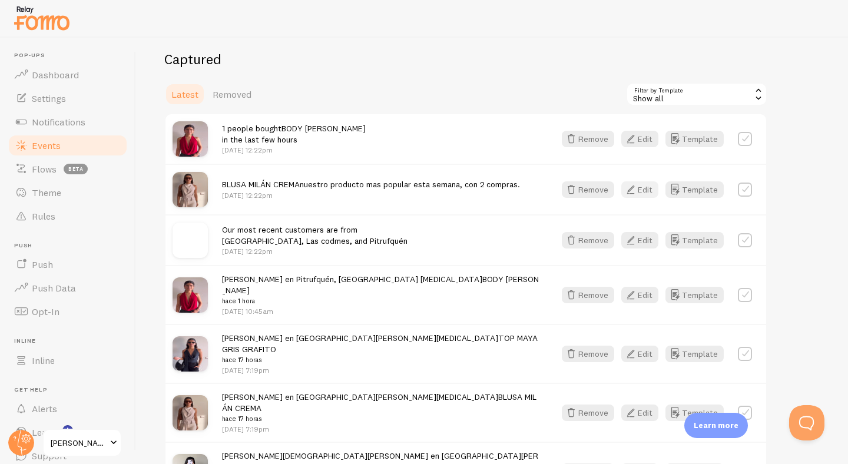
click at [638, 190] on icon "button" at bounding box center [630, 190] width 14 height 14
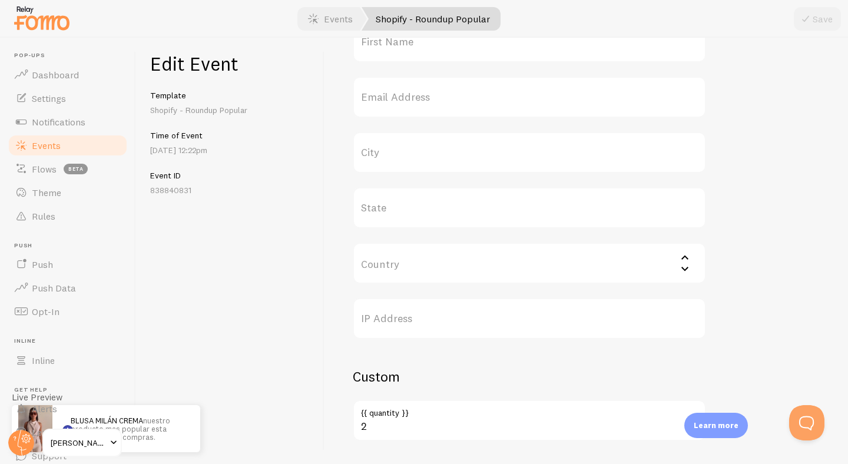
scroll to position [493, 0]
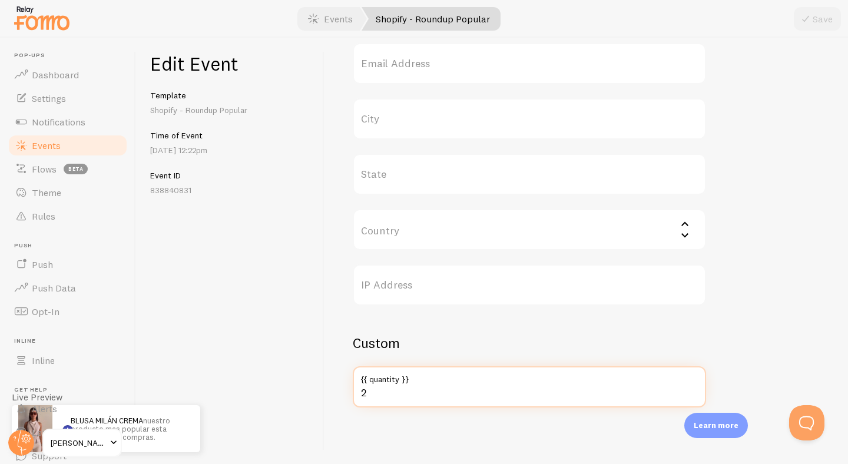
click at [377, 397] on input "2" at bounding box center [529, 386] width 353 height 41
type input "15"
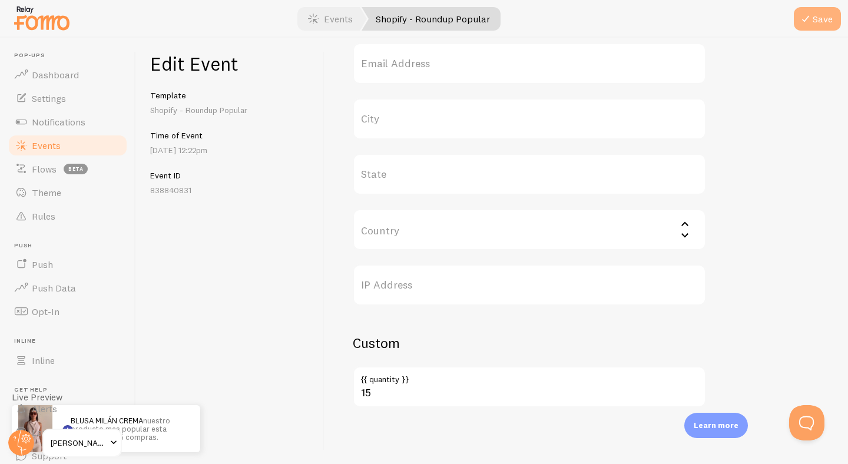
click at [815, 23] on button "Save" at bounding box center [817, 19] width 47 height 24
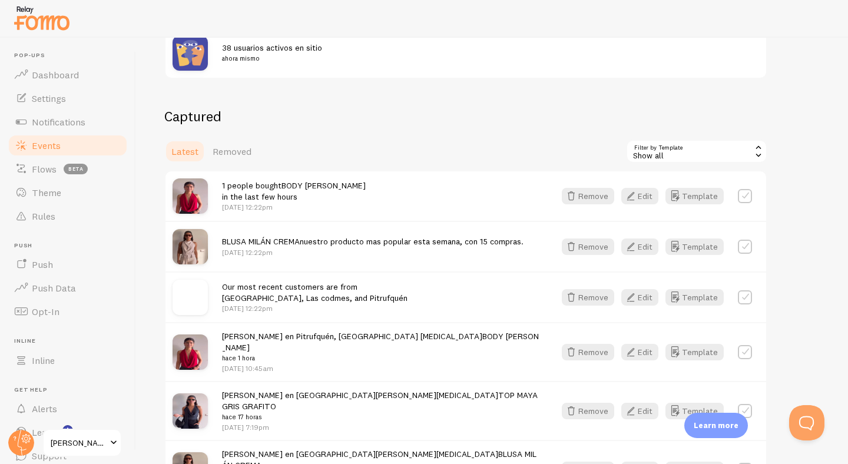
scroll to position [247, 0]
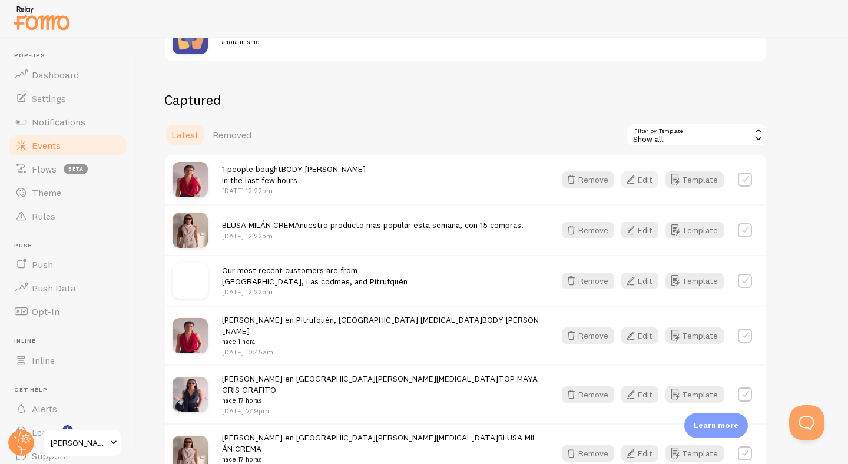
click at [638, 179] on button "Edit" at bounding box center [639, 179] width 37 height 16
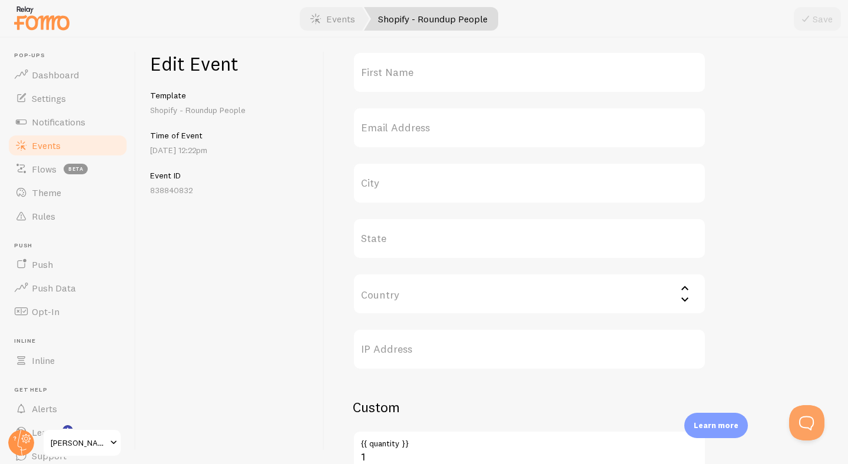
scroll to position [493, 0]
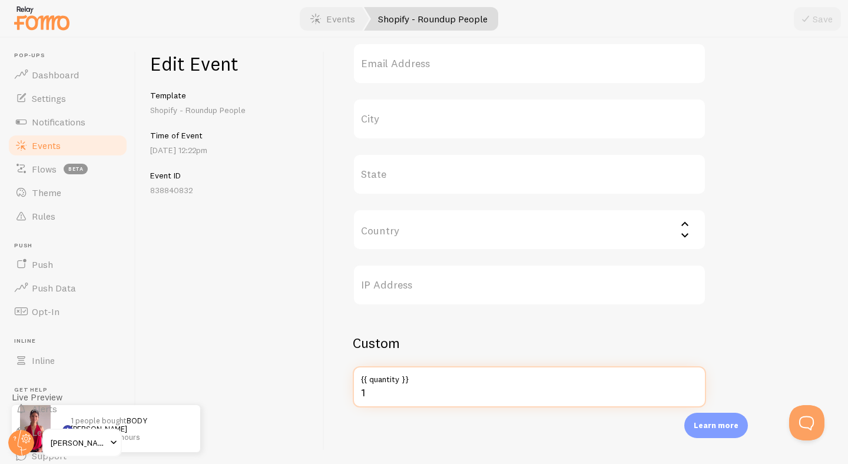
click at [377, 397] on input "1" at bounding box center [529, 386] width 353 height 41
type input "3"
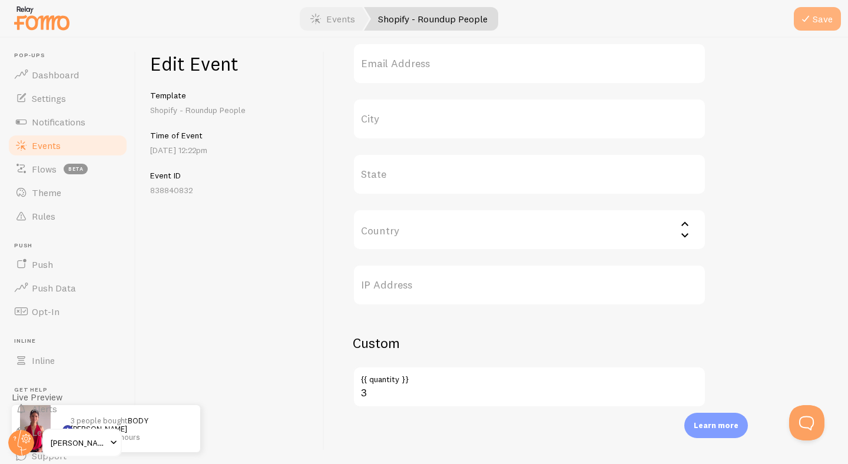
click at [814, 18] on button "Save" at bounding box center [817, 19] width 47 height 24
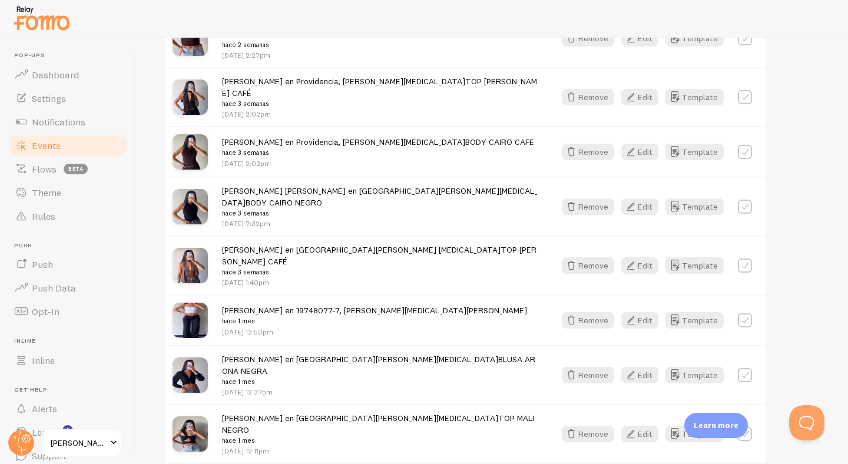
scroll to position [1565, 0]
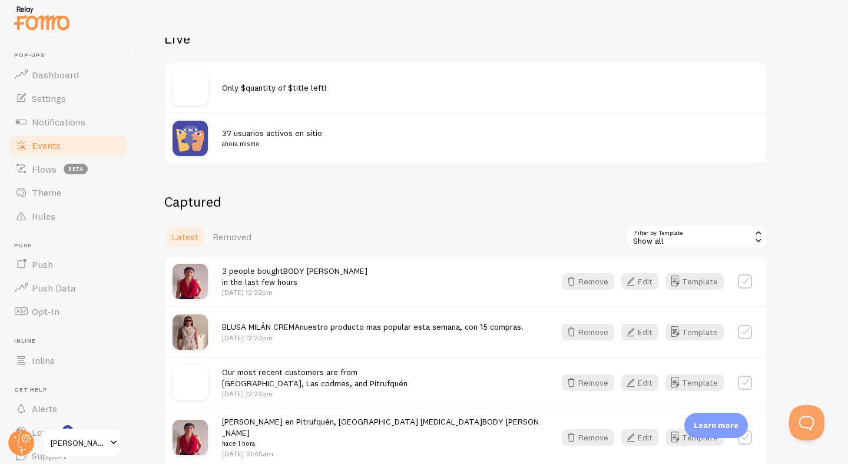
scroll to position [0, 0]
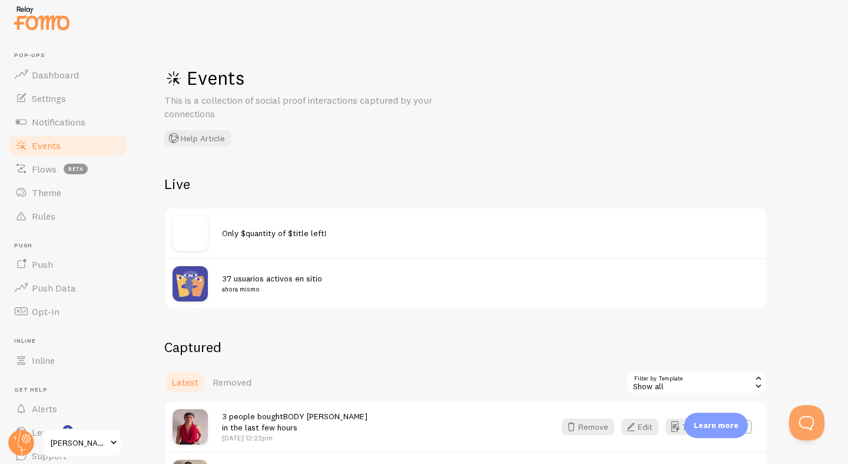
click at [291, 238] on div "Only $quantity of $title left!" at bounding box center [490, 232] width 537 height 11
click at [186, 229] on img at bounding box center [190, 232] width 35 height 35
click at [329, 231] on div "Only $quantity of $title left!" at bounding box center [490, 232] width 537 height 11
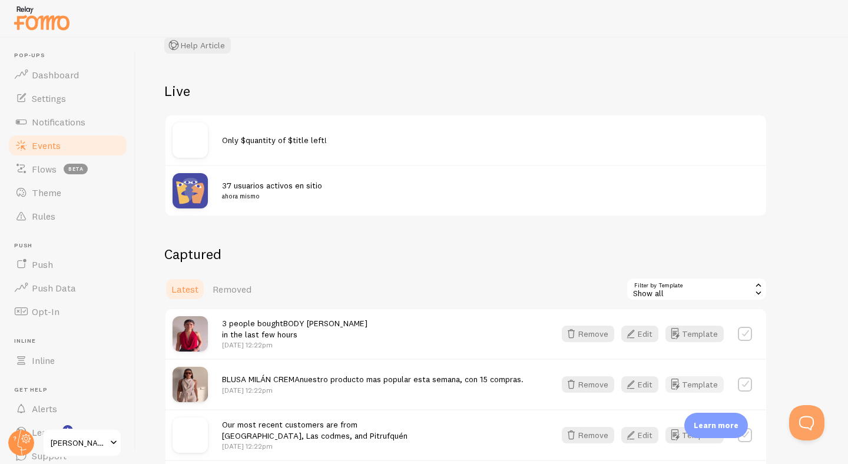
scroll to position [107, 0]
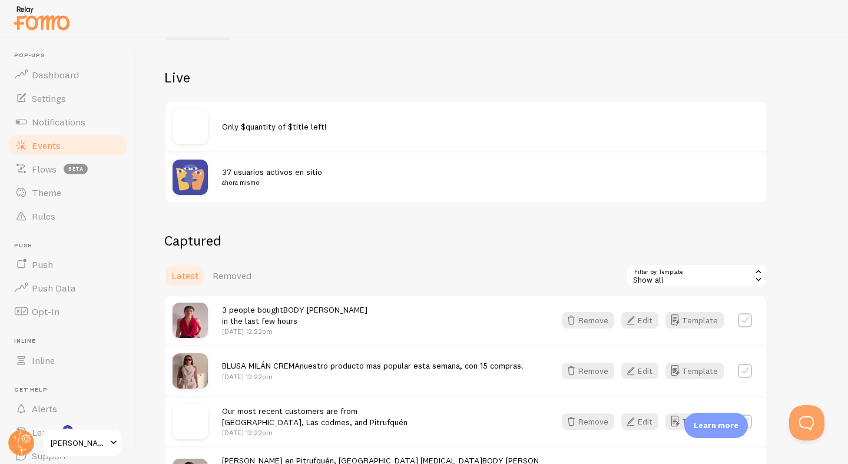
click at [738, 281] on div "Show all" at bounding box center [696, 276] width 141 height 24
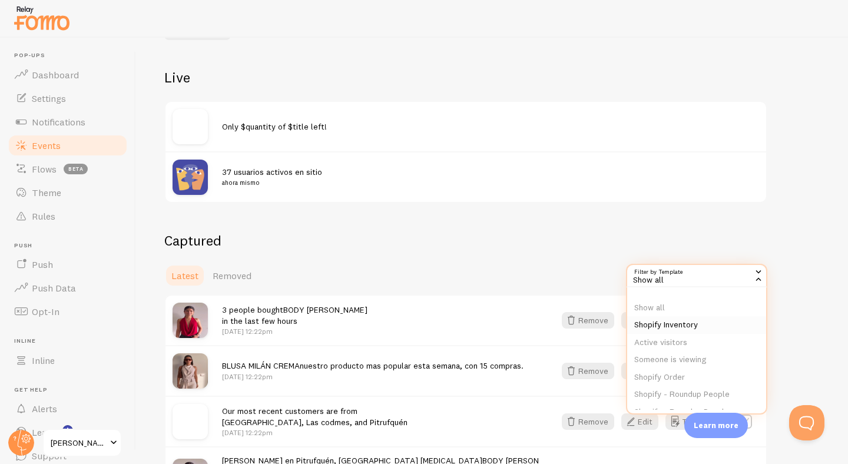
click at [706, 321] on li "Shopify Inventory" at bounding box center [696, 325] width 139 height 18
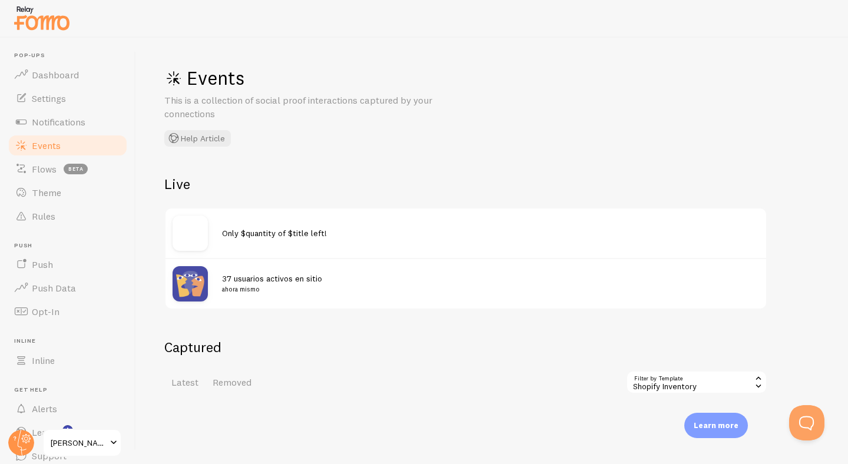
scroll to position [57, 0]
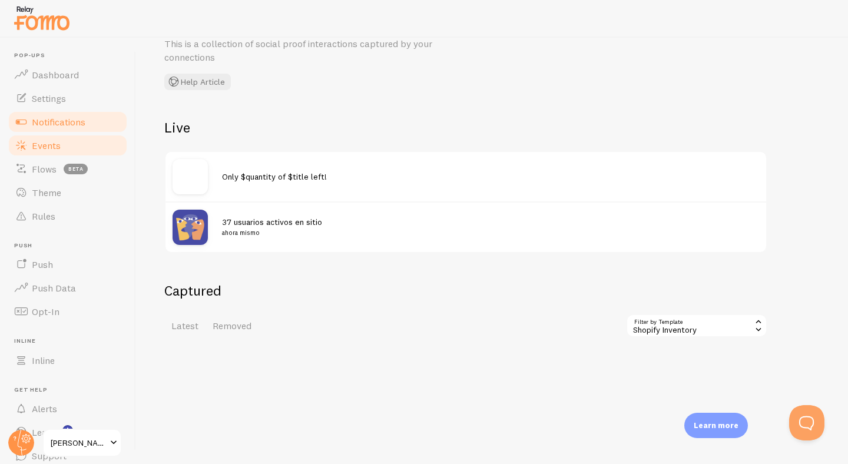
click at [62, 131] on link "Notifications" at bounding box center [67, 122] width 121 height 24
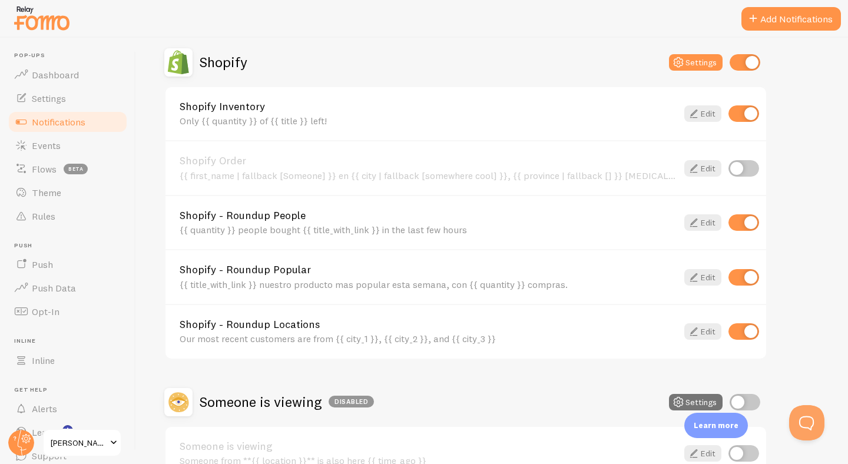
scroll to position [408, 0]
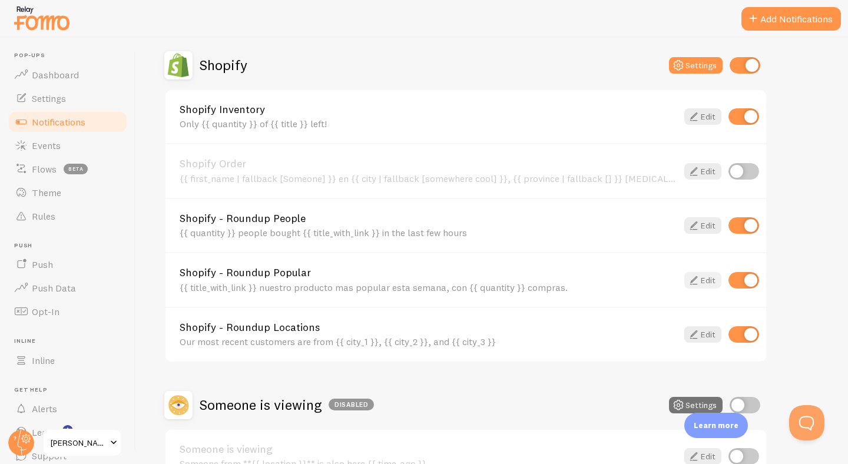
click at [696, 283] on icon at bounding box center [693, 280] width 14 height 14
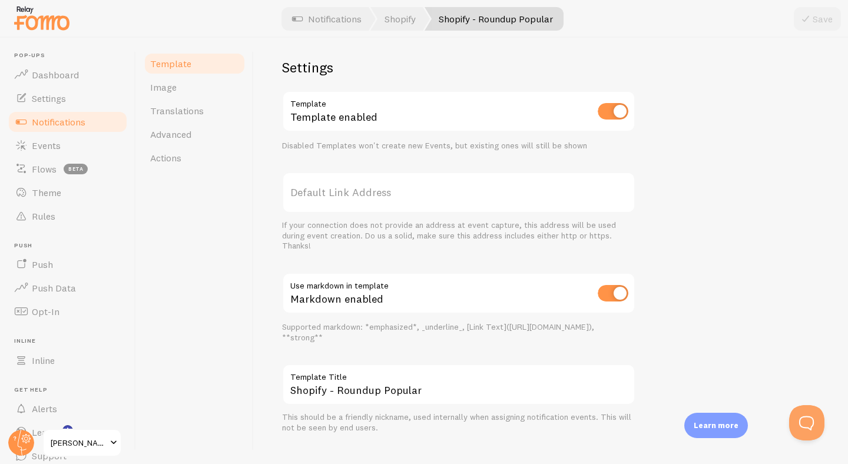
scroll to position [416, 0]
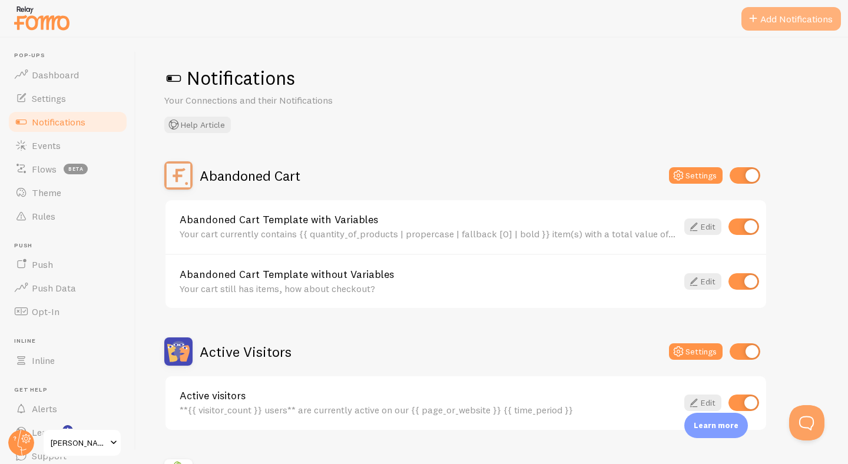
click at [784, 21] on button "Add Notifications" at bounding box center [790, 19] width 99 height 24
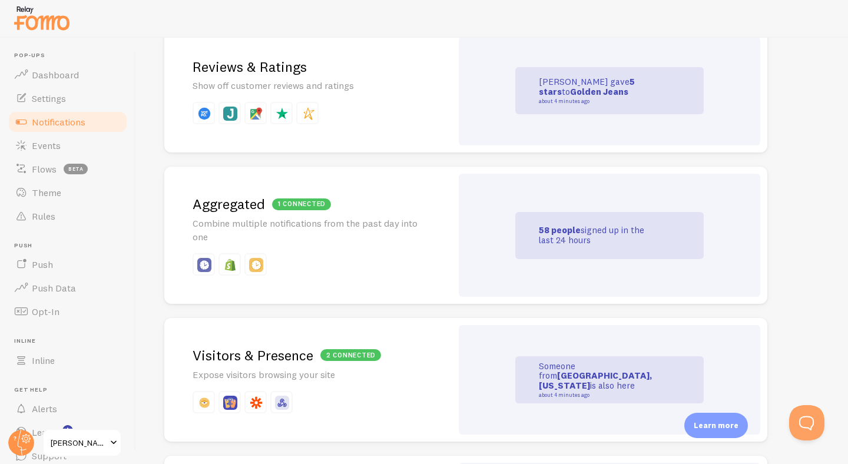
scroll to position [446, 0]
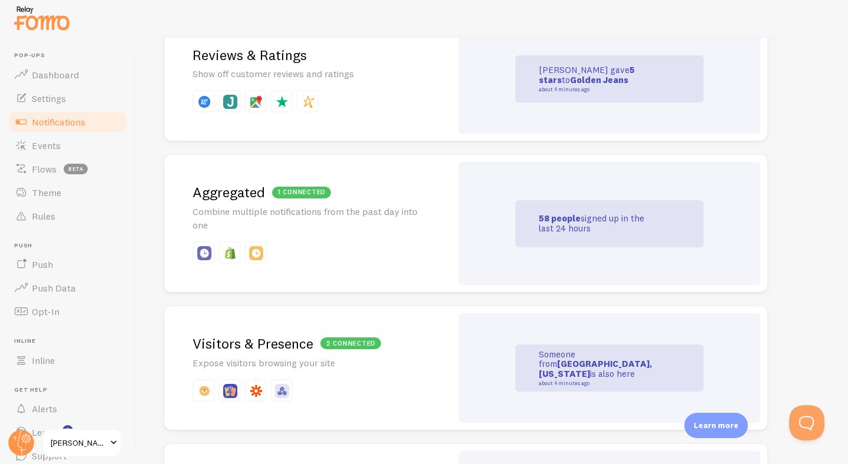
click at [535, 88] on div "John just gave 5 stars to Golden Jeans about 4 minutes ago" at bounding box center [609, 78] width 188 height 47
